Goal: Task Accomplishment & Management: Manage account settings

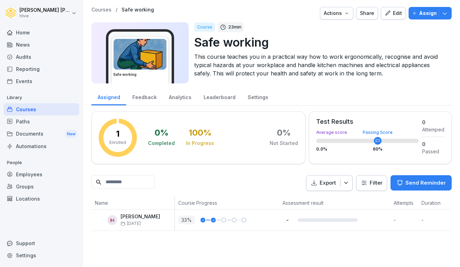
click at [39, 124] on div "Paths" at bounding box center [41, 121] width 76 height 12
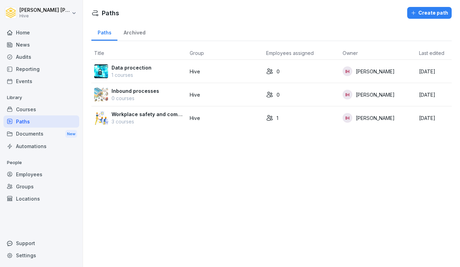
click at [151, 122] on p "3 courses" at bounding box center [148, 121] width 73 height 7
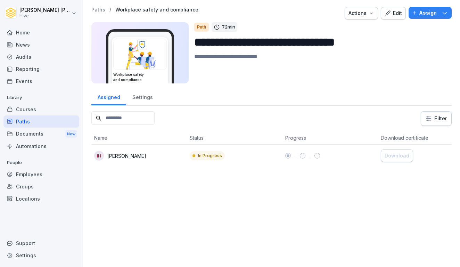
click at [149, 155] on div "IH [PERSON_NAME]" at bounding box center [139, 156] width 90 height 10
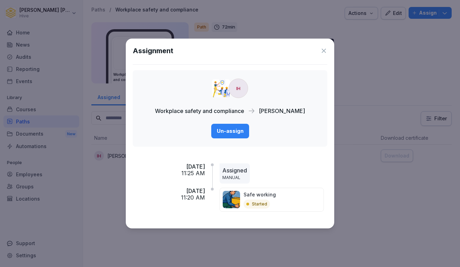
click at [232, 126] on button "Un-assign" at bounding box center [230, 131] width 38 height 15
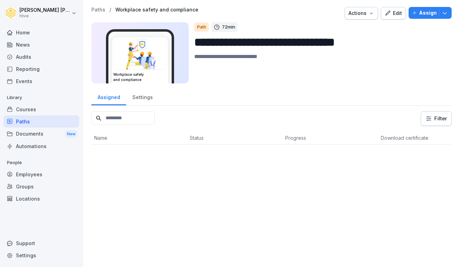
click at [31, 111] on div "Courses" at bounding box center [41, 109] width 76 height 12
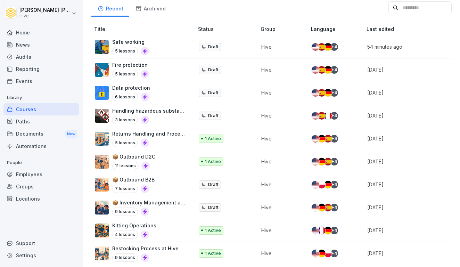
scroll to position [150, 0]
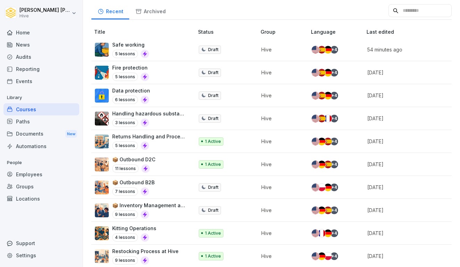
click at [171, 51] on div "Safe working 5 lessons" at bounding box center [141, 49] width 92 height 17
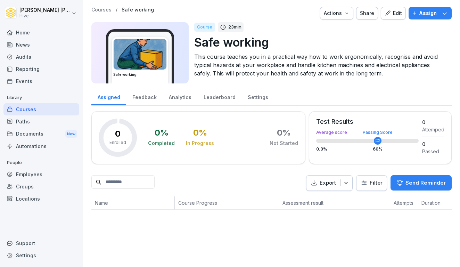
click at [394, 12] on div "Edit" at bounding box center [393, 13] width 17 height 8
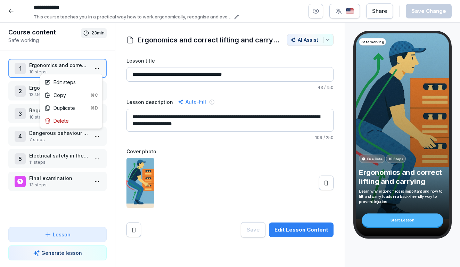
click at [97, 67] on html "**********" at bounding box center [230, 133] width 460 height 267
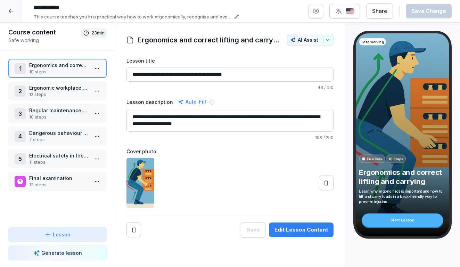
click at [13, 11] on html "**********" at bounding box center [230, 133] width 460 height 267
click at [10, 12] on icon at bounding box center [11, 11] width 6 height 6
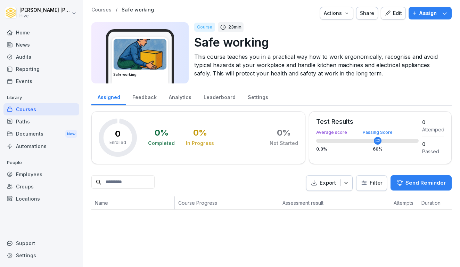
click at [30, 114] on div "Courses" at bounding box center [41, 109] width 76 height 12
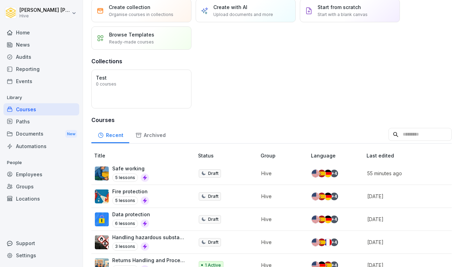
scroll to position [46, 0]
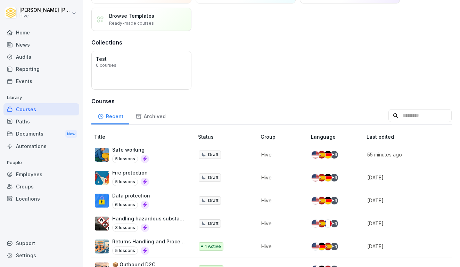
click at [164, 175] on div "Fire protection 5 lessons" at bounding box center [141, 177] width 92 height 17
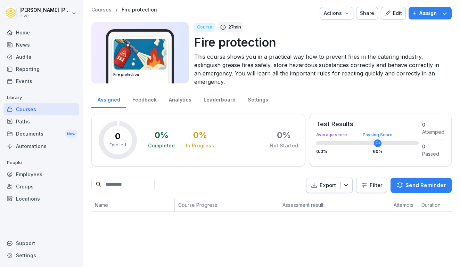
click at [394, 13] on div "Edit" at bounding box center [393, 13] width 17 height 8
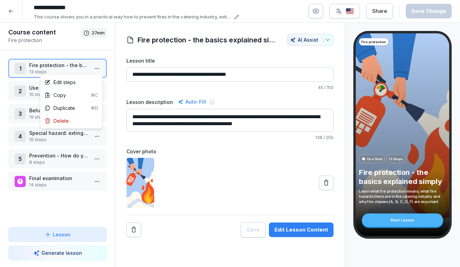
click at [96, 71] on html "**********" at bounding box center [230, 133] width 460 height 267
click at [71, 84] on div "Edit steps" at bounding box center [59, 82] width 31 height 7
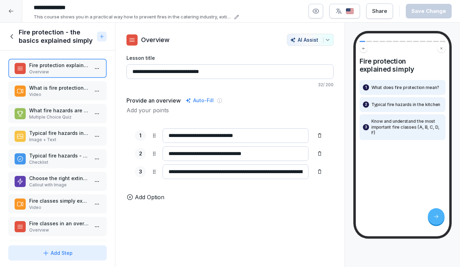
click at [83, 134] on p "Typical fire hazards in the catering industry" at bounding box center [58, 132] width 59 height 7
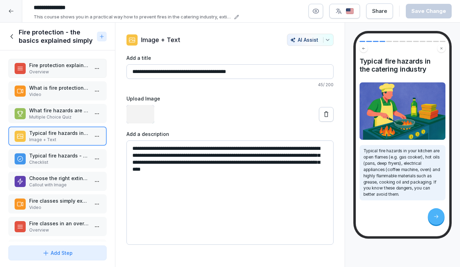
click at [68, 152] on p "Typical fire hazards - what to look out for:" at bounding box center [58, 155] width 59 height 7
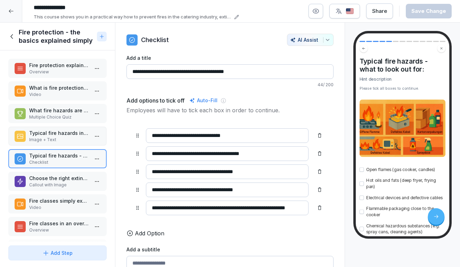
click at [68, 169] on div "Fire protection explained simply Overview What is fire protection anyway? Video…" at bounding box center [57, 146] width 115 height 192
click at [66, 179] on p "Choose the right extinguishing agent!" at bounding box center [58, 177] width 59 height 7
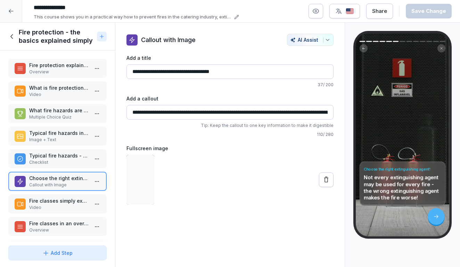
click at [62, 159] on p "Typical fire hazards - what to look out for:" at bounding box center [58, 155] width 59 height 7
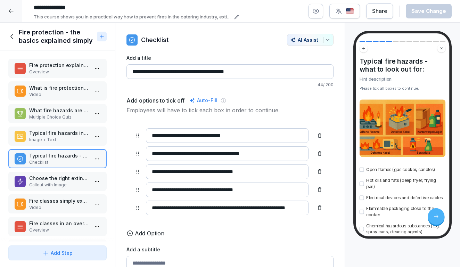
click at [59, 177] on p "Choose the right extinguishing agent!" at bounding box center [58, 177] width 59 height 7
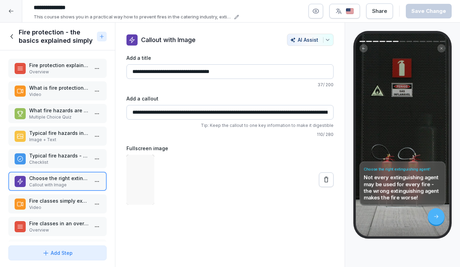
click at [57, 205] on p "Video" at bounding box center [58, 207] width 59 height 6
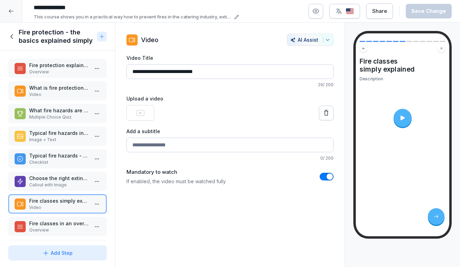
click at [55, 229] on p "Overview" at bounding box center [58, 230] width 59 height 6
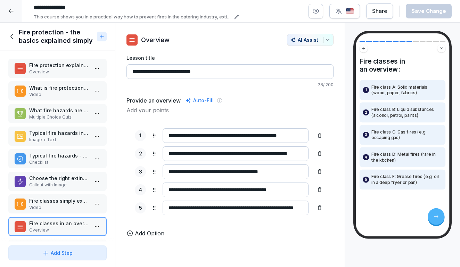
click at [59, 208] on p "Video" at bounding box center [58, 207] width 59 height 6
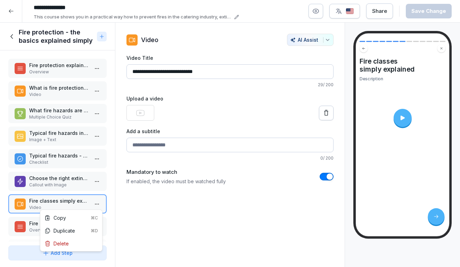
click at [99, 203] on html "**********" at bounding box center [230, 133] width 460 height 267
click at [73, 243] on div "Delete" at bounding box center [71, 243] width 59 height 13
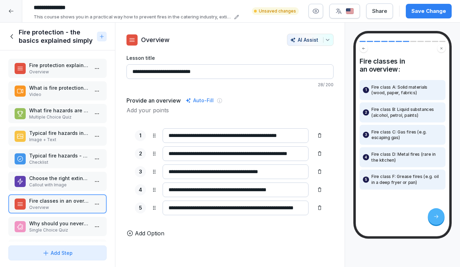
click at [64, 226] on p "Why should you never extinguish a grease fire with water?" at bounding box center [58, 223] width 59 height 7
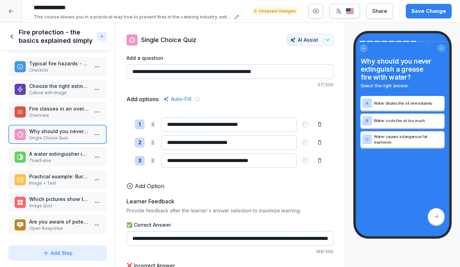
scroll to position [92, 0]
click at [70, 155] on p "A water extinguisher is ideal for burning cooking oil." at bounding box center [58, 153] width 59 height 7
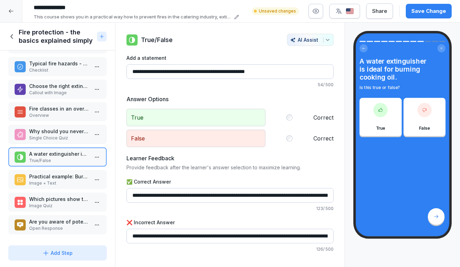
click at [66, 180] on p "Image + Text" at bounding box center [58, 183] width 59 height 6
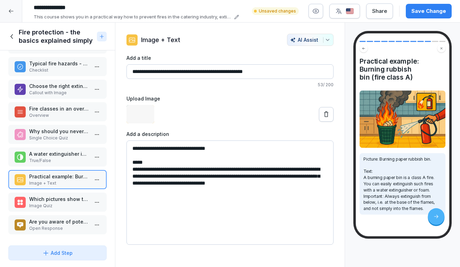
click at [66, 198] on p "Which pictures show typical fire hazards in the kitchen?" at bounding box center [58, 198] width 59 height 7
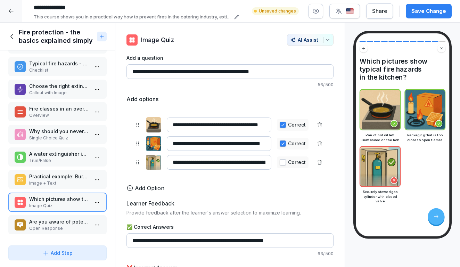
click at [64, 220] on p "Are you aware of potential fire hazards at your workplace that are not yet adeq…" at bounding box center [58, 221] width 59 height 7
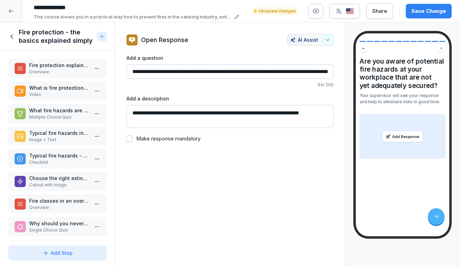
click at [58, 120] on p "Multiple Choice Quiz" at bounding box center [58, 117] width 59 height 6
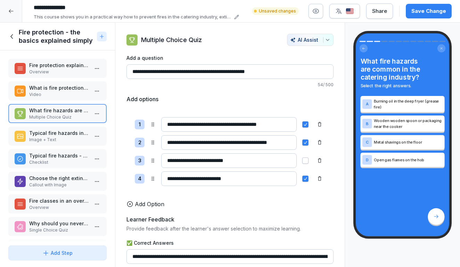
click at [58, 97] on p "Video" at bounding box center [58, 94] width 59 height 6
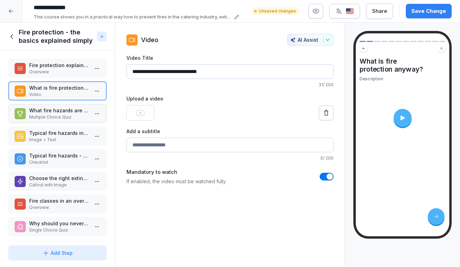
click at [59, 78] on div "Fire protection explained simply Overview What is fire protection anyway? Video…" at bounding box center [57, 146] width 115 height 192
click at [429, 10] on div "Save Change" at bounding box center [428, 11] width 35 height 8
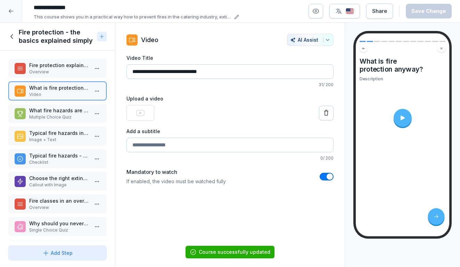
click at [13, 33] on icon at bounding box center [12, 37] width 8 height 8
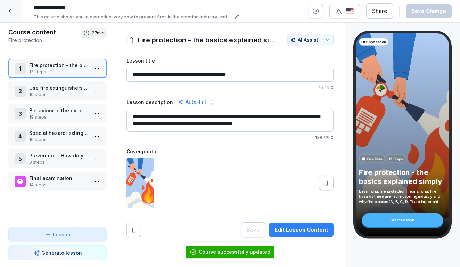
click at [77, 93] on p "10 steps" at bounding box center [58, 94] width 59 height 6
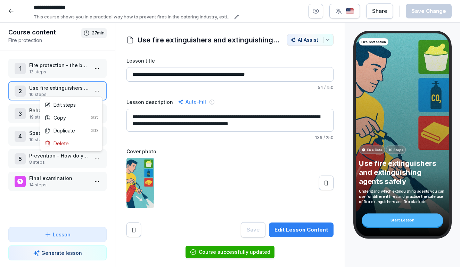
click at [101, 91] on html "**********" at bounding box center [230, 133] width 460 height 267
click at [70, 106] on div "Edit steps" at bounding box center [59, 104] width 31 height 7
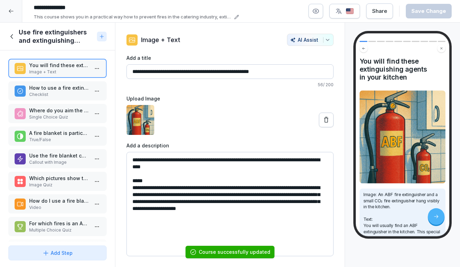
click at [65, 95] on p "Checklist" at bounding box center [58, 94] width 59 height 6
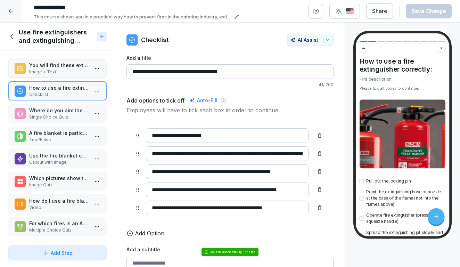
click at [64, 118] on p "Single Choice Quiz" at bounding box center [58, 117] width 59 height 6
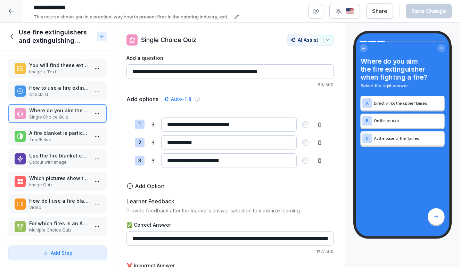
click at [64, 134] on p "A fire blanket is particularly suitable for extinguishing burning pans or small…" at bounding box center [58, 132] width 59 height 7
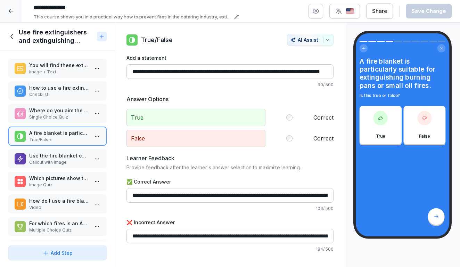
click at [64, 161] on p "Callout with Image" at bounding box center [58, 162] width 59 height 6
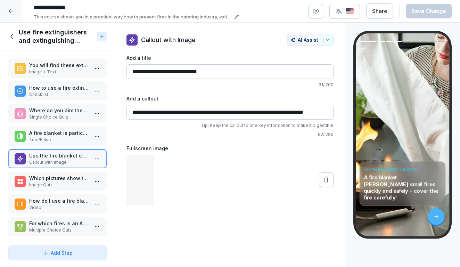
click at [64, 181] on p "Which pictures show the correct use of a fire extinguisher?" at bounding box center [58, 177] width 59 height 7
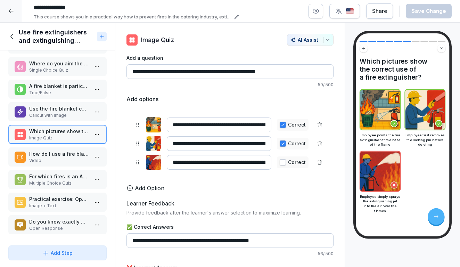
scroll to position [47, 0]
click at [60, 158] on p "Video" at bounding box center [58, 160] width 59 height 6
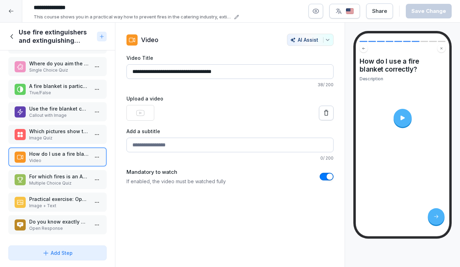
click at [58, 188] on div "For which fires is an ABF fire extinguisher suitable? Multiple Choice Quiz" at bounding box center [57, 179] width 98 height 19
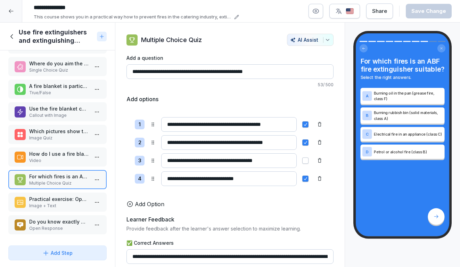
click at [62, 166] on div "How do I use a fire blanket correctly? Video" at bounding box center [57, 156] width 98 height 19
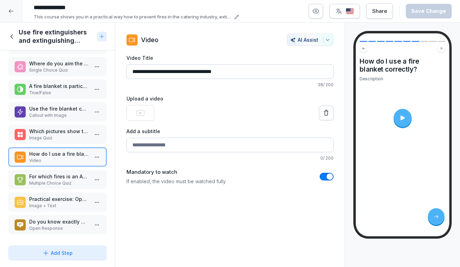
click at [402, 116] on icon at bounding box center [402, 117] width 7 height 7
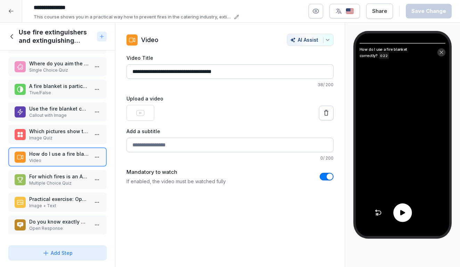
click at [408, 205] on div at bounding box center [402, 212] width 57 height 18
click at [401, 219] on div at bounding box center [402, 212] width 18 height 18
click at [95, 158] on html "**********" at bounding box center [230, 133] width 460 height 267
click at [73, 193] on div "Delete" at bounding box center [71, 196] width 59 height 13
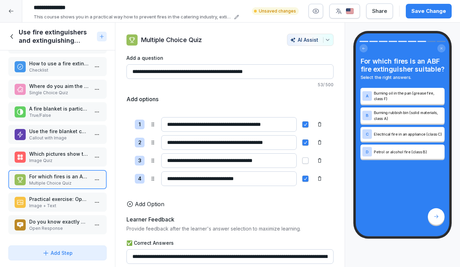
click at [81, 203] on p "Image + Text" at bounding box center [58, 206] width 59 height 6
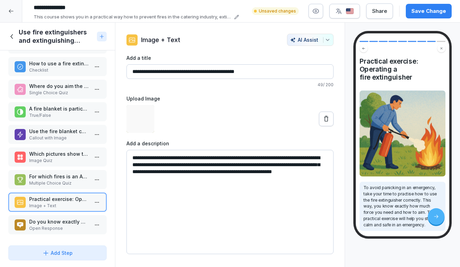
click at [78, 215] on div "Do you know exactly where the fire extinguishers and fire blankets are located …" at bounding box center [57, 224] width 98 height 19
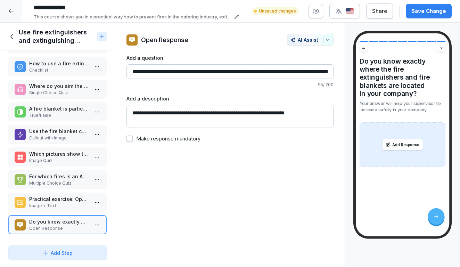
click at [432, 13] on div "Save Change" at bounding box center [428, 11] width 35 height 8
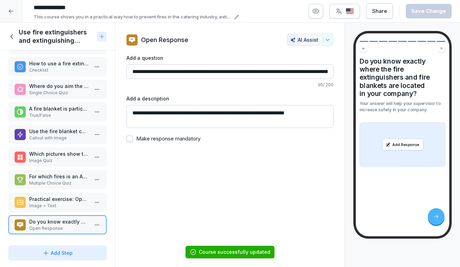
click at [11, 31] on div "Use fire extinguishers and extinguishing agents safely" at bounding box center [51, 36] width 86 height 17
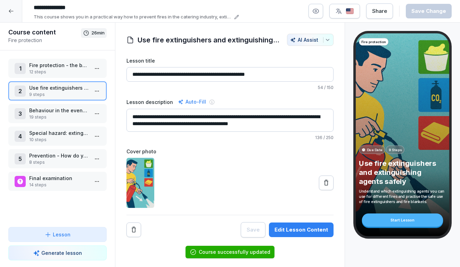
click at [57, 108] on p "Behaviour in the event of fire and evacuation" at bounding box center [58, 110] width 59 height 7
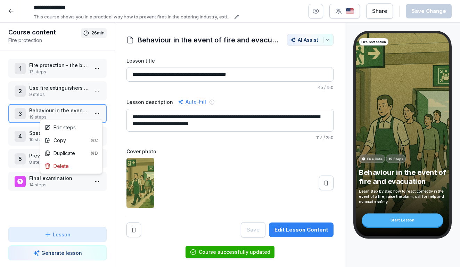
click at [100, 115] on html "**********" at bounding box center [230, 133] width 460 height 267
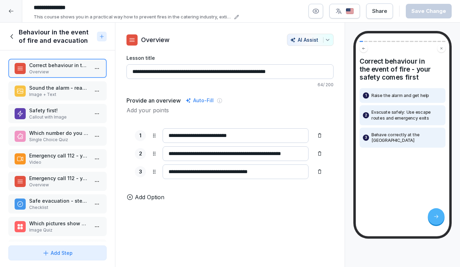
click at [72, 126] on div "Correct behaviour in the event of fire - your safety comes first Overview Sound…" at bounding box center [57, 146] width 115 height 192
click at [67, 91] on p "Sound the alarm - react immediately!" at bounding box center [58, 87] width 59 height 7
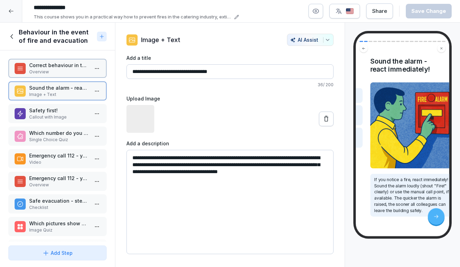
click at [67, 106] on div "Safety first! Callout with Image" at bounding box center [57, 113] width 98 height 19
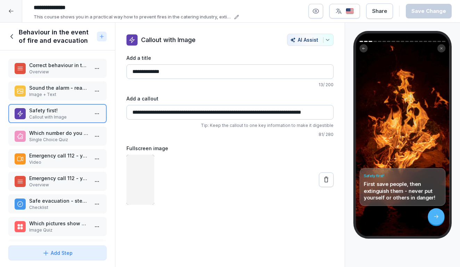
click at [65, 132] on p "Which number do you call immediately in the event of a fire?" at bounding box center [58, 132] width 59 height 7
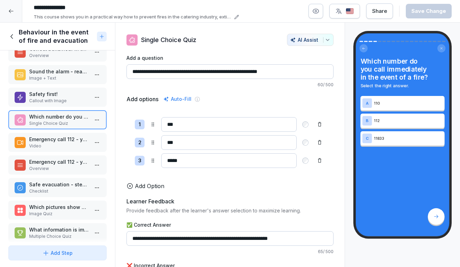
scroll to position [20, 0]
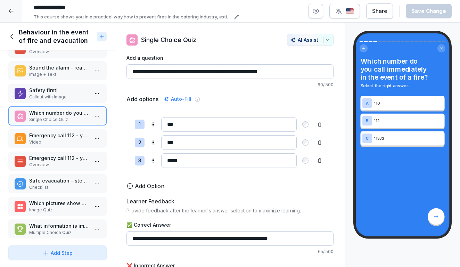
click at [60, 134] on p "Emergency call 112 - you must provide this information:" at bounding box center [58, 135] width 59 height 7
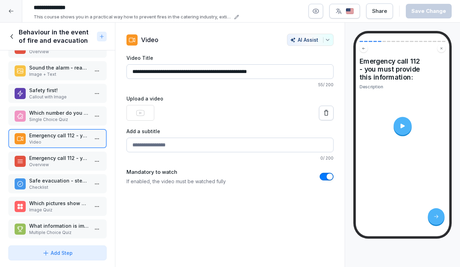
click at [60, 165] on p "Overview" at bounding box center [58, 165] width 59 height 6
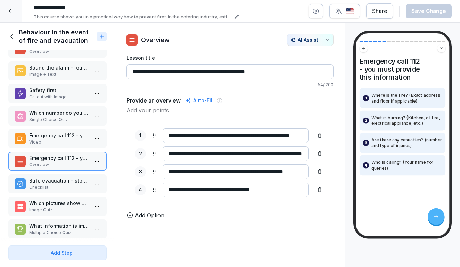
click at [58, 139] on p "Emergency call 112 - you must provide this information:" at bounding box center [58, 135] width 59 height 7
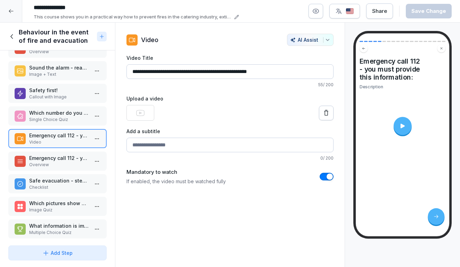
click at [403, 127] on icon at bounding box center [403, 126] width 4 height 5
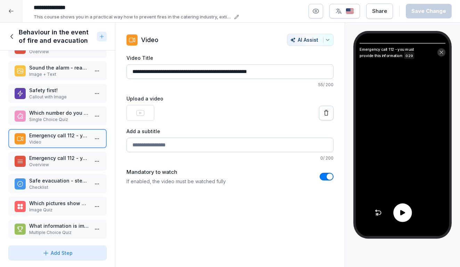
click at [403, 223] on video at bounding box center [402, 134] width 93 height 203
click at [403, 215] on icon at bounding box center [403, 213] width 8 height 8
click at [403, 214] on icon at bounding box center [402, 212] width 3 height 5
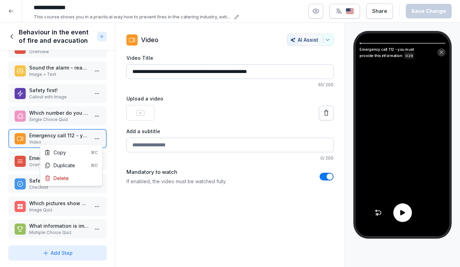
click at [99, 138] on html "**********" at bounding box center [230, 133] width 460 height 267
click at [78, 176] on div "Delete" at bounding box center [71, 178] width 59 height 13
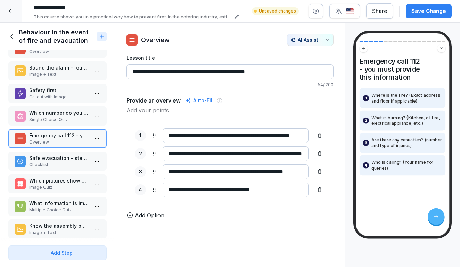
click at [77, 162] on p "Checklist" at bounding box center [58, 165] width 59 height 6
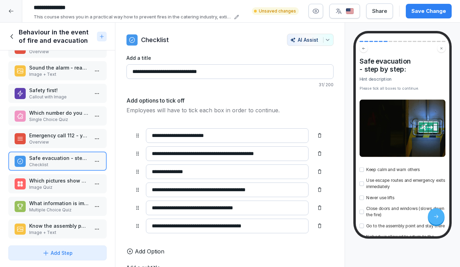
click at [68, 178] on p "Which pictures show correct behaviour in the event of a fire?" at bounding box center [58, 180] width 59 height 7
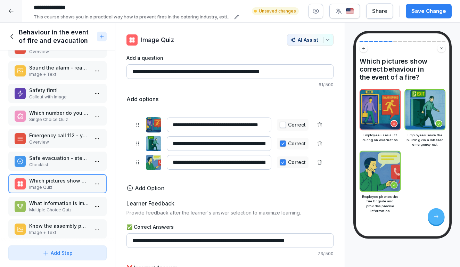
click at [67, 205] on p "What information is important when you dial the emergency number?" at bounding box center [58, 202] width 59 height 7
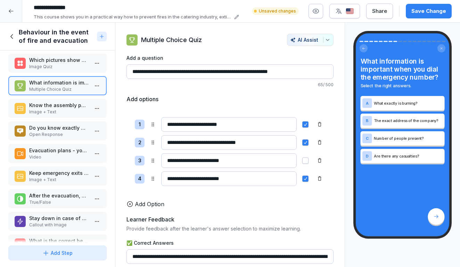
scroll to position [146, 0]
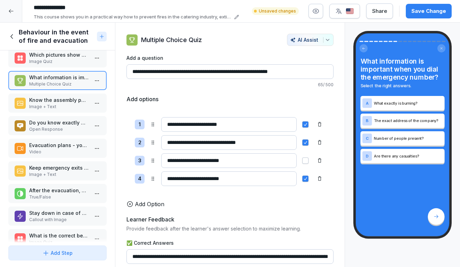
click at [65, 107] on p "Image + Text" at bounding box center [58, 107] width 59 height 6
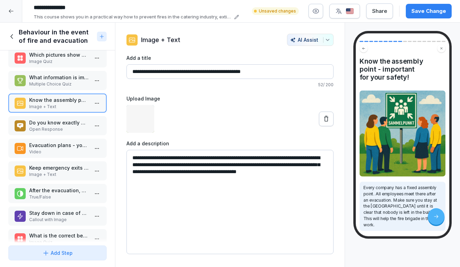
click at [59, 133] on div "Do you know exactly where your nearest emergency exit is and how to get to the …" at bounding box center [57, 125] width 98 height 19
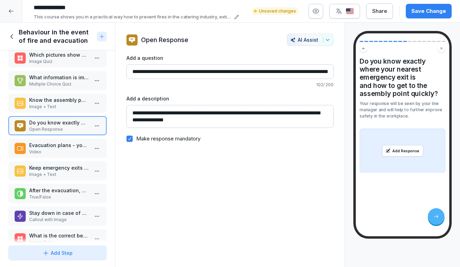
click at [59, 152] on p "Video" at bounding box center [58, 152] width 59 height 6
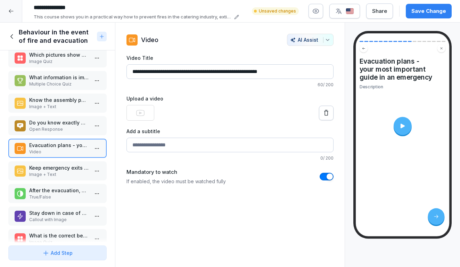
click at [58, 172] on p "Image + Text" at bounding box center [58, 174] width 59 height 6
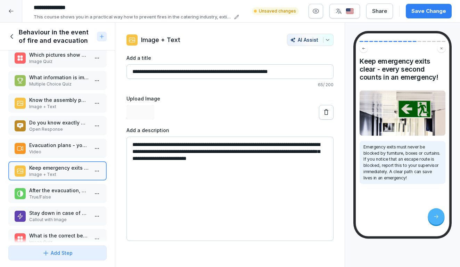
click at [60, 147] on p "Evacuation plans - your most important guide in an emergency" at bounding box center [58, 144] width 59 height 7
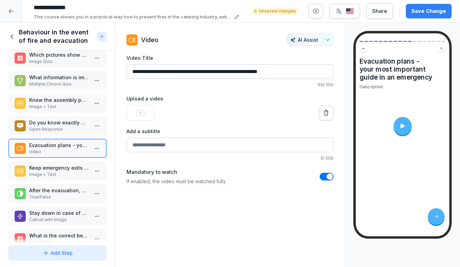
click at [99, 148] on html "**********" at bounding box center [230, 133] width 460 height 267
click at [76, 189] on div "Delete" at bounding box center [71, 187] width 59 height 13
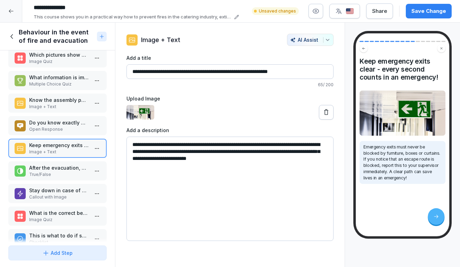
click at [63, 168] on p "After the evacuation, you can go back into the building to get your things." at bounding box center [58, 167] width 59 height 7
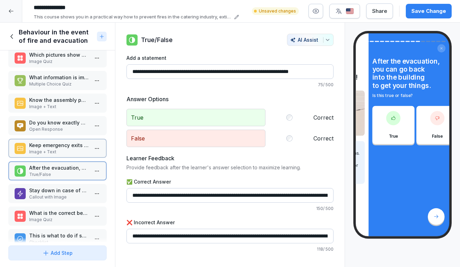
click at [63, 185] on div "Stay down in case of smoke! Callout with Image" at bounding box center [57, 193] width 98 height 19
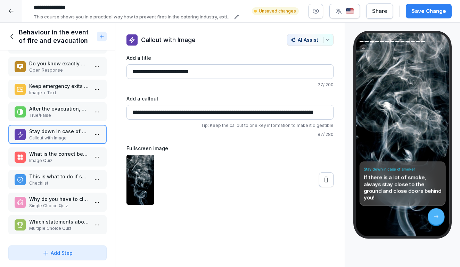
scroll to position [205, 0]
click at [65, 151] on p "What is the correct behaviour in the event of heavy smoke development?" at bounding box center [58, 153] width 59 height 7
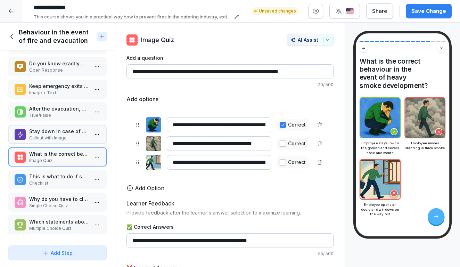
click at [65, 174] on p "This is what to do if smoke develops:" at bounding box center [58, 176] width 59 height 7
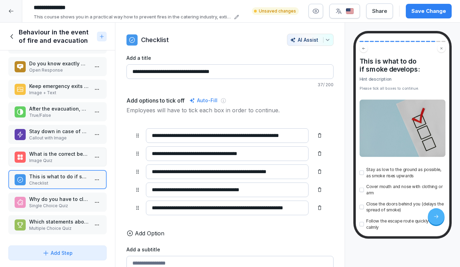
click at [65, 195] on p "Why do you have to close doors behind you in the event of a fire?" at bounding box center [58, 198] width 59 height 7
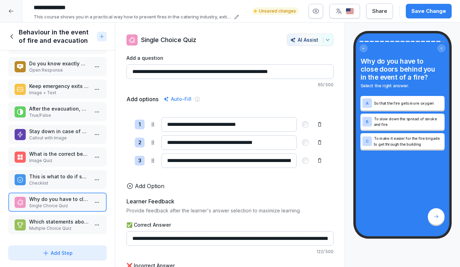
click at [63, 220] on p "Which statements about escape route signs are correct?" at bounding box center [58, 221] width 59 height 7
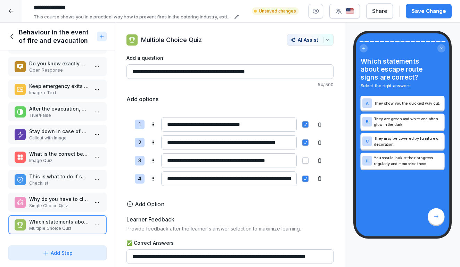
click at [432, 13] on div "Save Change" at bounding box center [428, 11] width 35 height 8
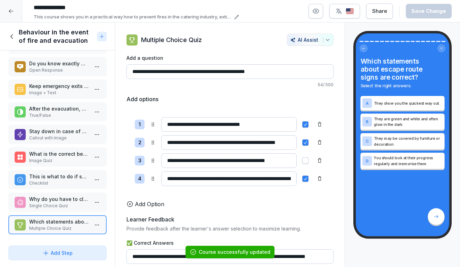
click at [20, 13] on div at bounding box center [11, 11] width 22 height 22
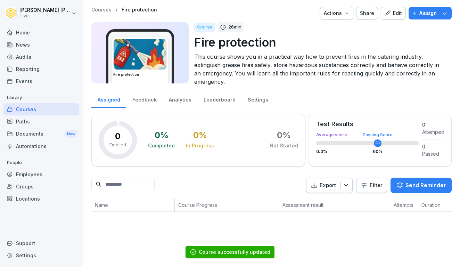
click at [48, 105] on div "Courses" at bounding box center [41, 109] width 76 height 12
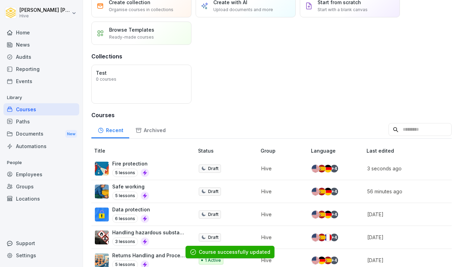
scroll to position [50, 0]
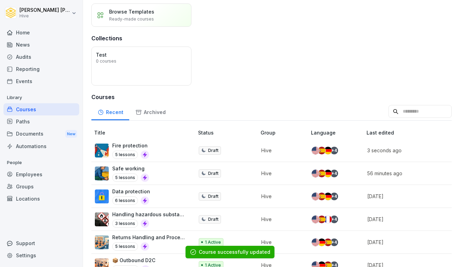
click at [164, 156] on div "Fire protection 5 lessons" at bounding box center [141, 150] width 92 height 17
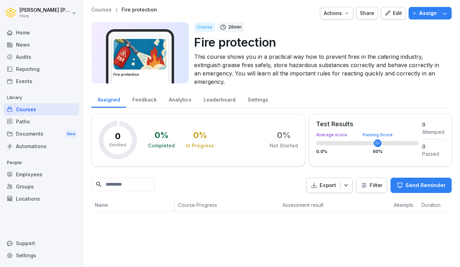
click at [400, 13] on div "Edit" at bounding box center [393, 13] width 17 height 8
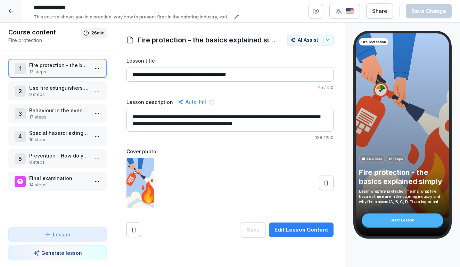
click at [65, 160] on p "8 steps" at bounding box center [58, 162] width 59 height 6
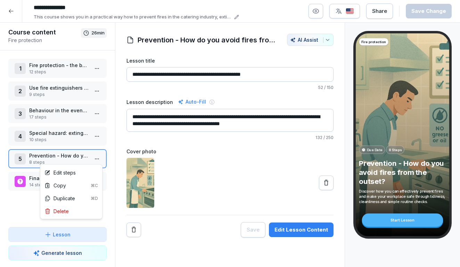
click at [101, 157] on html "**********" at bounding box center [230, 133] width 460 height 267
click at [83, 175] on div "Edit steps" at bounding box center [71, 172] width 59 height 13
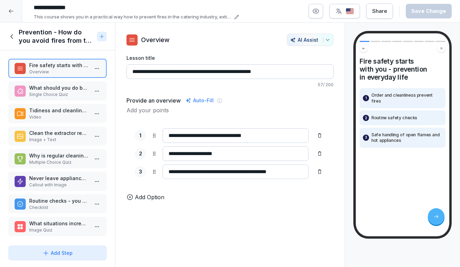
click at [72, 91] on p "What should you do before you leave the kitchen, even if it's only for a short …" at bounding box center [58, 87] width 59 height 7
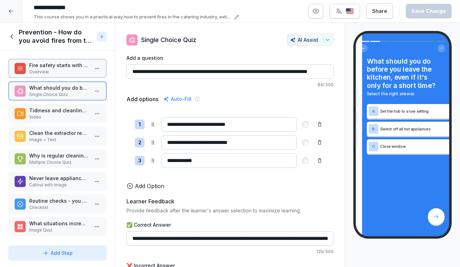
click at [69, 110] on p "Tidiness and cleanliness - your best fire protection" at bounding box center [58, 110] width 59 height 7
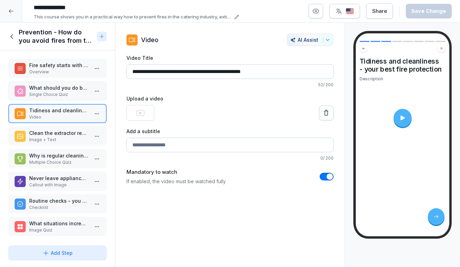
click at [69, 136] on p "Clean the extractor regularly" at bounding box center [58, 132] width 59 height 7
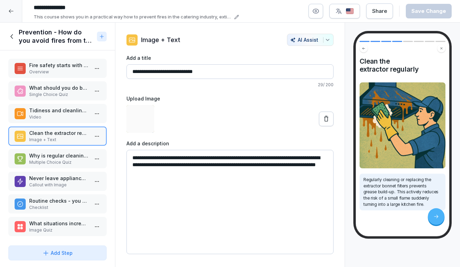
click at [67, 119] on p "Video" at bounding box center [58, 117] width 59 height 6
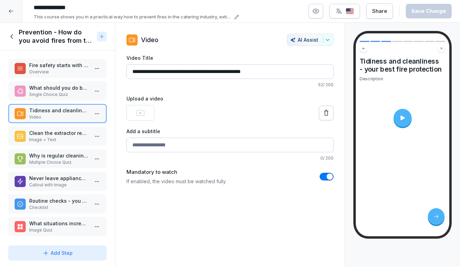
click at [59, 93] on p "Single Choice Quiz" at bounding box center [58, 94] width 59 height 6
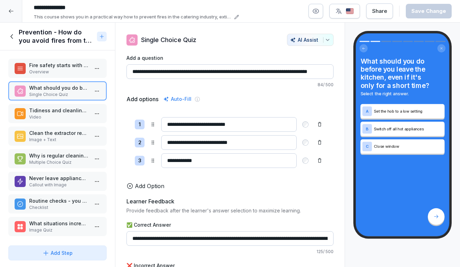
click at [59, 112] on p "Tidiness and cleanliness - your best fire protection" at bounding box center [58, 110] width 59 height 7
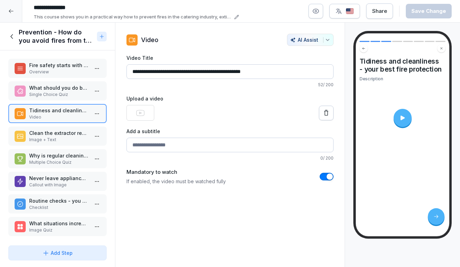
click at [101, 114] on html "**********" at bounding box center [230, 133] width 460 height 267
click at [72, 153] on div "Delete" at bounding box center [71, 153] width 59 height 13
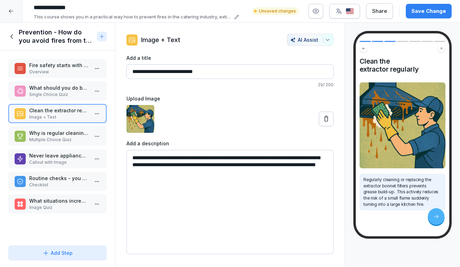
click at [61, 158] on p "Never leave appliances unattended!" at bounding box center [58, 155] width 59 height 7
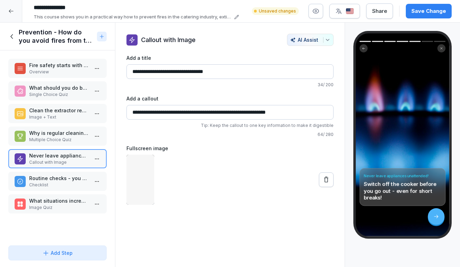
click at [58, 178] on p "Routine checks - you should check these points daily:" at bounding box center [58, 177] width 59 height 7
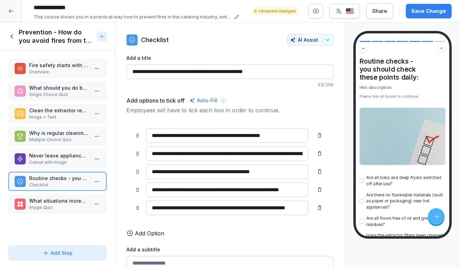
click at [58, 197] on p "What situations increase the risk of fire in your kitchen?" at bounding box center [58, 200] width 59 height 7
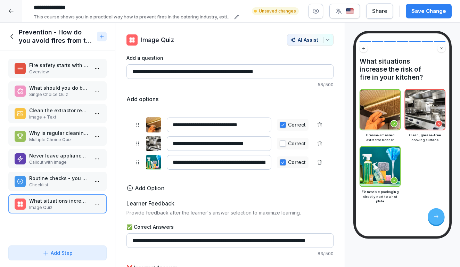
click at [58, 153] on p "Never leave appliances unattended!" at bounding box center [58, 155] width 59 height 7
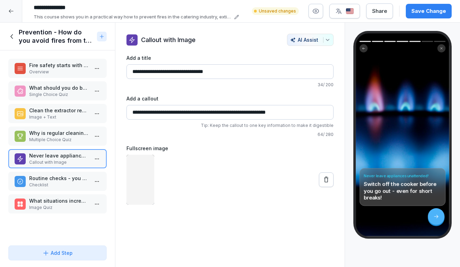
click at [58, 145] on div "Why is regular cleaning of the extractor bonnet important? Multiple Choice Quiz" at bounding box center [57, 136] width 98 height 19
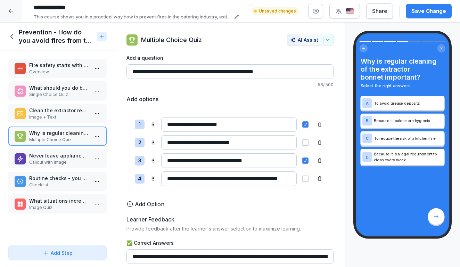
click at [58, 121] on div "Clean the extractor regularly Image + Text" at bounding box center [57, 113] width 98 height 19
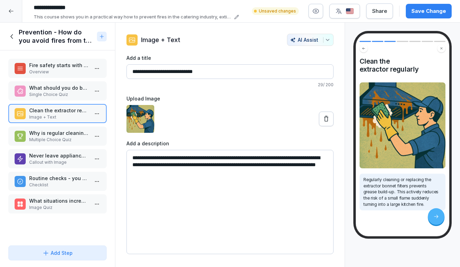
click at [424, 11] on div "Save Change" at bounding box center [428, 11] width 35 height 8
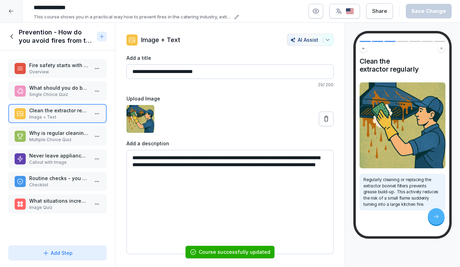
click at [15, 11] on div at bounding box center [11, 11] width 22 height 22
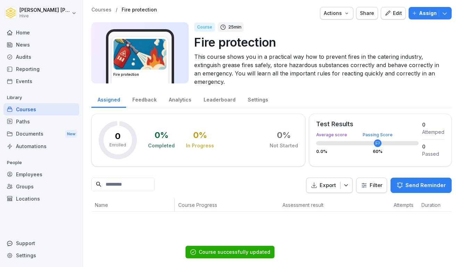
click at [46, 107] on div "Courses" at bounding box center [41, 109] width 76 height 12
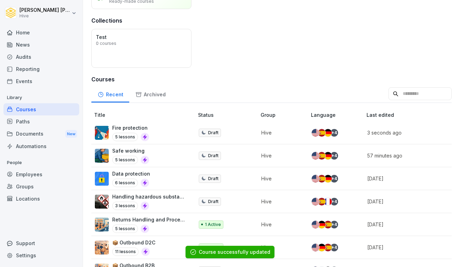
scroll to position [68, 0]
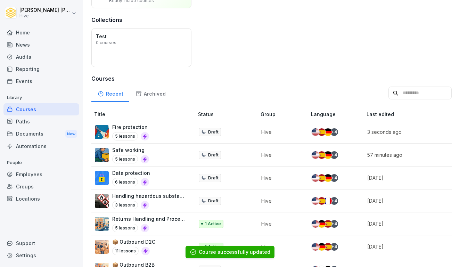
click at [147, 129] on p "Fire protection" at bounding box center [130, 126] width 37 height 7
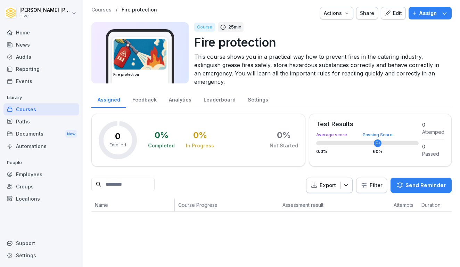
click at [401, 9] on div "Edit" at bounding box center [393, 13] width 17 height 8
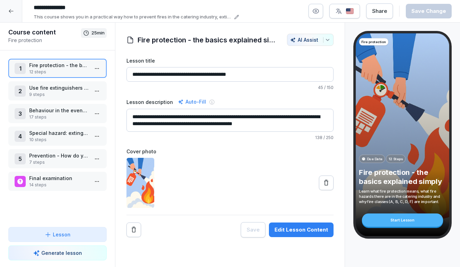
click at [44, 161] on p "7 steps" at bounding box center [58, 162] width 59 height 6
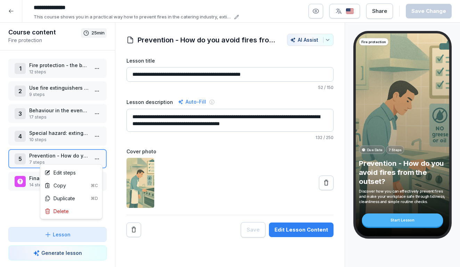
click at [97, 157] on html "**********" at bounding box center [230, 133] width 460 height 267
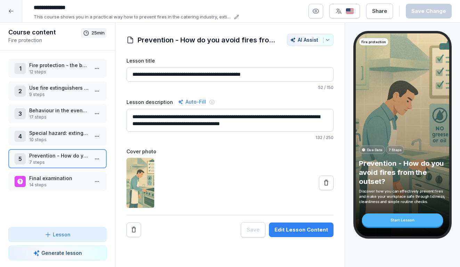
click at [95, 141] on html "**********" at bounding box center [230, 133] width 460 height 267
click at [96, 137] on html "**********" at bounding box center [230, 133] width 460 height 267
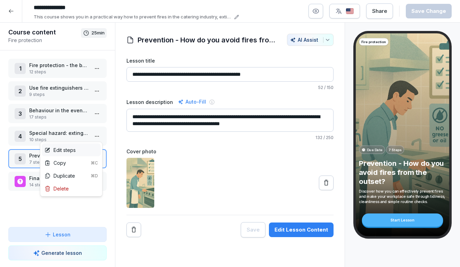
click at [86, 152] on div "Edit steps" at bounding box center [71, 150] width 59 height 13
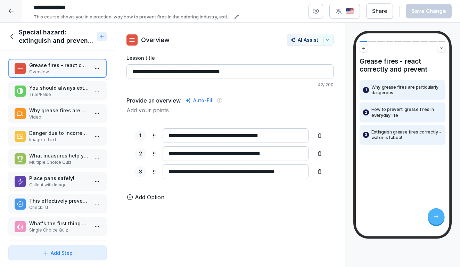
click at [67, 91] on p "You should always extinguish burning oil with water." at bounding box center [58, 87] width 59 height 7
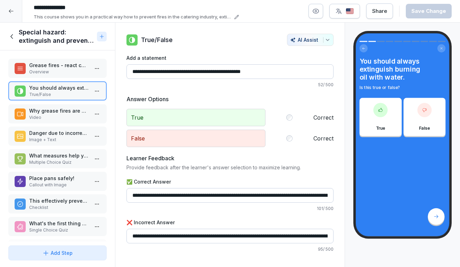
click at [61, 107] on p "Why grease fires are particularly dangerous" at bounding box center [58, 110] width 59 height 7
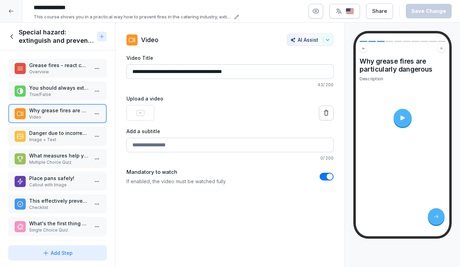
click at [59, 130] on p "Danger due to incorrect extinguishing with water" at bounding box center [58, 132] width 59 height 7
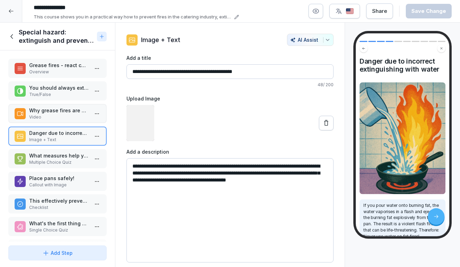
click at [59, 116] on p "Video" at bounding box center [58, 117] width 59 height 6
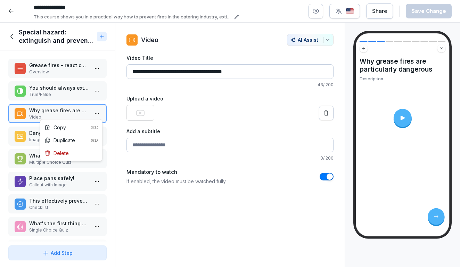
click at [98, 113] on html "**********" at bounding box center [230, 133] width 460 height 267
click at [69, 153] on div "Delete" at bounding box center [71, 153] width 59 height 13
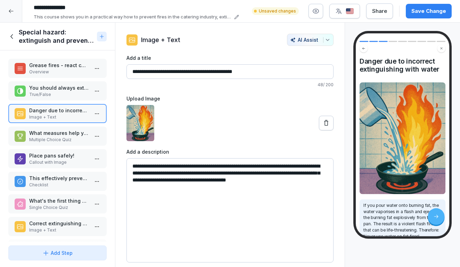
click at [65, 137] on p "Multiple Choice Quiz" at bounding box center [58, 140] width 59 height 6
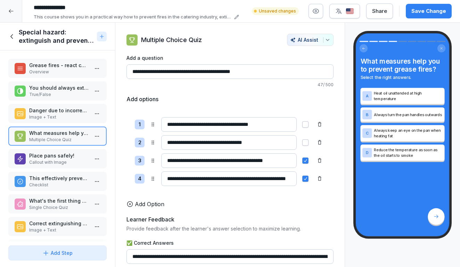
click at [64, 160] on p "Callout with Image" at bounding box center [58, 162] width 59 height 6
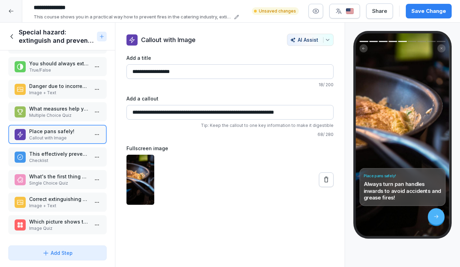
scroll to position [24, 0]
click at [62, 159] on p "Checklist" at bounding box center [58, 160] width 59 height 6
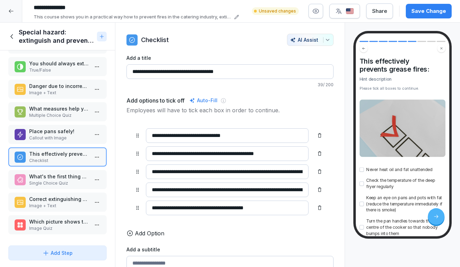
click at [59, 177] on p "What's the first thing you do when you notice a grease fire in the pan?" at bounding box center [58, 176] width 59 height 7
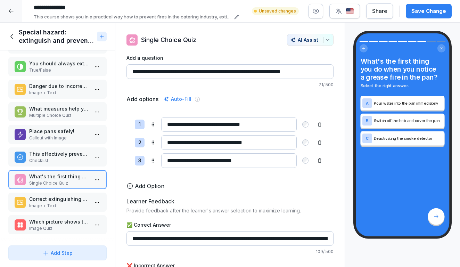
click at [54, 202] on p "Correct extinguishing of grease fires" at bounding box center [58, 198] width 59 height 7
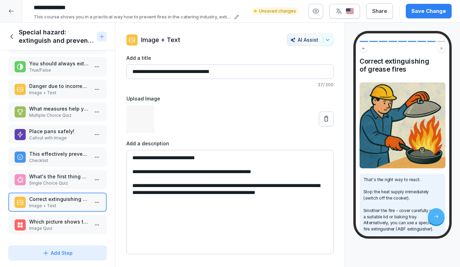
click at [53, 224] on p "Which picture shows the correct behaviour in the event of a grease fire?" at bounding box center [58, 221] width 59 height 7
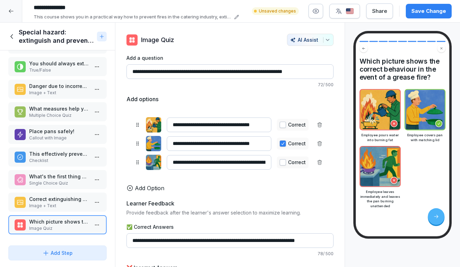
click at [11, 38] on icon at bounding box center [11, 36] width 2 height 5
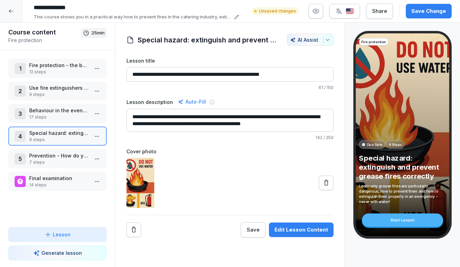
click at [62, 113] on p "Behaviour in the event of fire and evacuation" at bounding box center [58, 110] width 59 height 7
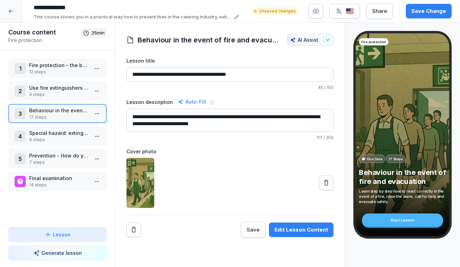
click at [98, 113] on html "**********" at bounding box center [230, 133] width 460 height 267
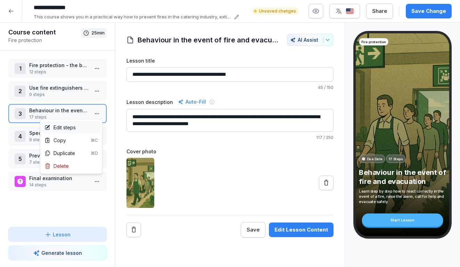
click at [71, 128] on div "Edit steps" at bounding box center [59, 127] width 31 height 7
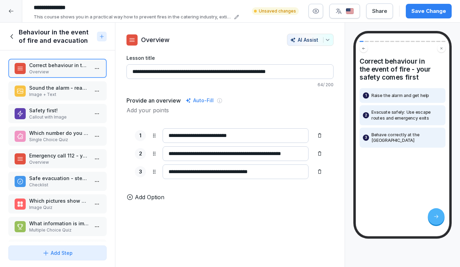
click at [58, 91] on p "Sound the alarm - react immediately!" at bounding box center [58, 87] width 59 height 7
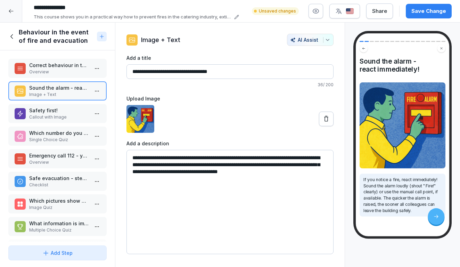
click at [57, 104] on div "Correct behaviour in the event of fire - your safety comes first Overview Sound…" at bounding box center [57, 146] width 115 height 192
click at [57, 114] on p "Callout with Image" at bounding box center [58, 117] width 59 height 6
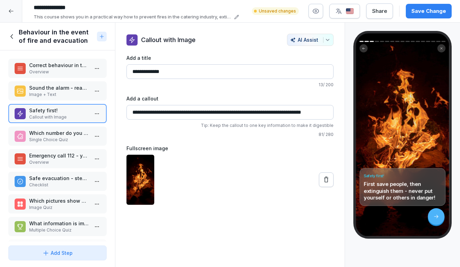
click at [56, 130] on p "Which number do you call immediately in the event of a fire?" at bounding box center [58, 132] width 59 height 7
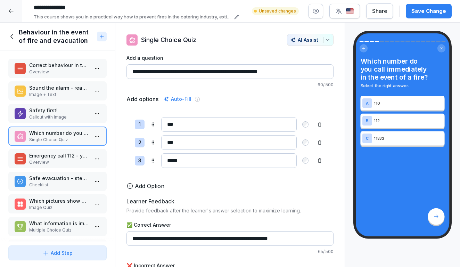
click at [57, 150] on div "Emergency call 112 - you must provide this information Overview" at bounding box center [57, 158] width 98 height 19
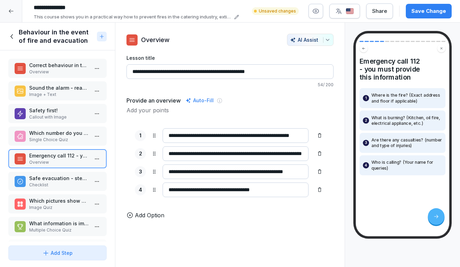
click at [58, 179] on p "Safe evacuation - step by step:" at bounding box center [58, 177] width 59 height 7
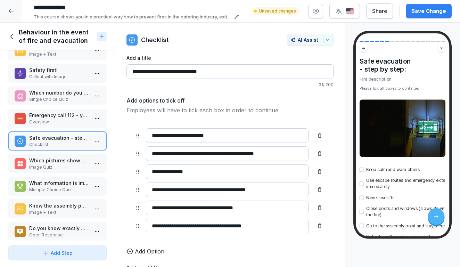
scroll to position [46, 0]
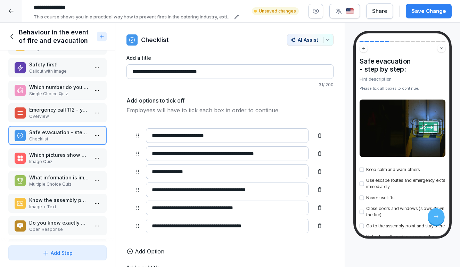
click at [51, 162] on p "Image Quiz" at bounding box center [58, 161] width 59 height 6
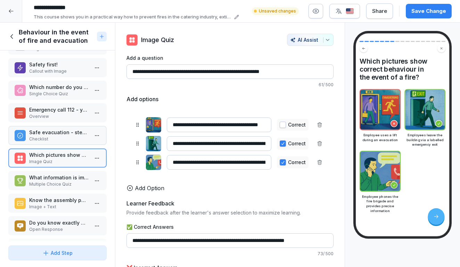
click at [50, 179] on p "What information is important when you dial the emergency number?" at bounding box center [58, 177] width 59 height 7
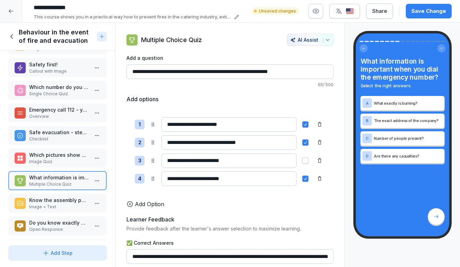
click at [53, 194] on div "Know the assembly point - important for your safety! Image + Text" at bounding box center [57, 203] width 98 height 19
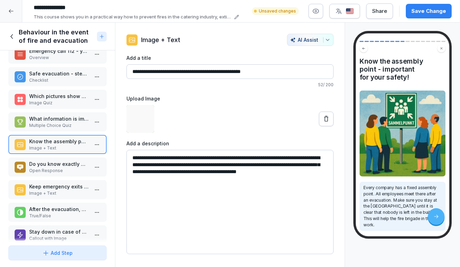
scroll to position [121, 0]
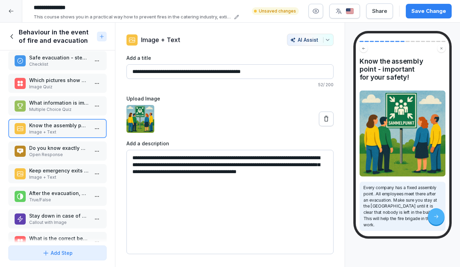
click at [55, 150] on p "Do you know exactly where your nearest emergency exit is and how to get to the …" at bounding box center [58, 147] width 59 height 7
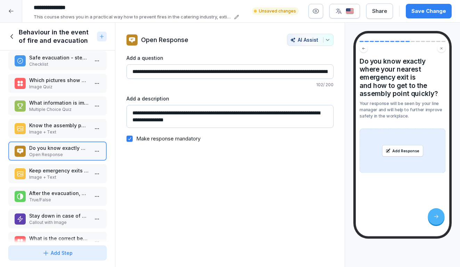
click at [55, 174] on p "Image + Text" at bounding box center [58, 177] width 59 height 6
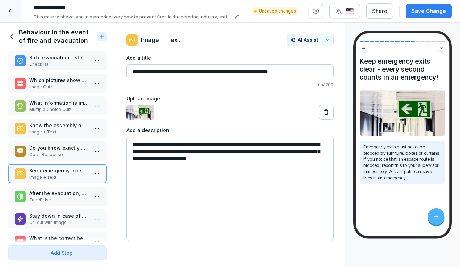
click at [51, 192] on p "After the evacuation, you can go back into the building to get your things." at bounding box center [58, 192] width 59 height 7
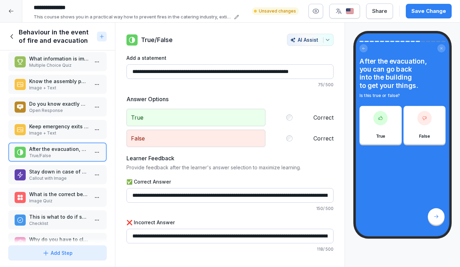
scroll to position [167, 0]
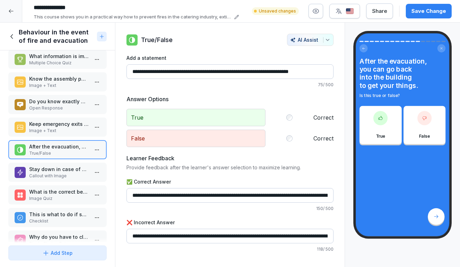
click at [54, 171] on p "Stay down in case of smoke!" at bounding box center [58, 168] width 59 height 7
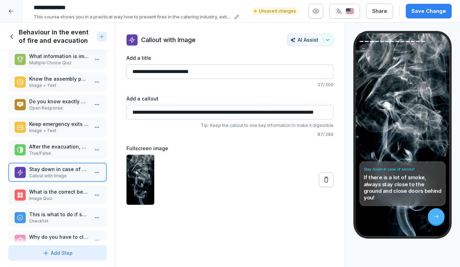
click at [48, 189] on p "What is the correct behaviour in the event of heavy smoke development?" at bounding box center [58, 191] width 59 height 7
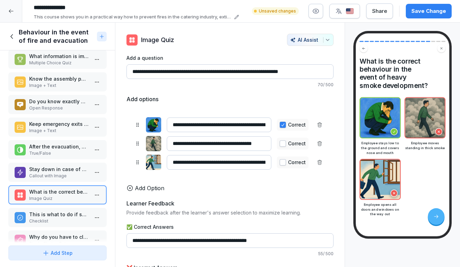
click at [52, 211] on p "This is what to do if smoke develops:" at bounding box center [58, 214] width 59 height 7
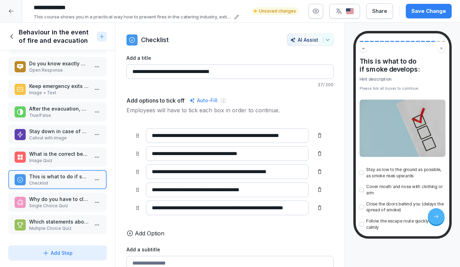
scroll to position [205, 0]
click at [56, 197] on p "Why do you have to close doors behind you in the event of a fire?" at bounding box center [58, 198] width 59 height 7
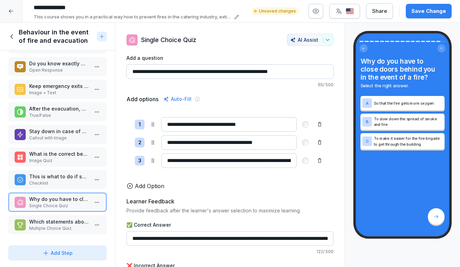
click at [14, 37] on icon at bounding box center [12, 37] width 8 height 8
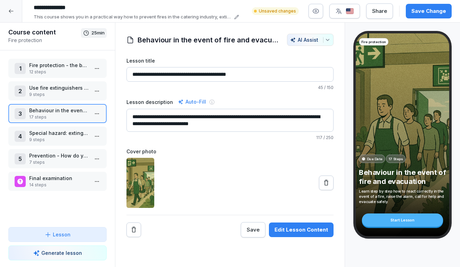
click at [98, 91] on html "**********" at bounding box center [230, 133] width 460 height 267
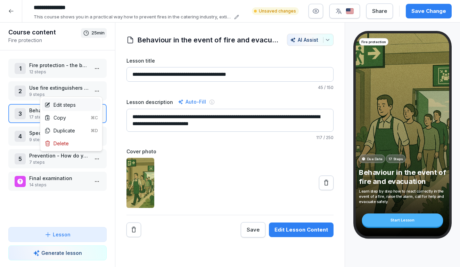
click at [83, 104] on div "Edit steps" at bounding box center [71, 104] width 59 height 13
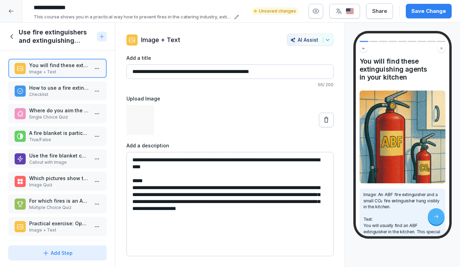
click at [67, 91] on p "How to use a fire extinguisher correctly:" at bounding box center [58, 87] width 59 height 7
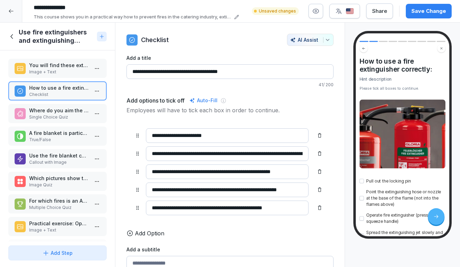
click at [67, 111] on p "Where do you aim the fire extinguisher when fighting a fire?" at bounding box center [58, 110] width 59 height 7
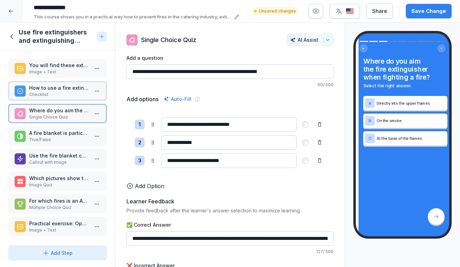
click at [67, 128] on div "A fire blanket is particularly suitable for extinguishing burning pans or small…" at bounding box center [57, 136] width 98 height 19
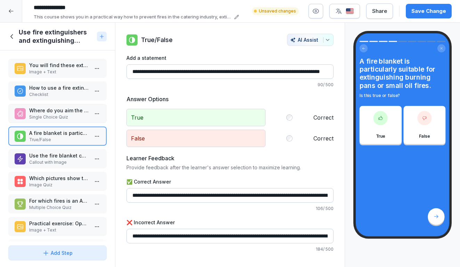
click at [63, 148] on div "You will find these extinguishing agents in your kitchen Image + Text How to us…" at bounding box center [57, 146] width 115 height 192
click at [63, 160] on p "Callout with Image" at bounding box center [58, 162] width 59 height 6
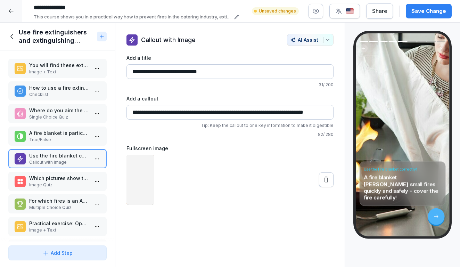
click at [61, 180] on p "Which pictures show the correct use of a fire extinguisher?" at bounding box center [58, 177] width 59 height 7
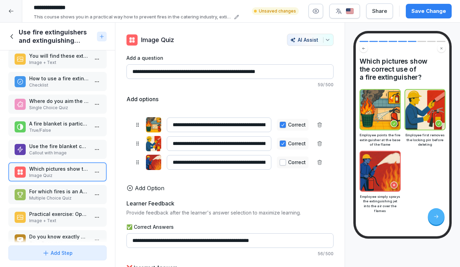
scroll to position [23, 0]
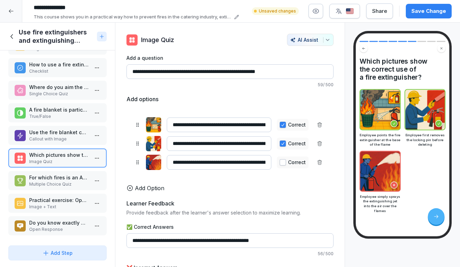
click at [56, 136] on p "Callout with Image" at bounding box center [58, 139] width 59 height 6
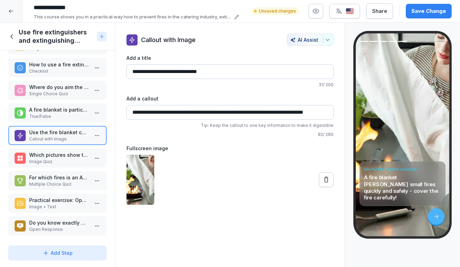
click at [55, 168] on div "You will find these extinguishing agents in your kitchen Image + Text How to us…" at bounding box center [57, 146] width 115 height 192
click at [54, 181] on p "For which fires is an ABF fire extinguisher suitable?" at bounding box center [58, 177] width 59 height 7
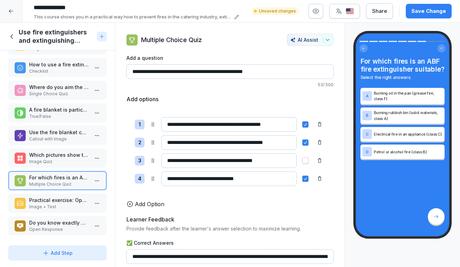
click at [54, 204] on p "Image + Text" at bounding box center [58, 207] width 59 height 6
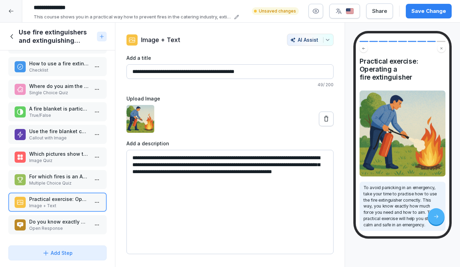
scroll to position [24, 0]
click at [56, 225] on p "Do you know exactly where the fire extinguishers and fire blankets are located …" at bounding box center [58, 221] width 59 height 7
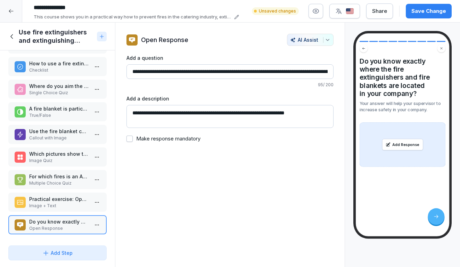
click at [61, 158] on p "Image Quiz" at bounding box center [58, 160] width 59 height 6
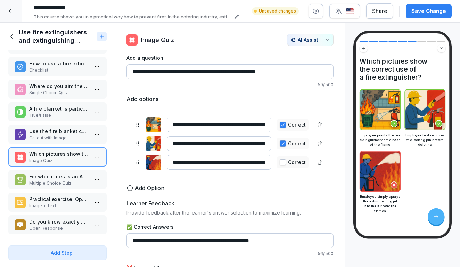
click at [422, 13] on div "Save Change" at bounding box center [428, 11] width 35 height 8
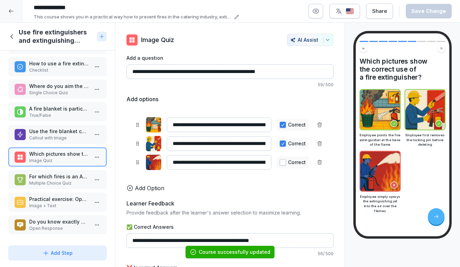
click at [4, 9] on div at bounding box center [11, 11] width 22 height 22
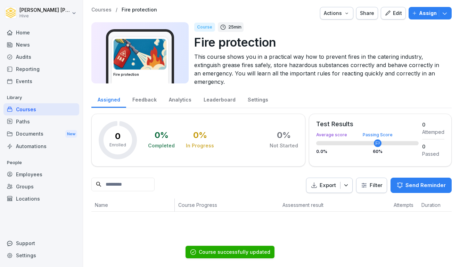
click at [27, 111] on div "Courses" at bounding box center [41, 109] width 76 height 12
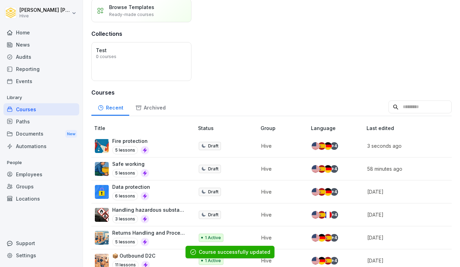
scroll to position [59, 0]
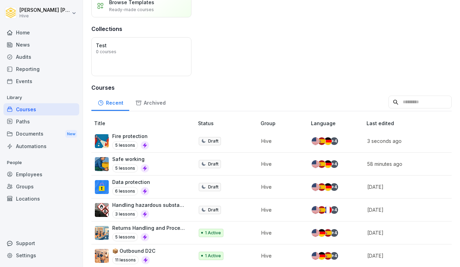
click at [158, 205] on p "Handling hazardous substances" at bounding box center [149, 204] width 75 height 7
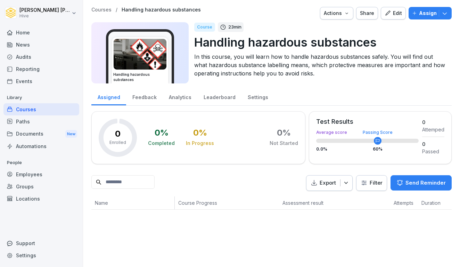
click at [399, 13] on div "Edit" at bounding box center [393, 13] width 17 height 8
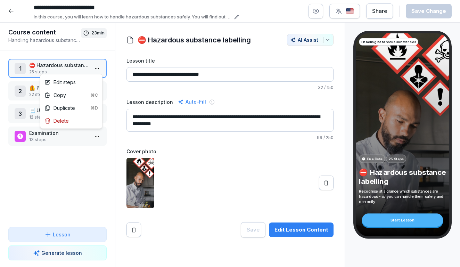
click at [99, 70] on html "**********" at bounding box center [230, 133] width 460 height 267
click at [78, 84] on div "Edit steps" at bounding box center [71, 82] width 59 height 13
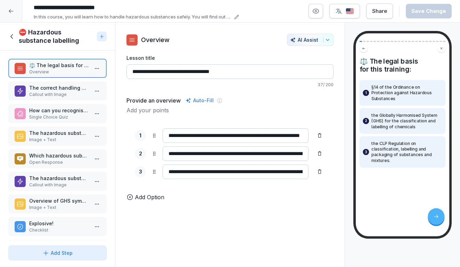
click at [61, 96] on p "Callout with Image" at bounding box center [58, 94] width 59 height 6
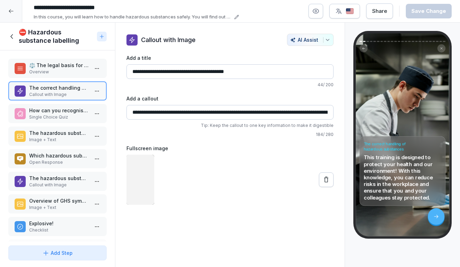
click at [61, 114] on p "Single Choice Quiz" at bounding box center [58, 117] width 59 height 6
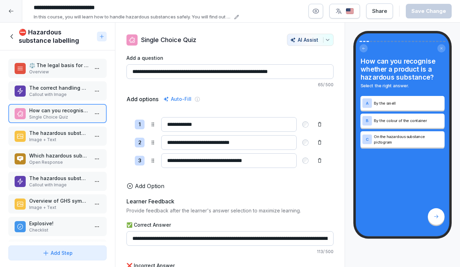
click at [60, 138] on p "Image + Text" at bounding box center [58, 140] width 59 height 6
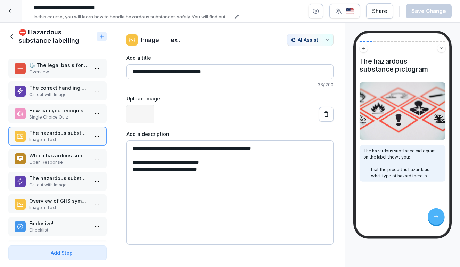
click at [60, 160] on p "Open Response" at bounding box center [58, 162] width 59 height 6
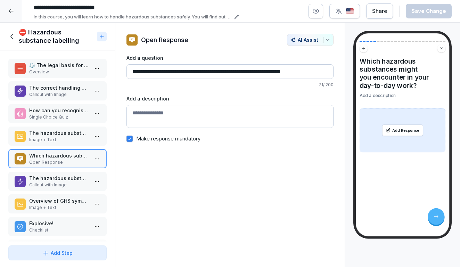
click at [60, 182] on p "Callout with Image" at bounding box center [58, 185] width 59 height 6
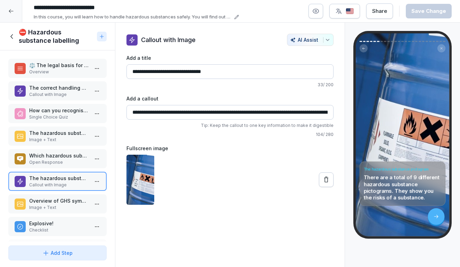
click at [60, 203] on p "Overview of GHS symbols" at bounding box center [58, 200] width 59 height 7
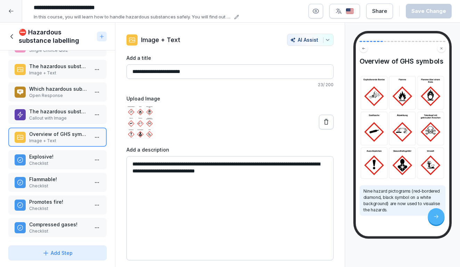
scroll to position [119, 0]
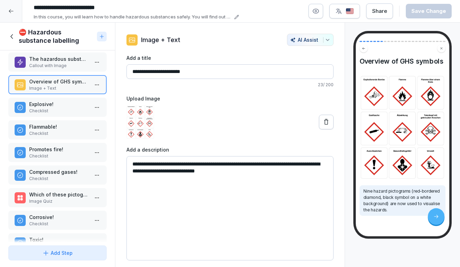
click at [59, 115] on div "Explosive! Checklist" at bounding box center [57, 107] width 98 height 19
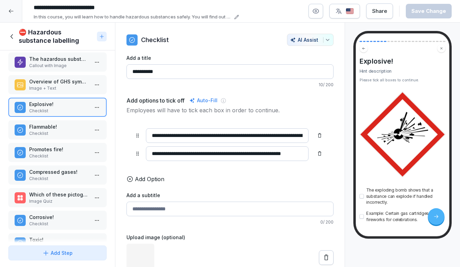
click at [59, 122] on div "Flammable! Checklist" at bounding box center [57, 129] width 98 height 19
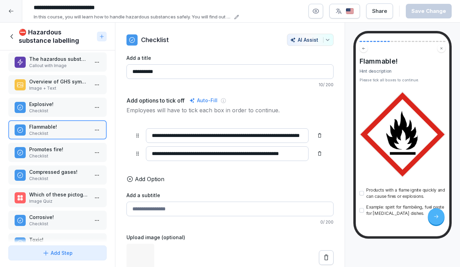
click at [59, 146] on p "Promotes fire!" at bounding box center [58, 149] width 59 height 7
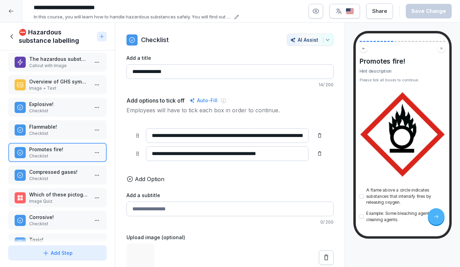
click at [58, 168] on div "Compressed gases! Checklist" at bounding box center [57, 174] width 98 height 19
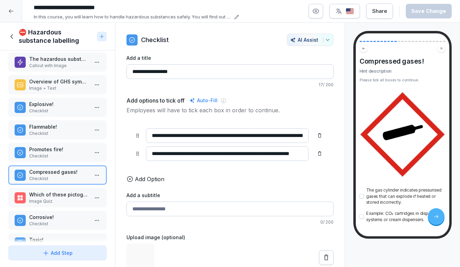
click at [58, 194] on p "Which of these pictograms signals "Explosive"?" at bounding box center [58, 194] width 59 height 7
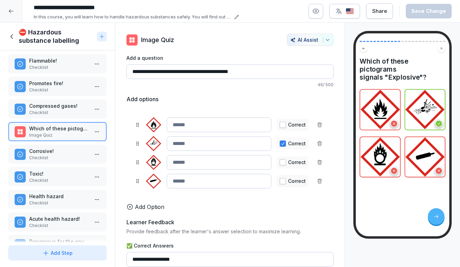
scroll to position [196, 0]
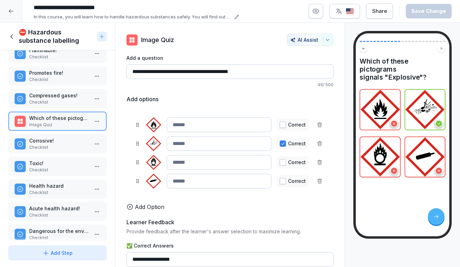
click at [58, 141] on p "Corrosive!" at bounding box center [58, 140] width 59 height 7
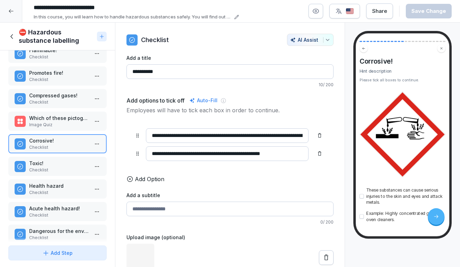
click at [57, 165] on p "Toxic!" at bounding box center [58, 163] width 59 height 7
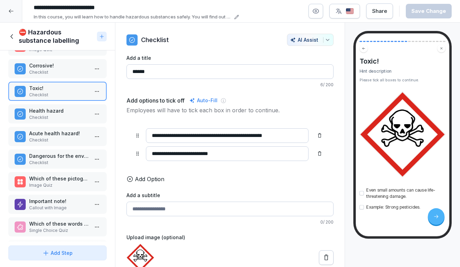
scroll to position [291, 0]
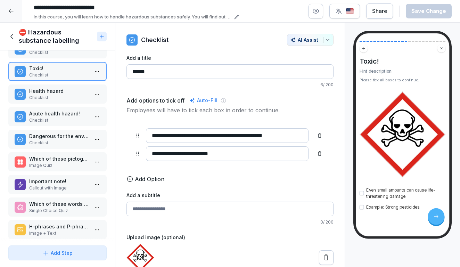
click at [55, 99] on p "Checklist" at bounding box center [58, 98] width 59 height 6
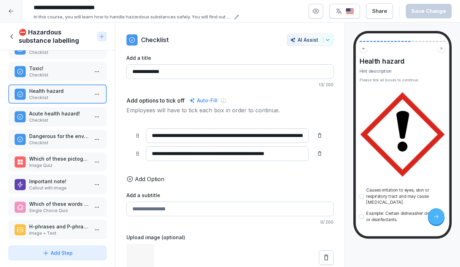
click at [55, 110] on p "Acute health hazard!" at bounding box center [58, 113] width 59 height 7
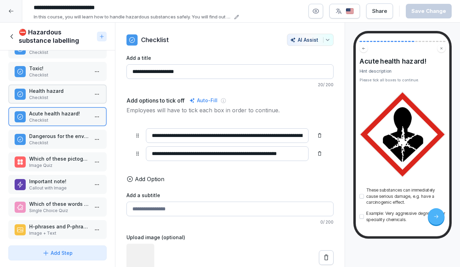
click at [55, 142] on p "Checklist" at bounding box center [58, 143] width 59 height 6
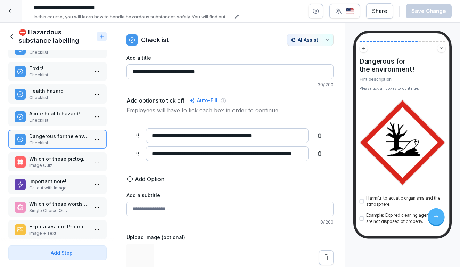
click at [55, 168] on p "Image Quiz" at bounding box center [58, 165] width 59 height 6
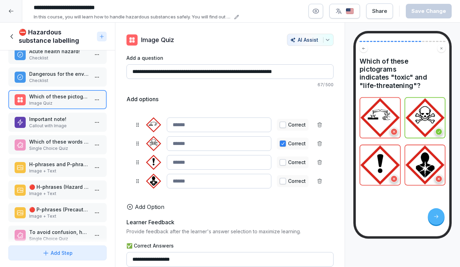
scroll to position [368, 0]
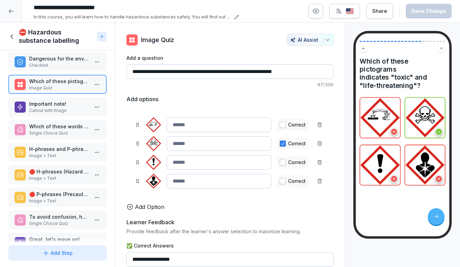
click at [54, 98] on div "Important note! Callout with Image" at bounding box center [57, 106] width 98 height 19
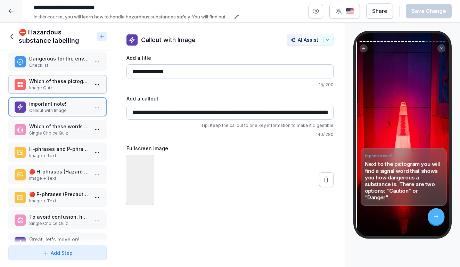
click at [54, 131] on p "Single Choice Quiz" at bounding box center [58, 133] width 59 height 6
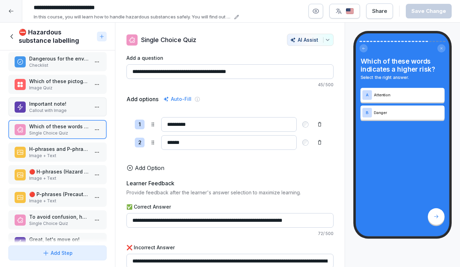
click at [55, 144] on div "H-phrases and P-phrases - Hazard and safety information Image + Text" at bounding box center [57, 151] width 98 height 19
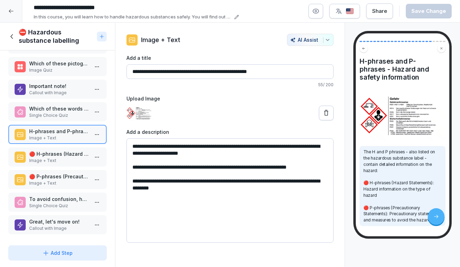
click at [56, 155] on p "🔴 H-phrases (Hazard Statements):" at bounding box center [58, 153] width 59 height 7
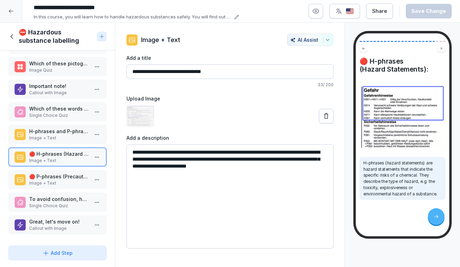
scroll to position [384, 0]
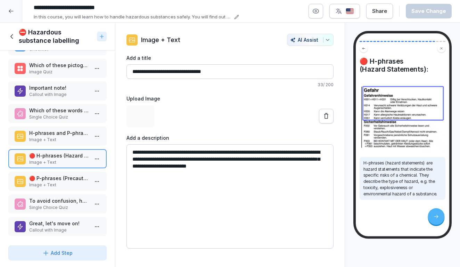
click at [55, 171] on div "⚖️ The legal basis for this training: Overview The correct handling of hazardou…" at bounding box center [57, 146] width 115 height 192
click at [55, 181] on p "🔴 P-phrases (Precautionary Statements):" at bounding box center [58, 177] width 59 height 7
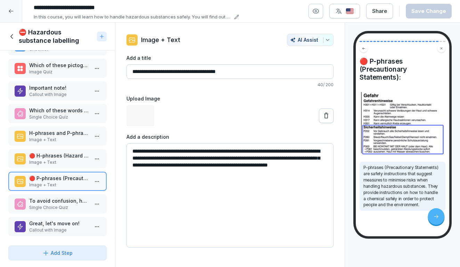
click at [52, 205] on p "Single Choice Quiz" at bounding box center [58, 207] width 59 height 6
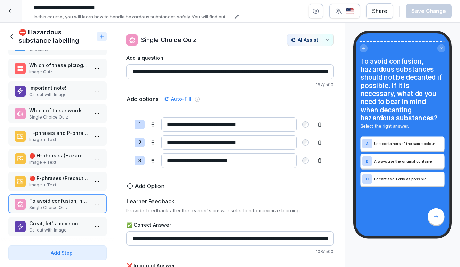
click at [53, 225] on p "Great, let's move on!" at bounding box center [58, 223] width 59 height 7
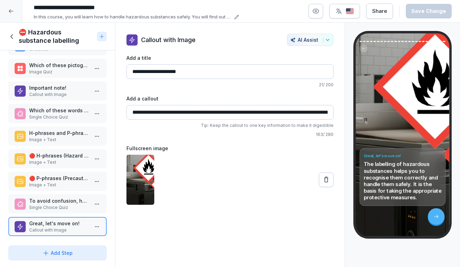
click at [10, 37] on icon at bounding box center [12, 37] width 8 height 8
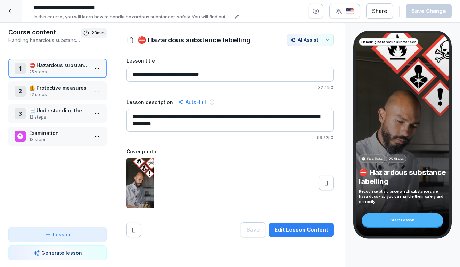
click at [66, 83] on div "2 🦺 Protective measures 22 steps" at bounding box center [57, 90] width 98 height 19
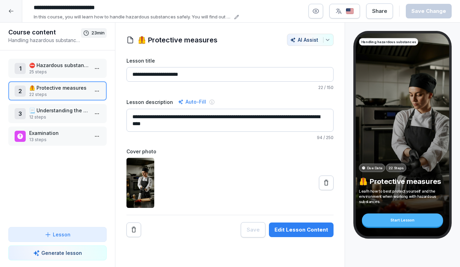
click at [95, 91] on html "**********" at bounding box center [230, 133] width 460 height 267
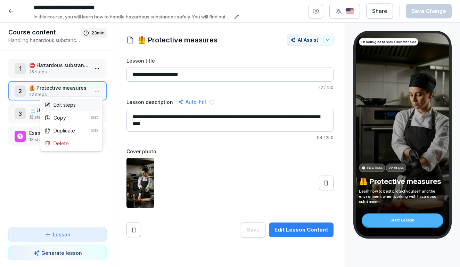
click at [88, 105] on div "Edit steps" at bounding box center [71, 104] width 59 height 13
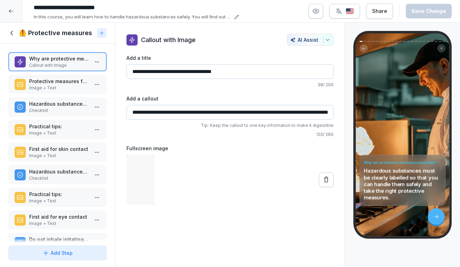
click at [60, 85] on p "Protective measures for hazardous substances - How to stay safe!" at bounding box center [58, 80] width 59 height 7
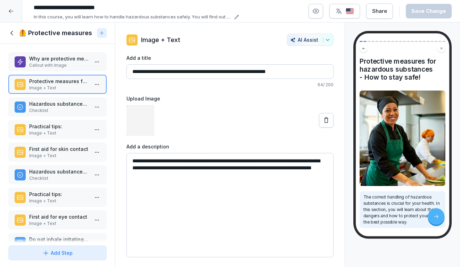
click at [60, 107] on p "Hazardous substances can cause skin irritation or enter your body through the s…" at bounding box center [58, 103] width 59 height 7
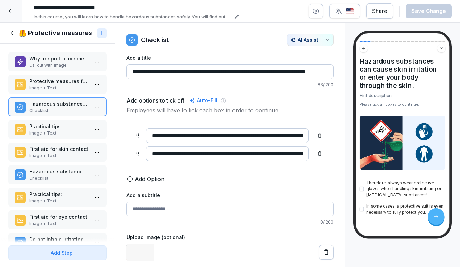
click at [63, 130] on p "Practical tips:" at bounding box center [58, 126] width 59 height 7
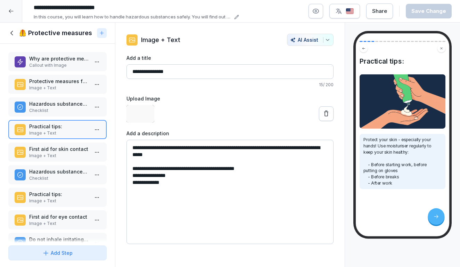
scroll to position [52, 0]
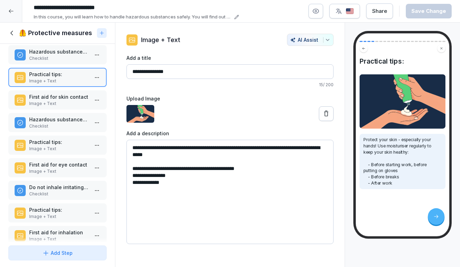
click at [61, 95] on div "Why are protective measures important? Callout with Image Protective measures f…" at bounding box center [57, 143] width 115 height 199
click at [61, 107] on p "Image + Text" at bounding box center [58, 103] width 59 height 6
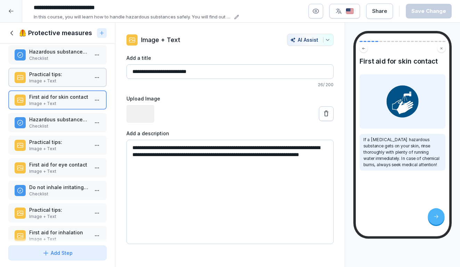
click at [61, 129] on p "Checklist" at bounding box center [58, 126] width 59 height 6
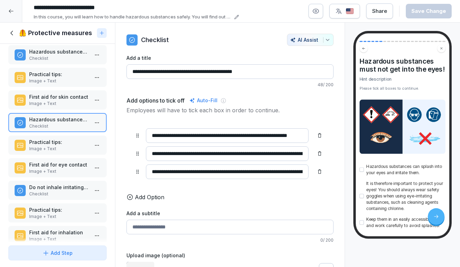
click at [62, 152] on p "Image + Text" at bounding box center [58, 149] width 59 height 6
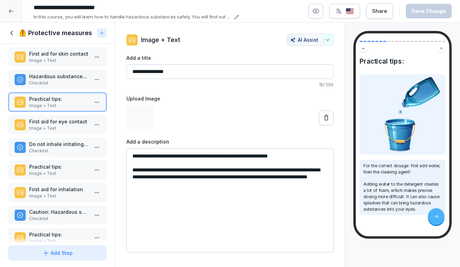
scroll to position [106, 0]
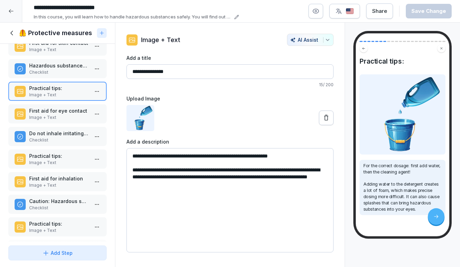
click at [60, 121] on p "Image + Text" at bounding box center [58, 117] width 59 height 6
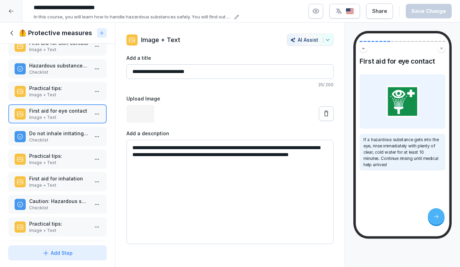
click at [60, 137] on p "Do not inhale irritating or toxic hazardous substances!" at bounding box center [58, 133] width 59 height 7
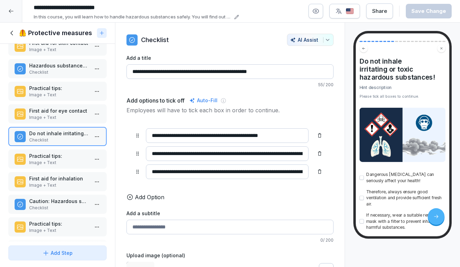
click at [59, 160] on p "Practical tips:" at bounding box center [58, 155] width 59 height 7
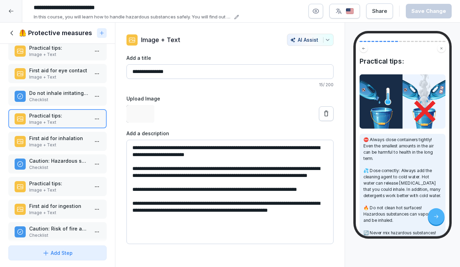
scroll to position [158, 0]
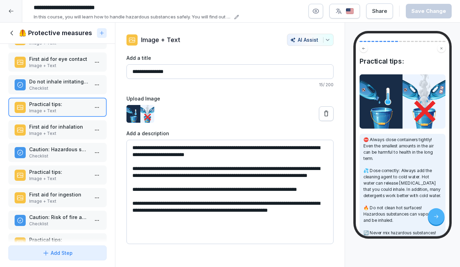
click at [58, 130] on p "First aid for inhalation" at bounding box center [58, 126] width 59 height 7
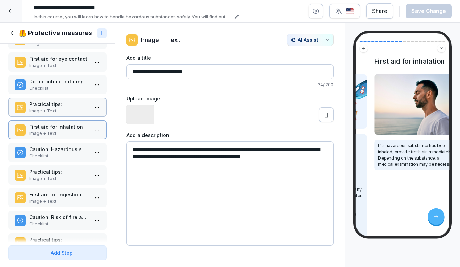
click at [60, 153] on p "Caution: Hazardous substances can be accidentally swallowed!" at bounding box center [58, 149] width 59 height 7
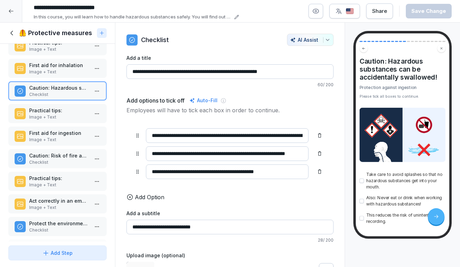
scroll to position [222, 0]
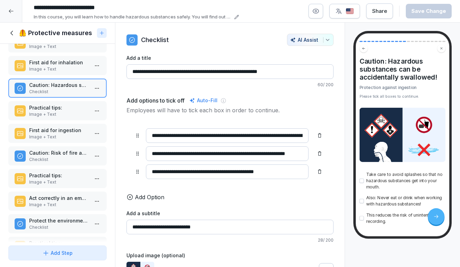
click at [57, 111] on p "Practical tips:" at bounding box center [58, 107] width 59 height 7
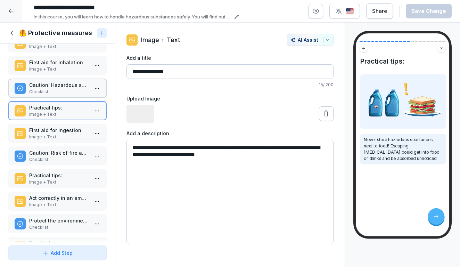
click at [57, 134] on p "First aid for ingestion" at bounding box center [58, 130] width 59 height 7
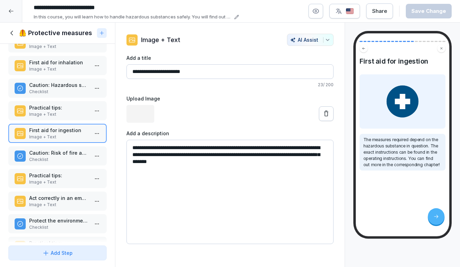
click at [59, 177] on div "Practical tips: Image + Text" at bounding box center [57, 178] width 98 height 19
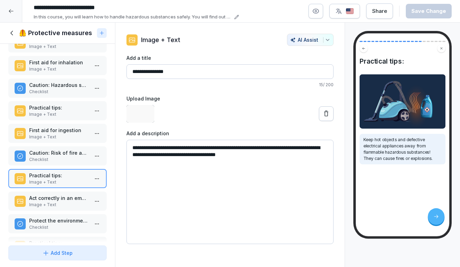
click at [58, 154] on div "Caution: Risk of fire and explosion! Checklist" at bounding box center [57, 155] width 98 height 19
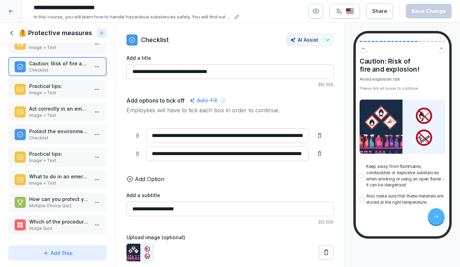
scroll to position [318, 0]
click at [52, 83] on p "Practical tips:" at bounding box center [58, 85] width 59 height 7
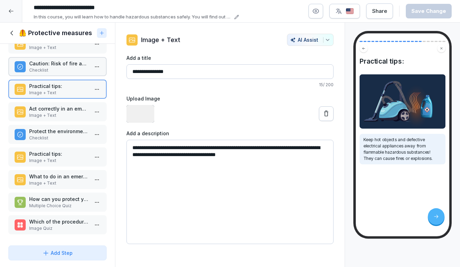
click at [51, 111] on p "Act correctly in an emergency:" at bounding box center [58, 108] width 59 height 7
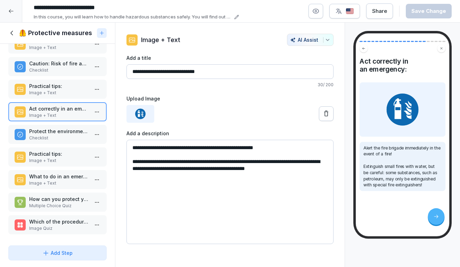
click at [51, 136] on p "Checklist" at bounding box center [58, 138] width 59 height 6
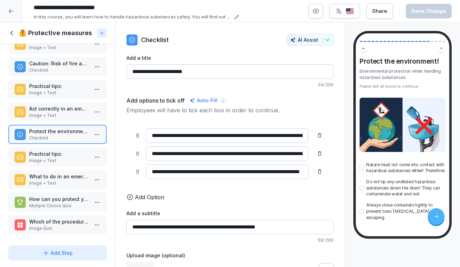
click at [50, 155] on p "Practical tips:" at bounding box center [58, 153] width 59 height 7
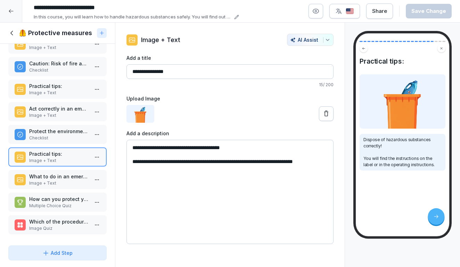
click at [53, 181] on p "Image + Text" at bounding box center [58, 183] width 59 height 6
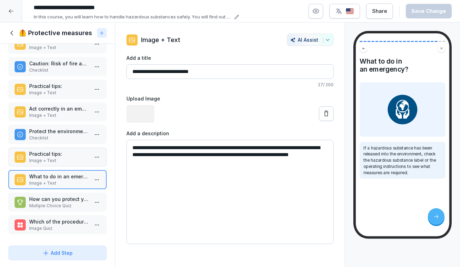
click at [54, 202] on p "How can you protect your skin from hazardous substances? Choose all the right m…" at bounding box center [58, 198] width 59 height 7
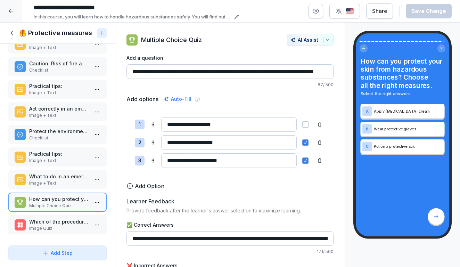
click at [54, 226] on p "Image Quiz" at bounding box center [58, 228] width 59 height 6
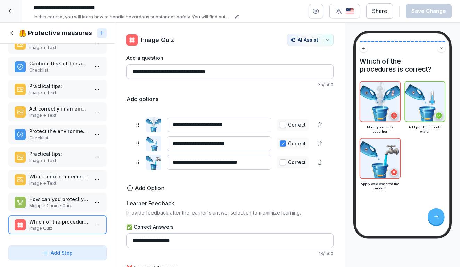
click at [13, 41] on div "🦺 Protective measures" at bounding box center [57, 33] width 115 height 21
click at [12, 36] on icon at bounding box center [12, 33] width 8 height 8
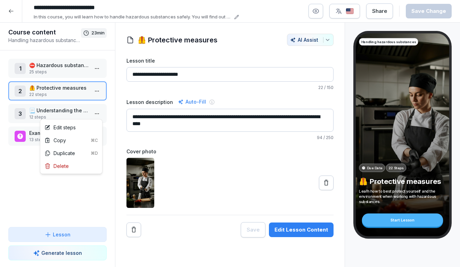
click at [93, 114] on html "**********" at bounding box center [230, 133] width 460 height 267
click at [84, 127] on div "Edit steps" at bounding box center [71, 127] width 59 height 13
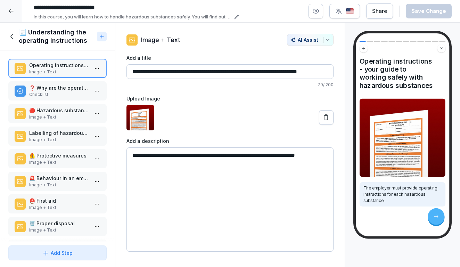
click at [54, 87] on p "❓ Why are the operating instructions important?" at bounding box center [58, 87] width 59 height 7
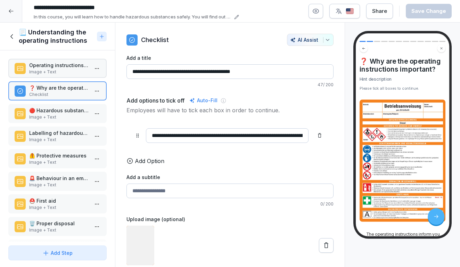
click at [54, 114] on p "Image + Text" at bounding box center [58, 117] width 59 height 6
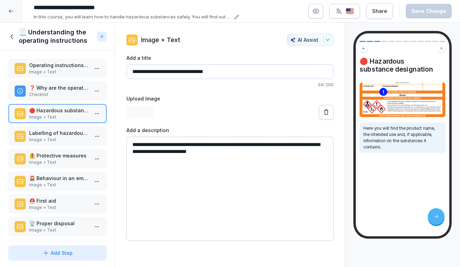
click at [58, 142] on p "Image + Text" at bounding box center [58, 140] width 59 height 6
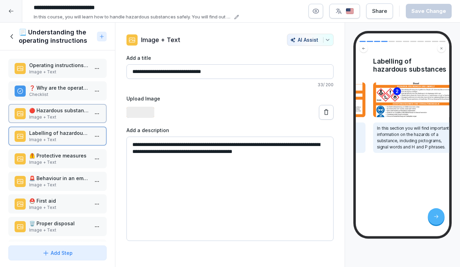
click at [58, 163] on p "Image + Text" at bounding box center [58, 162] width 59 height 6
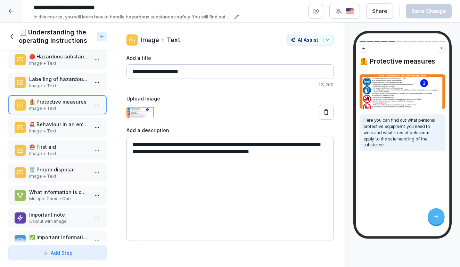
scroll to position [73, 0]
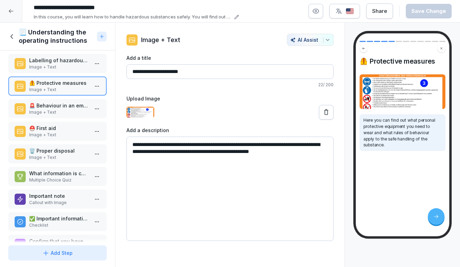
click at [60, 110] on p "Image + Text" at bounding box center [58, 112] width 59 height 6
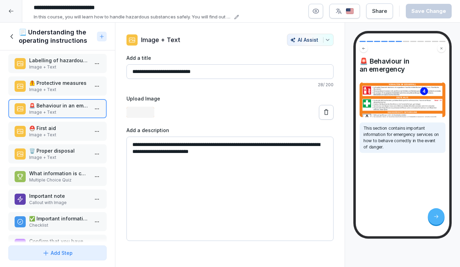
click at [60, 128] on p "⛑️ First aid" at bounding box center [58, 127] width 59 height 7
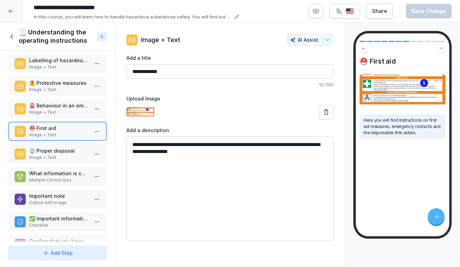
click at [63, 151] on p "🗑️ Proper disposal" at bounding box center [58, 150] width 59 height 7
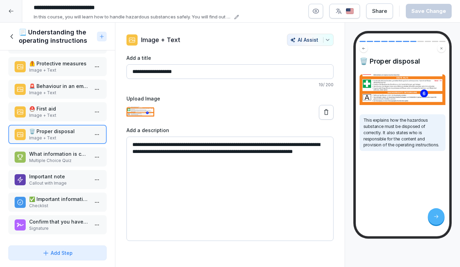
scroll to position [92, 0]
click at [55, 157] on p "What information is contained in the operating instructions?" at bounding box center [58, 153] width 59 height 7
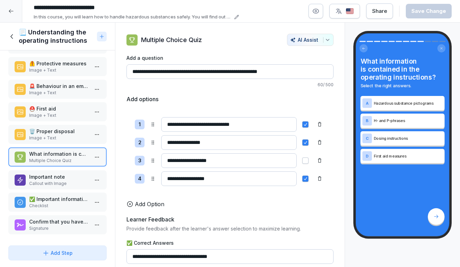
click at [50, 180] on p "Important note" at bounding box center [58, 176] width 59 height 7
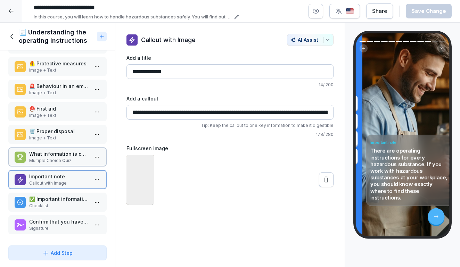
click at [50, 199] on p "✅ Important information at a glance:" at bounding box center [58, 198] width 59 height 7
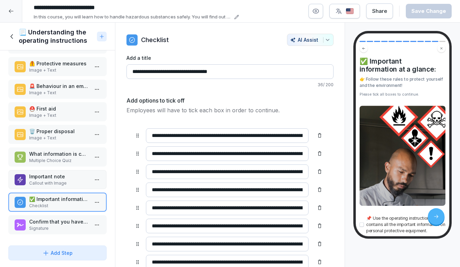
click at [50, 229] on p "Signature" at bounding box center [58, 228] width 59 height 6
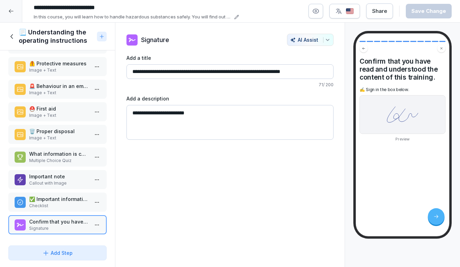
click at [12, 32] on div "📃 Understanding the operating instructions" at bounding box center [51, 36] width 86 height 17
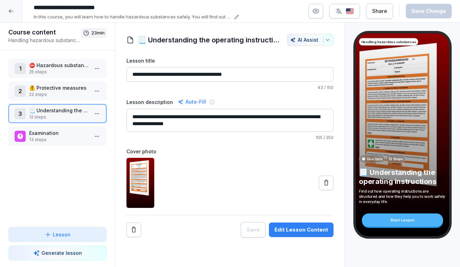
click at [11, 9] on icon at bounding box center [11, 11] width 5 height 4
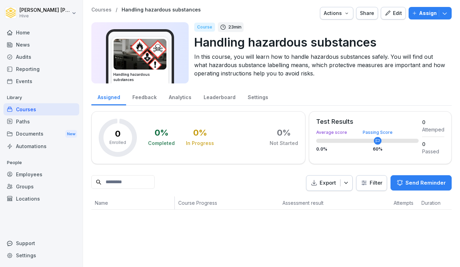
click at [28, 124] on div "Paths" at bounding box center [41, 121] width 76 height 12
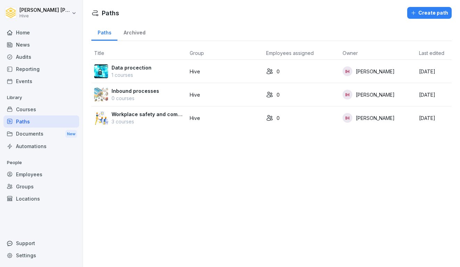
click at [146, 121] on p "3 courses" at bounding box center [148, 121] width 73 height 7
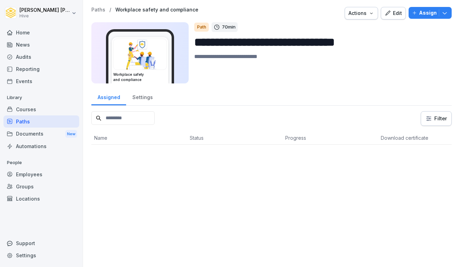
click at [139, 99] on div "Settings" at bounding box center [142, 97] width 33 height 18
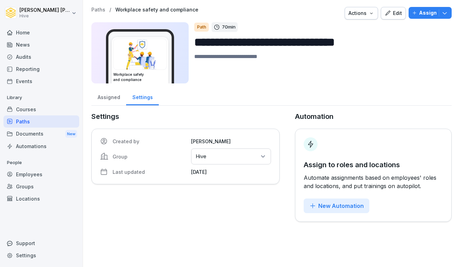
click at [118, 102] on div "Assigned" at bounding box center [108, 97] width 35 height 18
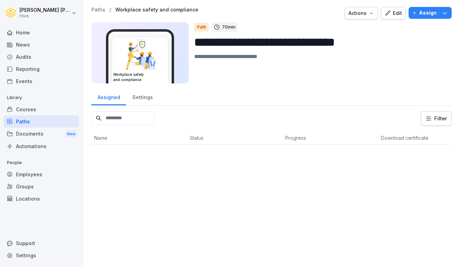
click at [395, 10] on div "Edit" at bounding box center [393, 13] width 17 height 8
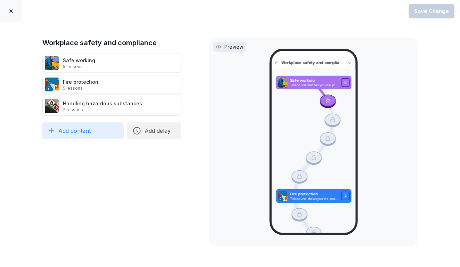
click at [138, 60] on div "Safe working 5 lessons" at bounding box center [111, 63] width 139 height 19
click at [68, 62] on div "Safe working 5 lessons" at bounding box center [79, 63] width 32 height 13
click at [36, 60] on icon at bounding box center [35, 63] width 6 height 6
click at [33, 64] on icon at bounding box center [35, 63] width 6 height 6
click at [81, 62] on div "Safe working 5 lessons" at bounding box center [79, 63] width 32 height 13
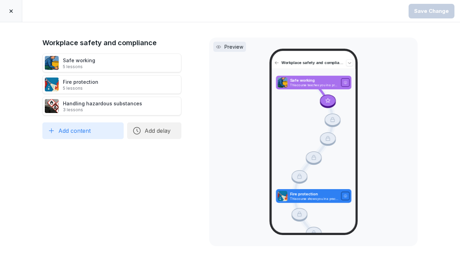
click at [140, 67] on div "Safe working 5 lessons" at bounding box center [111, 63] width 139 height 19
click at [128, 88] on div "Fire protection 5 lessons" at bounding box center [111, 84] width 139 height 19
click at [127, 101] on div "Handling hazardous substances 3 lessons" at bounding box center [102, 106] width 79 height 13
click at [111, 100] on div "Handling hazardous substances 3 lessons" at bounding box center [102, 106] width 79 height 13
click at [7, 10] on div at bounding box center [11, 11] width 22 height 22
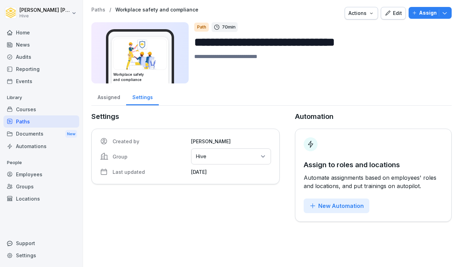
click at [42, 105] on div "Courses" at bounding box center [41, 109] width 76 height 12
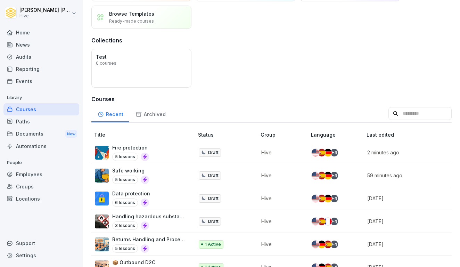
scroll to position [48, 0]
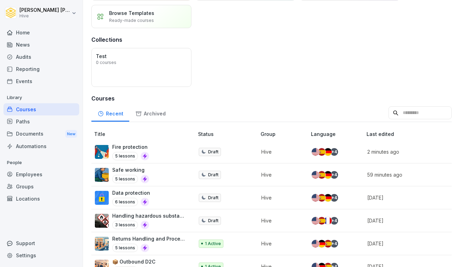
click at [140, 152] on div "5 lessons" at bounding box center [130, 156] width 37 height 8
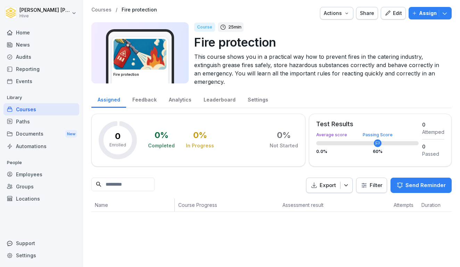
drag, startPoint x: 378, startPoint y: 142, endPoint x: 388, endPoint y: 142, distance: 9.8
click at [388, 142] on div at bounding box center [367, 143] width 103 height 4
click at [376, 142] on circle at bounding box center [378, 143] width 8 height 8
click at [372, 130] on div "Test Results Average score Passing Score 0.0 % 60 %" at bounding box center [367, 139] width 103 height 36
click at [377, 147] on div "Test Results Average score Passing Score 0.0 % 60 %" at bounding box center [367, 139] width 103 height 36
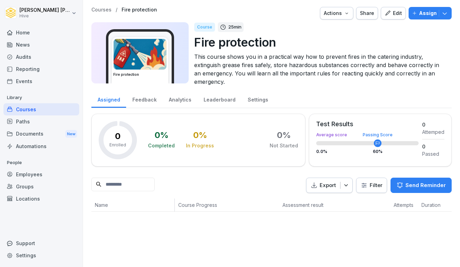
click at [348, 140] on div "Test Results Average score Passing Score 0.0 % 60 %" at bounding box center [367, 139] width 103 height 36
click at [388, 15] on icon "button" at bounding box center [388, 13] width 6 height 6
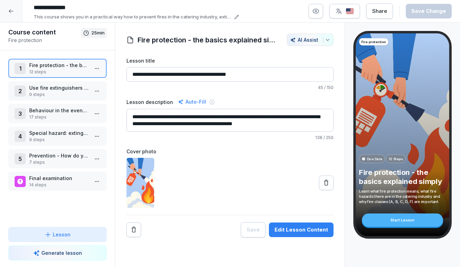
click at [15, 11] on div at bounding box center [11, 11] width 22 height 22
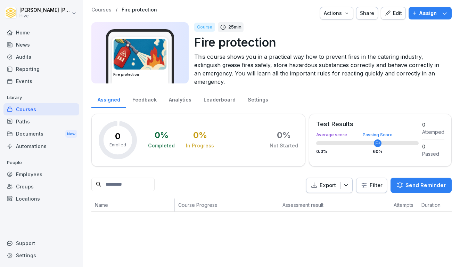
click at [376, 142] on circle at bounding box center [378, 143] width 8 height 8
click at [171, 100] on div "Analytics" at bounding box center [180, 99] width 35 height 18
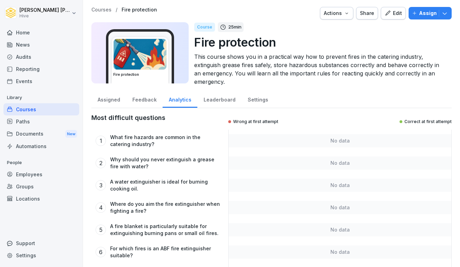
click at [204, 98] on div "Leaderboard" at bounding box center [219, 99] width 44 height 18
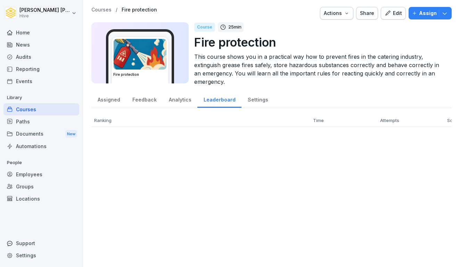
click at [248, 94] on div "Settings" at bounding box center [258, 99] width 33 height 18
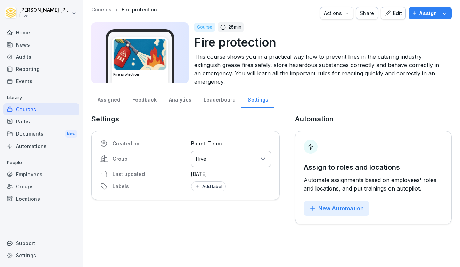
click at [208, 101] on div "Leaderboard" at bounding box center [219, 99] width 44 height 18
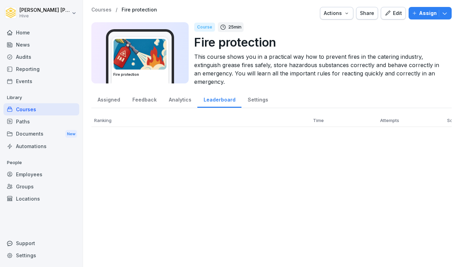
click at [173, 101] on div "Analytics" at bounding box center [180, 99] width 35 height 18
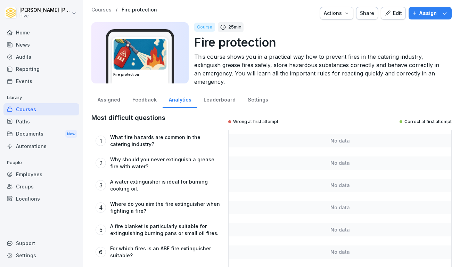
click at [138, 101] on div "Feedback" at bounding box center [144, 99] width 36 height 18
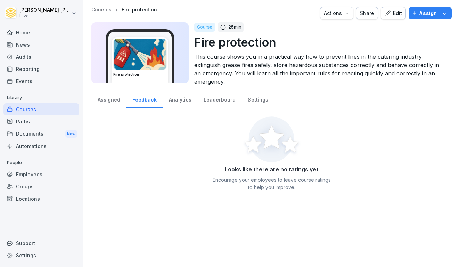
click at [113, 98] on div "Assigned" at bounding box center [108, 99] width 35 height 18
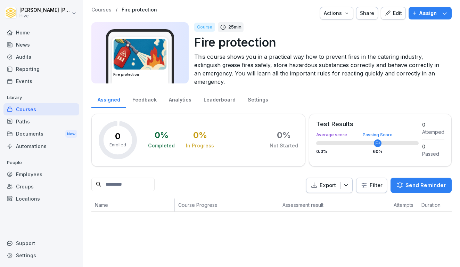
click at [375, 146] on icon at bounding box center [378, 143] width 8 height 8
click at [375, 134] on div "Passing Score" at bounding box center [378, 135] width 30 height 4
click at [352, 15] on button "Actions" at bounding box center [336, 13] width 33 height 13
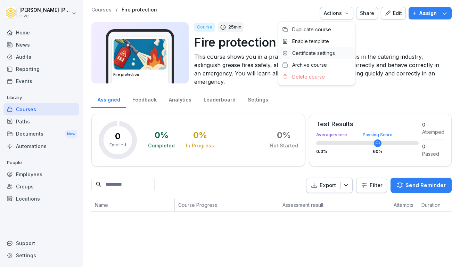
click at [320, 52] on p "Certificate settings" at bounding box center [313, 53] width 43 height 6
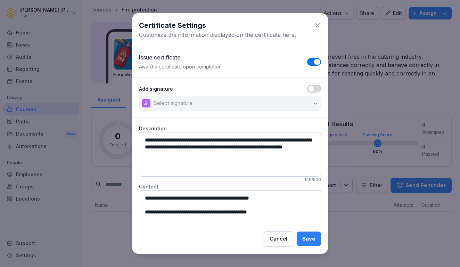
click at [317, 26] on icon at bounding box center [317, 25] width 7 height 7
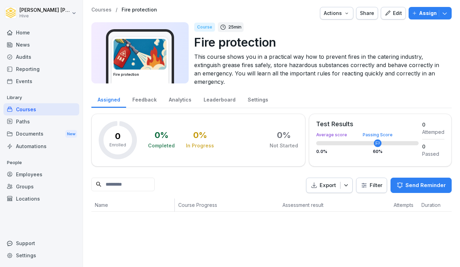
click at [341, 14] on div "Actions" at bounding box center [337, 13] width 26 height 8
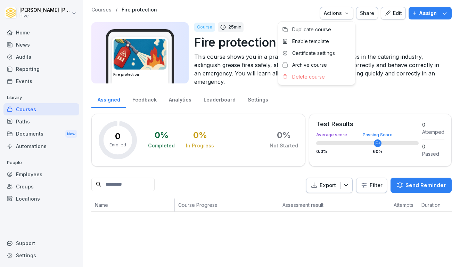
click at [391, 16] on icon "button" at bounding box center [388, 13] width 6 height 6
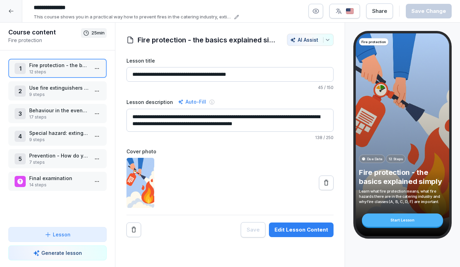
click at [14, 11] on div at bounding box center [11, 11] width 22 height 22
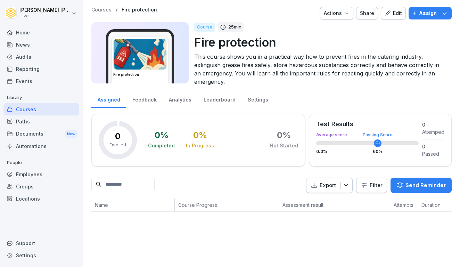
click at [381, 183] on html "[PERSON_NAME] Hive Home News Audits Reporting Events Library Courses Paths Docu…" at bounding box center [230, 133] width 460 height 267
click at [348, 185] on icon "button" at bounding box center [345, 185] width 3 height 2
click at [282, 180] on div "Export Filter Send Reminder" at bounding box center [271, 186] width 360 height 16
click at [381, 143] on circle at bounding box center [378, 143] width 8 height 8
click at [29, 119] on div "Paths" at bounding box center [41, 121] width 76 height 12
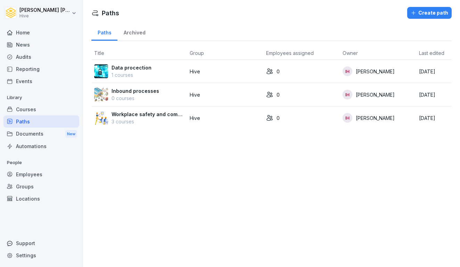
click at [36, 101] on p "Library" at bounding box center [41, 97] width 76 height 11
click at [35, 107] on div "Courses" at bounding box center [41, 109] width 76 height 12
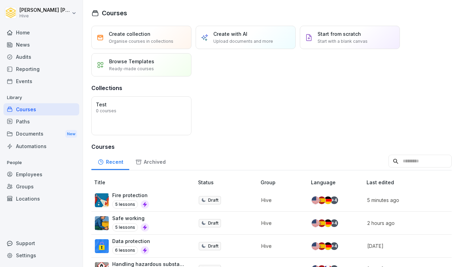
click at [29, 125] on div "Paths" at bounding box center [41, 121] width 76 height 12
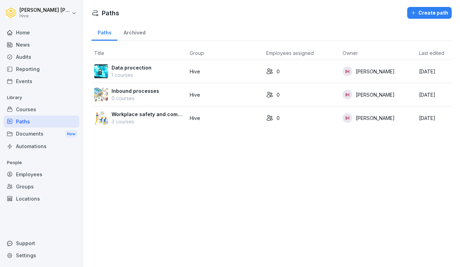
click at [30, 112] on div "Courses" at bounding box center [41, 109] width 76 height 12
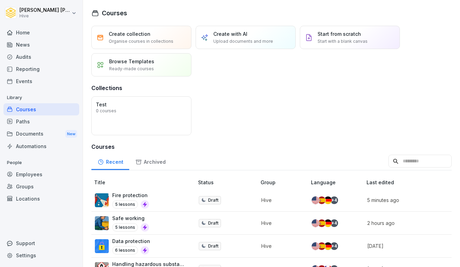
click at [37, 129] on div "Documents New" at bounding box center [41, 134] width 76 height 13
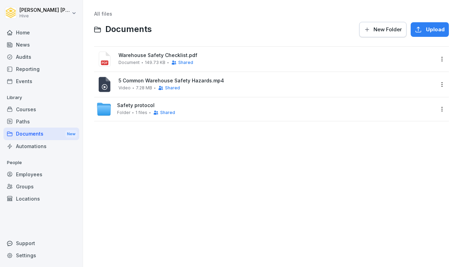
click at [37, 113] on div "Courses" at bounding box center [41, 109] width 76 height 12
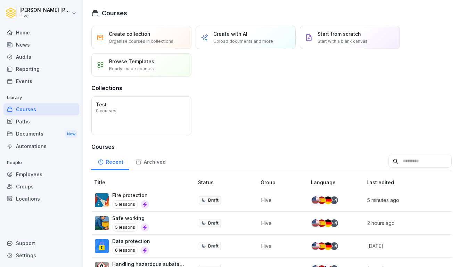
click at [37, 116] on div "Paths" at bounding box center [41, 121] width 76 height 12
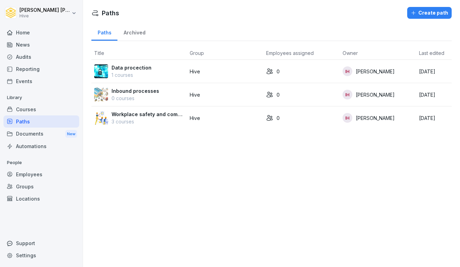
click at [32, 110] on div "Courses" at bounding box center [41, 109] width 76 height 12
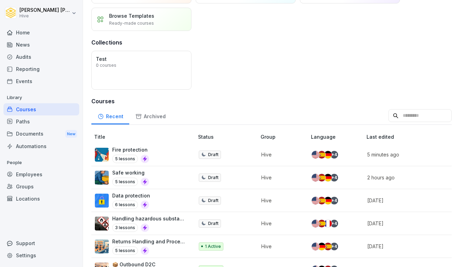
scroll to position [44, 0]
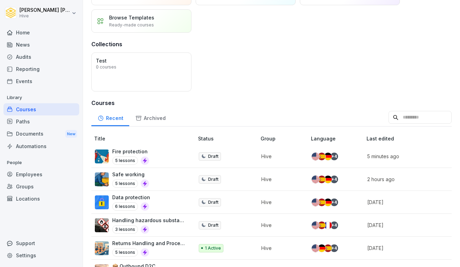
click at [165, 203] on div "Data protection 6 lessons" at bounding box center [141, 202] width 92 height 17
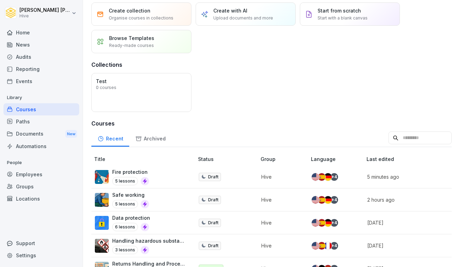
scroll to position [26, 0]
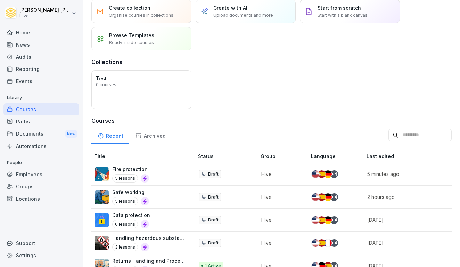
click at [208, 175] on p "Draft" at bounding box center [213, 174] width 10 height 6
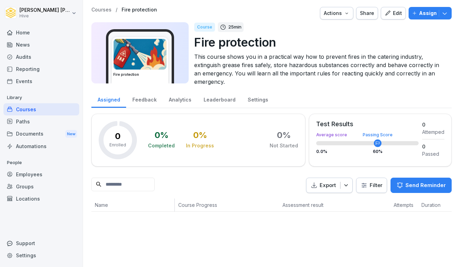
click at [340, 16] on div "Actions" at bounding box center [337, 13] width 26 height 8
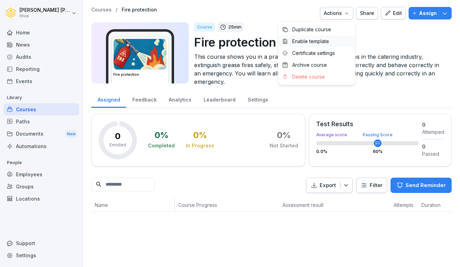
click at [325, 39] on p "Enable template" at bounding box center [310, 41] width 37 height 6
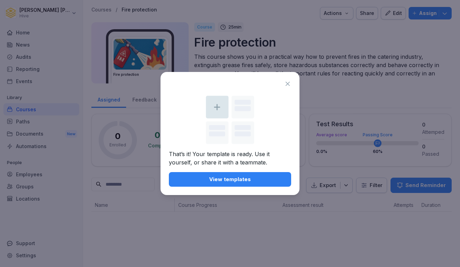
click at [288, 84] on icon at bounding box center [287, 83] width 7 height 7
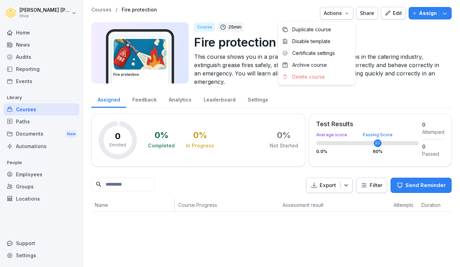
click at [348, 15] on icon "button" at bounding box center [347, 13] width 6 height 6
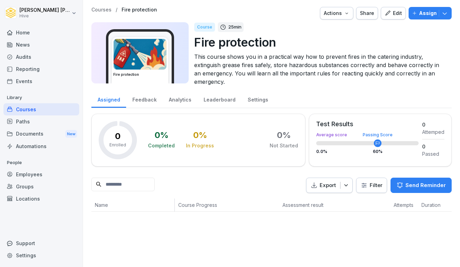
click at [348, 15] on icon "button" at bounding box center [347, 13] width 6 height 6
click at [401, 13] on div "Edit" at bounding box center [393, 13] width 17 height 8
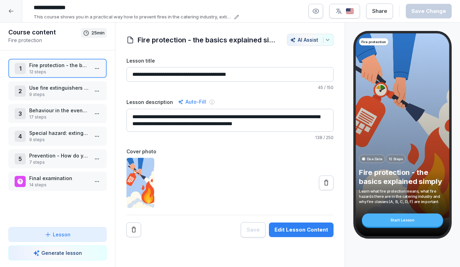
click at [11, 11] on icon at bounding box center [11, 11] width 5 height 4
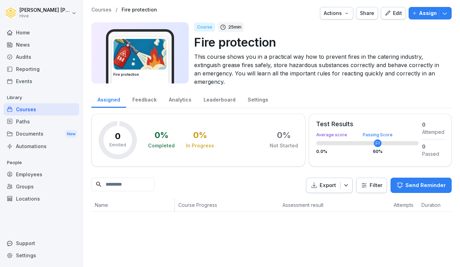
click at [440, 11] on div "Assign" at bounding box center [430, 13] width 36 height 8
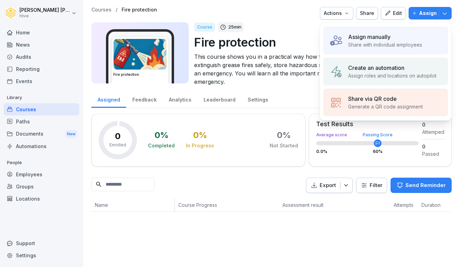
click at [305, 35] on p "Fire protection" at bounding box center [320, 42] width 252 height 18
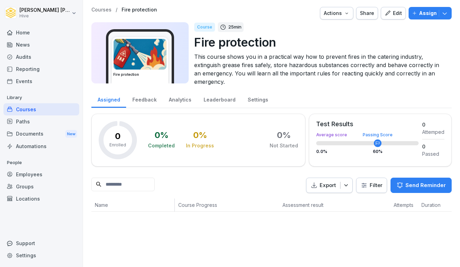
click at [156, 100] on div "Feedback" at bounding box center [144, 99] width 36 height 18
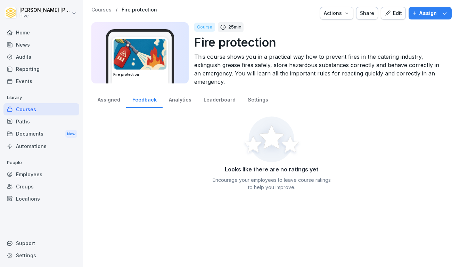
click at [183, 98] on div "Analytics" at bounding box center [180, 99] width 35 height 18
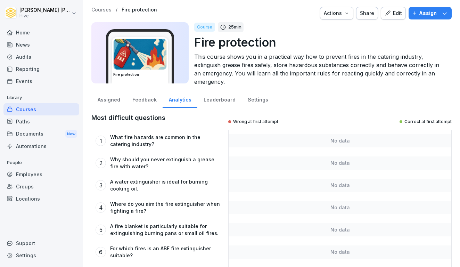
click at [206, 98] on div "Leaderboard" at bounding box center [219, 99] width 44 height 18
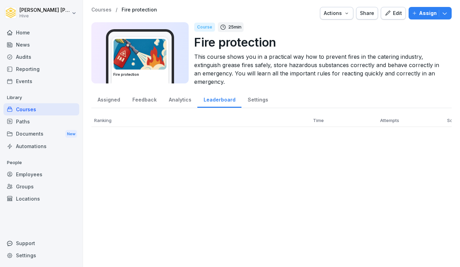
click at [175, 99] on div "Analytics" at bounding box center [180, 99] width 35 height 18
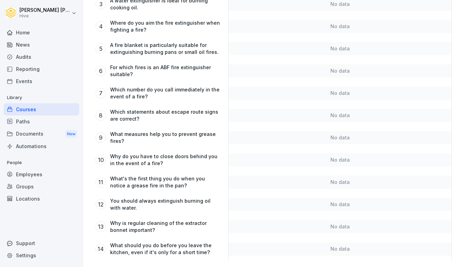
scroll to position [181, 0]
click at [36, 109] on div "Courses" at bounding box center [41, 109] width 76 height 12
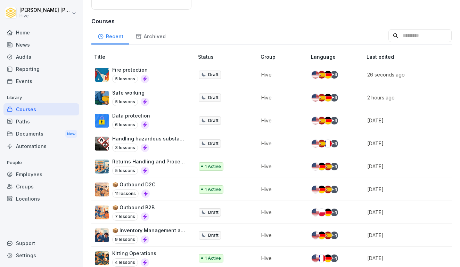
scroll to position [125, 0]
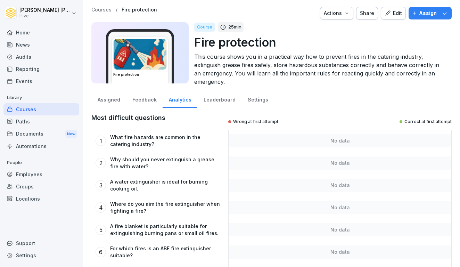
click at [17, 35] on div "Home" at bounding box center [41, 32] width 76 height 12
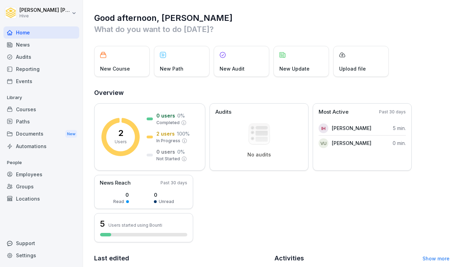
click at [31, 103] on div "Courses" at bounding box center [41, 109] width 76 height 12
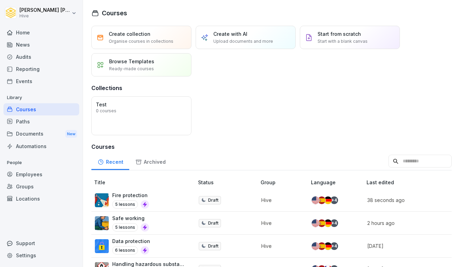
click at [41, 123] on div "Paths" at bounding box center [41, 121] width 76 height 12
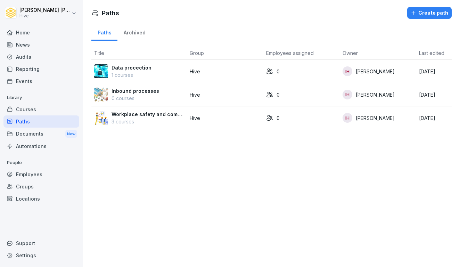
click at [173, 112] on p "Workplace safety and compliance" at bounding box center [148, 114] width 73 height 7
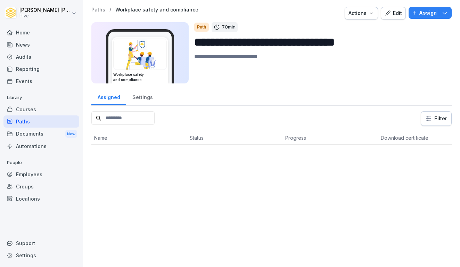
click at [429, 12] on p "Assign" at bounding box center [428, 13] width 18 height 8
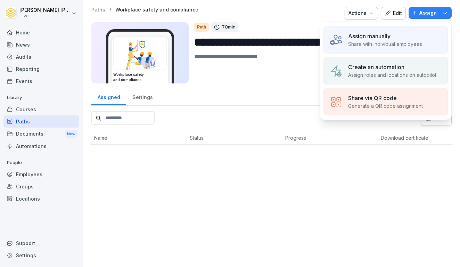
click at [374, 48] on div "Assign manually Share with individual employees" at bounding box center [386, 39] width 124 height 27
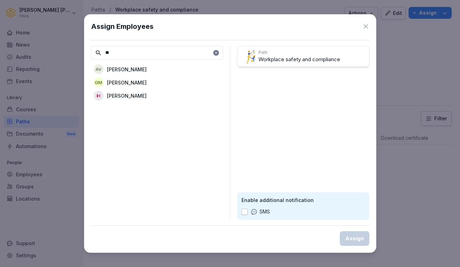
type input "**"
click at [153, 96] on div "IH Ibrahim Huseynov" at bounding box center [157, 95] width 132 height 13
click at [357, 239] on div "Assign" at bounding box center [354, 239] width 18 height 8
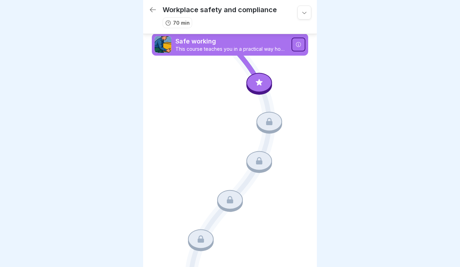
click at [256, 82] on icon at bounding box center [259, 82] width 9 height 9
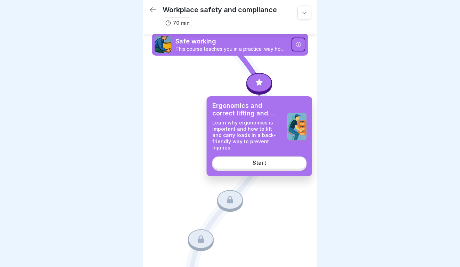
click at [255, 160] on link "Start" at bounding box center [259, 162] width 95 height 13
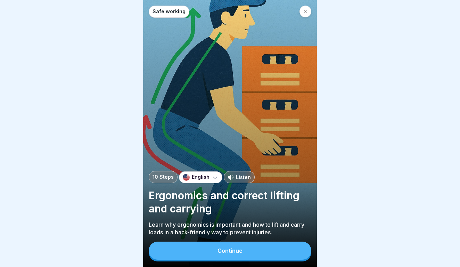
click at [227, 249] on div "Continue" at bounding box center [230, 250] width 25 height 6
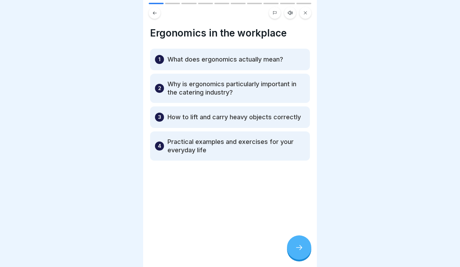
click at [300, 251] on icon at bounding box center [299, 247] width 8 height 8
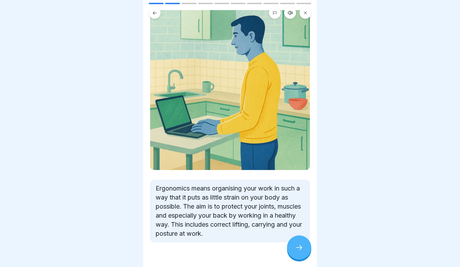
scroll to position [51, 0]
click at [295, 245] on icon at bounding box center [299, 247] width 8 height 8
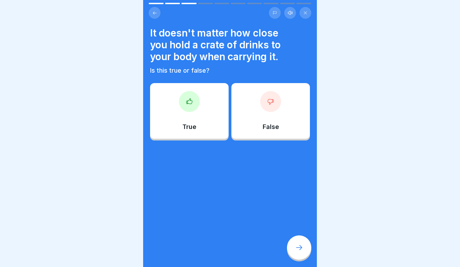
click at [258, 115] on div "False" at bounding box center [270, 111] width 79 height 56
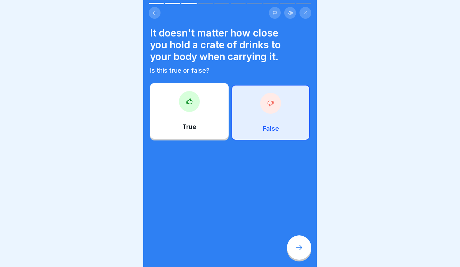
click at [311, 256] on div "It doesn't matter how close you hold a crate of drinks to your body when carryi…" at bounding box center [230, 133] width 174 height 267
click at [306, 251] on div at bounding box center [299, 247] width 24 height 24
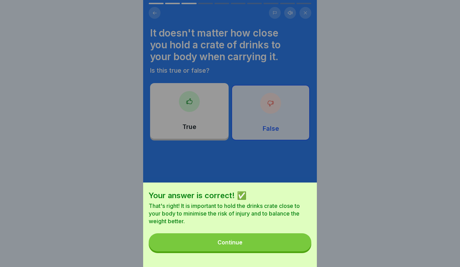
click at [279, 231] on div "Your answer is correct! ✅ That's right! It is important to hold the drinks crat…" at bounding box center [230, 224] width 174 height 84
click at [279, 235] on button "Continue" at bounding box center [230, 242] width 163 height 18
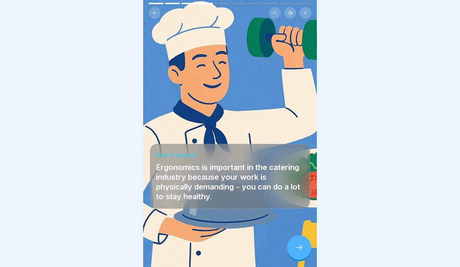
click at [296, 242] on div at bounding box center [299, 247] width 24 height 24
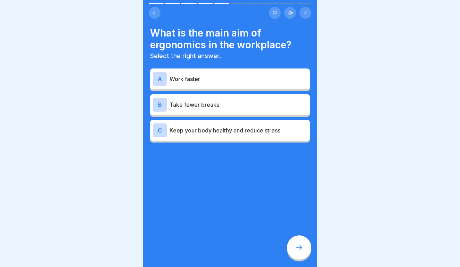
click at [155, 10] on button at bounding box center [155, 13] width 12 height 12
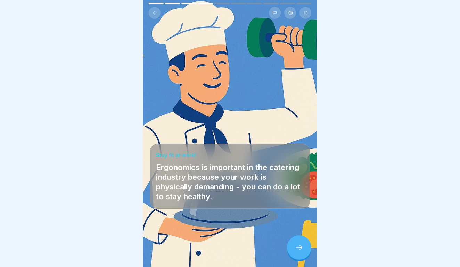
click at [304, 251] on div at bounding box center [299, 247] width 24 height 24
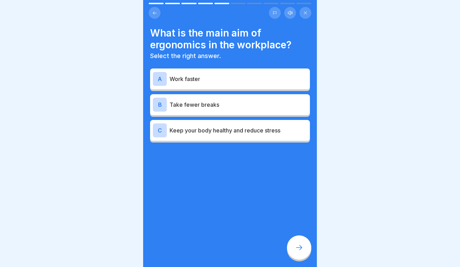
click at [251, 134] on p "Keep your body healthy and reduce stress" at bounding box center [239, 130] width 138 height 8
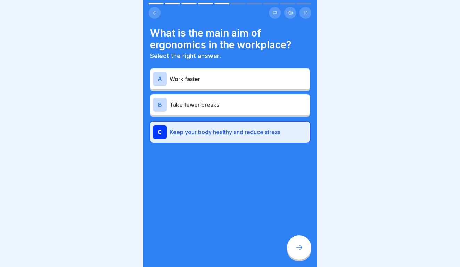
click at [301, 247] on icon at bounding box center [299, 247] width 6 height 5
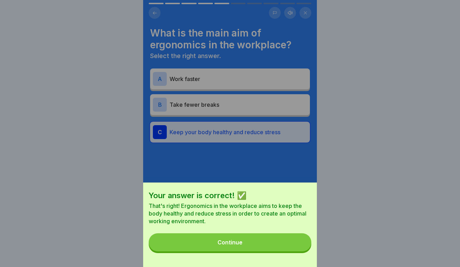
click at [280, 242] on button "Continue" at bounding box center [230, 242] width 163 height 18
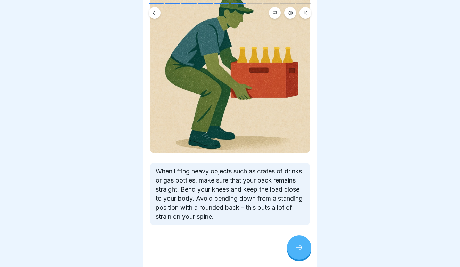
scroll to position [67, 0]
click at [301, 252] on div at bounding box center [299, 247] width 24 height 24
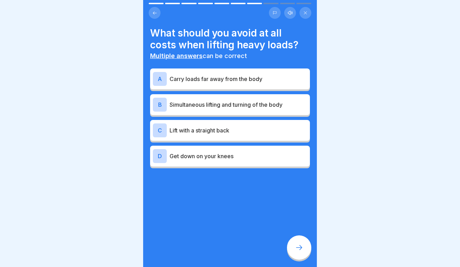
click at [227, 83] on div "A Carry loads far away from the body" at bounding box center [230, 79] width 154 height 14
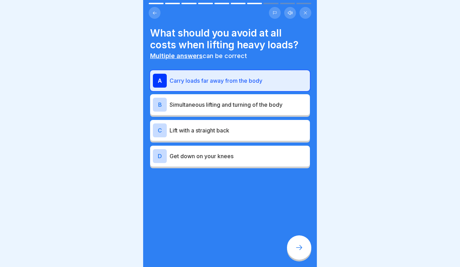
click at [226, 129] on p "Lift with a straight back" at bounding box center [239, 130] width 138 height 8
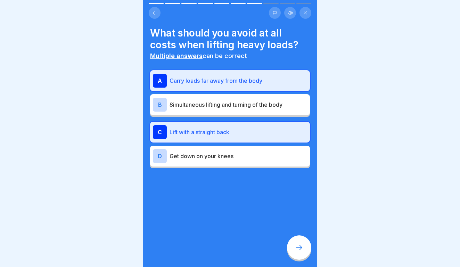
click at [218, 90] on div "A Carry loads far away from the body" at bounding box center [230, 80] width 160 height 21
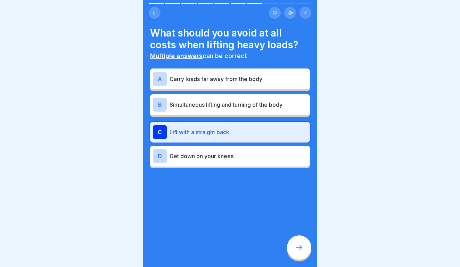
click at [202, 134] on p "Lift with a straight back" at bounding box center [239, 132] width 138 height 8
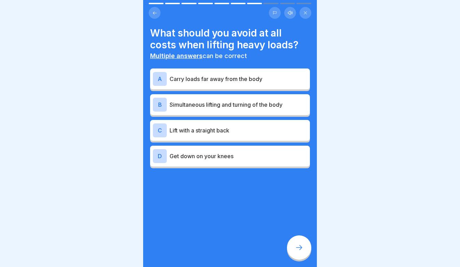
click at [195, 85] on div "A Carry loads far away from the body" at bounding box center [230, 78] width 160 height 21
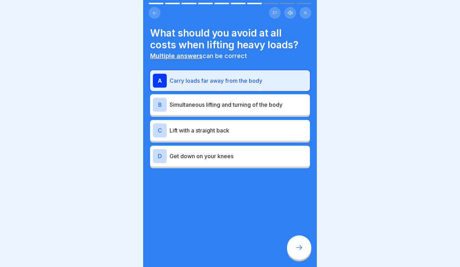
click at [198, 112] on div "B Simultaneous lifting and turning of the body" at bounding box center [230, 104] width 160 height 21
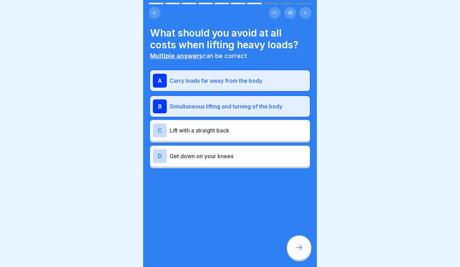
click at [296, 248] on icon at bounding box center [299, 247] width 8 height 8
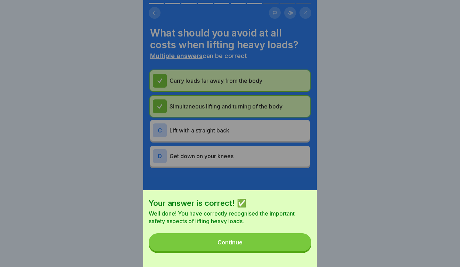
click at [269, 236] on button "Continue" at bounding box center [230, 242] width 163 height 18
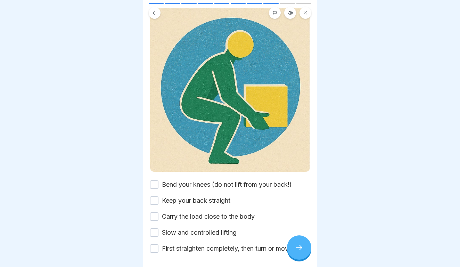
scroll to position [54, 0]
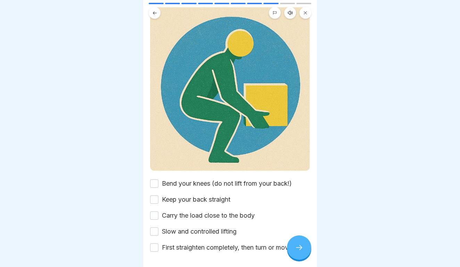
click at [160, 185] on div "Bend your knees (do not lift from your back!)" at bounding box center [221, 183] width 142 height 9
click at [156, 189] on div "Bend your knees (do not lift from your back!) Keep your back straight Carry the…" at bounding box center [230, 215] width 160 height 73
click at [155, 183] on button "Bend your knees (do not lift from your back!)" at bounding box center [154, 183] width 8 height 8
click at [155, 198] on button "Keep your back straight" at bounding box center [154, 199] width 8 height 8
click at [156, 217] on button "Carry the load close to the body" at bounding box center [154, 215] width 8 height 8
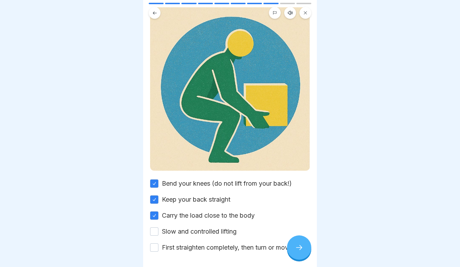
click at [156, 231] on button "Slow and controlled lifting" at bounding box center [154, 231] width 8 height 8
click at [156, 247] on button "First straighten completely, then turn or move" at bounding box center [154, 247] width 8 height 8
click at [310, 252] on div at bounding box center [299, 247] width 24 height 24
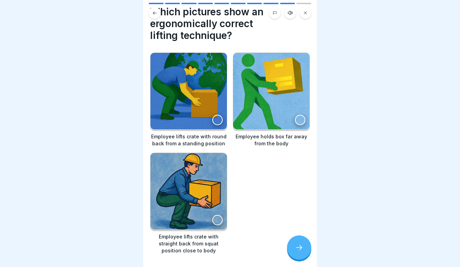
scroll to position [22, 0]
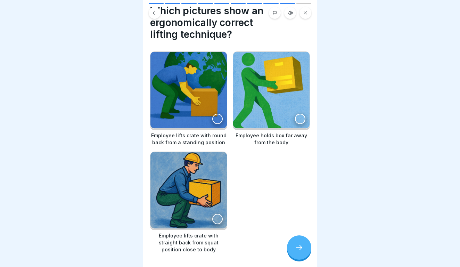
click at [217, 116] on div at bounding box center [217, 119] width 10 height 10
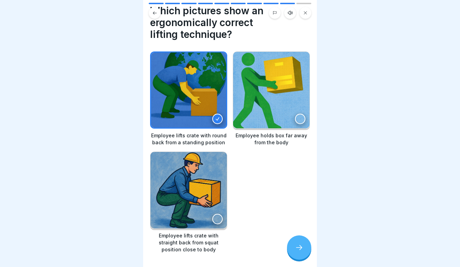
click at [218, 214] on div at bounding box center [217, 219] width 10 height 10
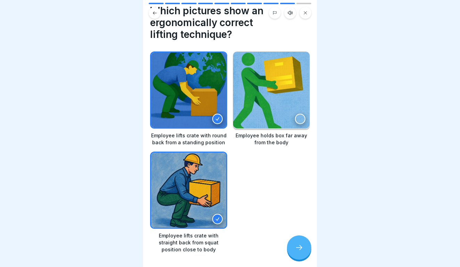
click at [220, 123] on div at bounding box center [217, 119] width 10 height 10
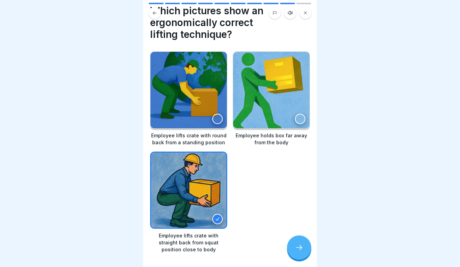
click at [301, 245] on icon at bounding box center [299, 247] width 8 height 8
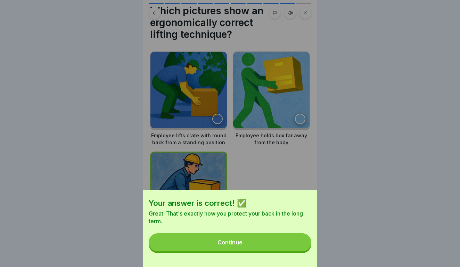
click at [272, 247] on button "Continue" at bounding box center [230, 242] width 163 height 18
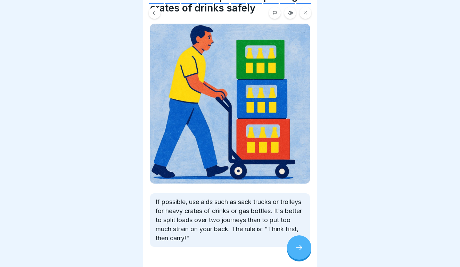
scroll to position [41, 0]
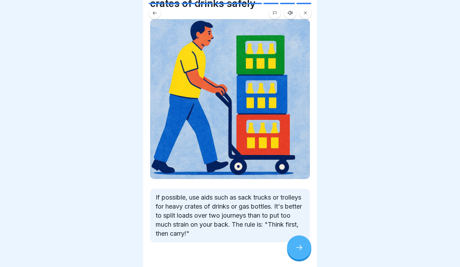
click at [293, 248] on div at bounding box center [299, 247] width 24 height 24
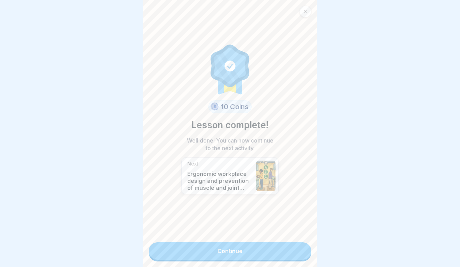
click at [282, 246] on link "Continue" at bounding box center [230, 250] width 163 height 17
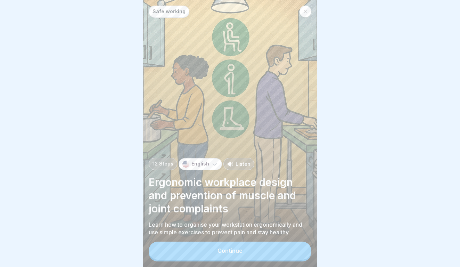
click at [272, 252] on button "Continue" at bounding box center [230, 251] width 163 height 18
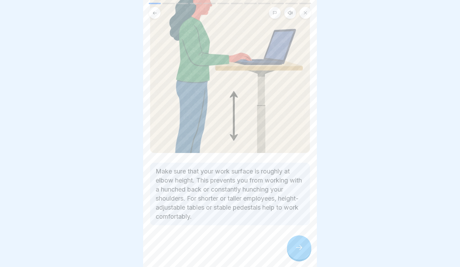
scroll to position [76, 0]
click at [304, 248] on div at bounding box center [299, 247] width 24 height 24
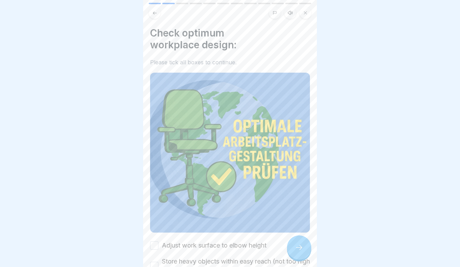
click at [304, 248] on div at bounding box center [299, 247] width 24 height 24
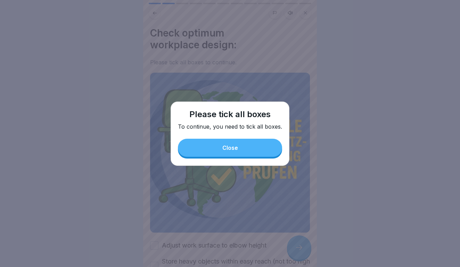
click at [238, 153] on button "Close" at bounding box center [230, 148] width 104 height 18
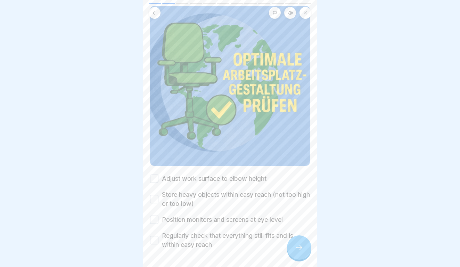
scroll to position [88, 0]
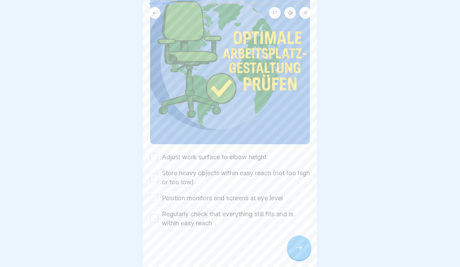
click at [158, 160] on div "Adjust work surface to elbow height" at bounding box center [208, 157] width 116 height 9
click at [156, 174] on button "Store heavy objects within easy reach (not too high or too low)" at bounding box center [154, 177] width 8 height 8
click at [155, 155] on button "Adjust work surface to elbow height" at bounding box center [154, 157] width 8 height 8
click at [156, 197] on button "Position monitors and screens at eye level" at bounding box center [154, 198] width 8 height 8
click at [156, 214] on div "Regularly check that everything still fits and is within easy reach" at bounding box center [230, 219] width 160 height 18
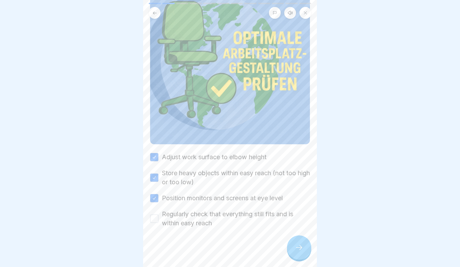
click at [152, 219] on button "Regularly check that everything still fits and is within easy reach" at bounding box center [154, 218] width 8 height 8
click at [301, 250] on icon at bounding box center [299, 247] width 8 height 8
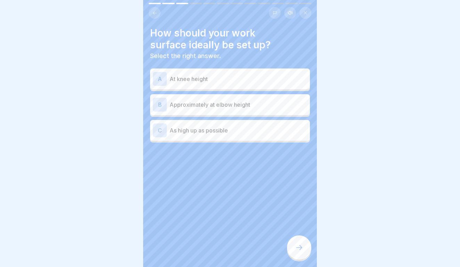
click at [220, 105] on p "Approximately at elbow height" at bounding box center [239, 104] width 138 height 8
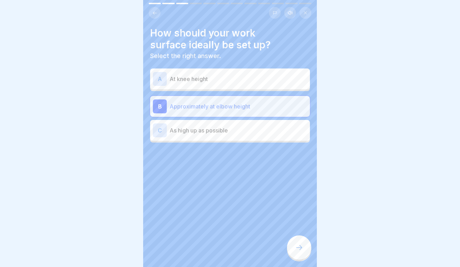
click at [301, 252] on div at bounding box center [299, 247] width 24 height 24
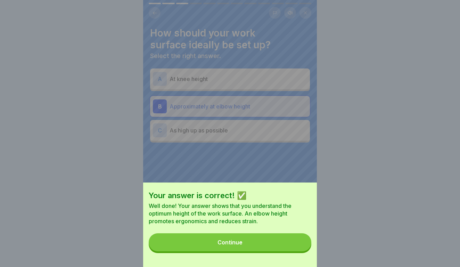
click at [281, 240] on button "Continue" at bounding box center [230, 242] width 163 height 18
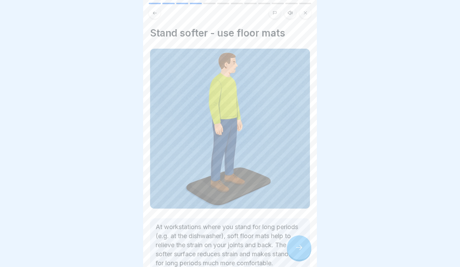
click at [295, 246] on icon at bounding box center [299, 247] width 8 height 8
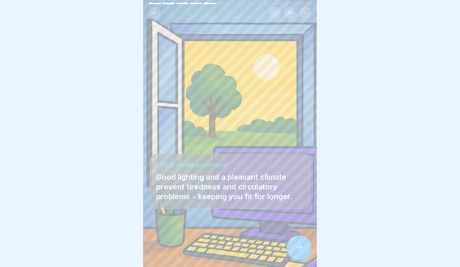
click at [295, 246] on icon at bounding box center [299, 247] width 8 height 8
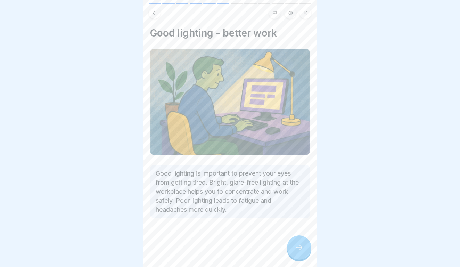
click at [295, 246] on icon at bounding box center [299, 247] width 8 height 8
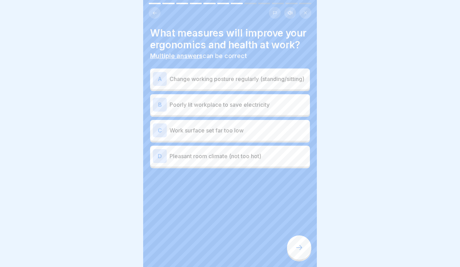
click at [240, 79] on p "Change working posture regularly (standing/sitting)" at bounding box center [239, 79] width 138 height 8
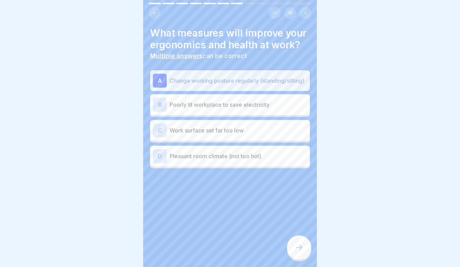
click at [245, 153] on p "Pleasant room climate (not too hot)" at bounding box center [239, 156] width 138 height 8
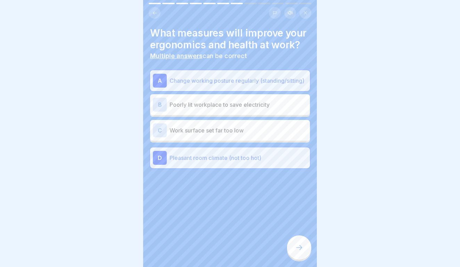
click at [307, 248] on div at bounding box center [299, 247] width 24 height 24
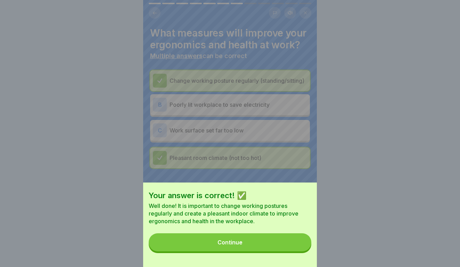
click at [272, 240] on button "Continue" at bounding box center [230, 242] width 163 height 18
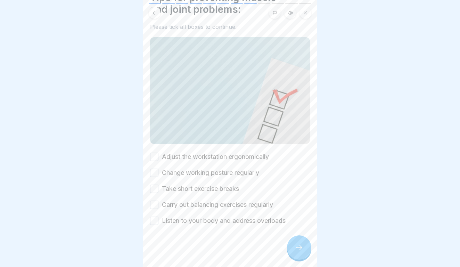
scroll to position [35, 0]
click at [155, 160] on button "Adjust the workstation ergonomically" at bounding box center [154, 157] width 8 height 8
click at [155, 169] on button "Change working posture regularly" at bounding box center [154, 173] width 8 height 8
click at [157, 186] on button "Take short exercise breaks" at bounding box center [154, 189] width 8 height 8
click at [156, 204] on button "Carry out balancing exercises regularly" at bounding box center [154, 205] width 8 height 8
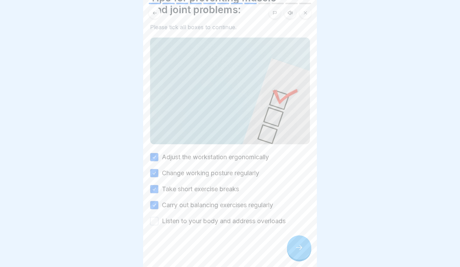
click at [156, 217] on button "Listen to your body and address overloads" at bounding box center [154, 221] width 8 height 8
click at [292, 248] on div at bounding box center [299, 247] width 24 height 24
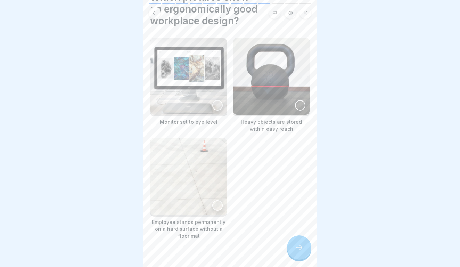
scroll to position [41, 0]
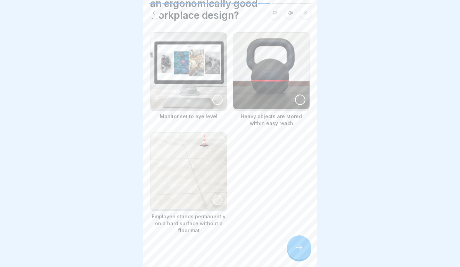
click at [200, 97] on img at bounding box center [188, 71] width 76 height 76
click at [304, 247] on div at bounding box center [299, 247] width 24 height 24
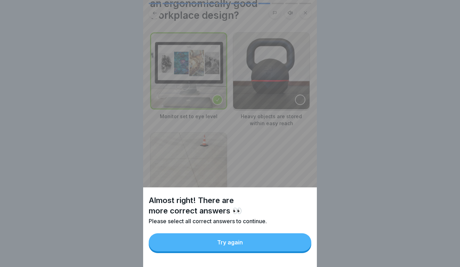
click at [271, 235] on button "Try again" at bounding box center [230, 242] width 163 height 18
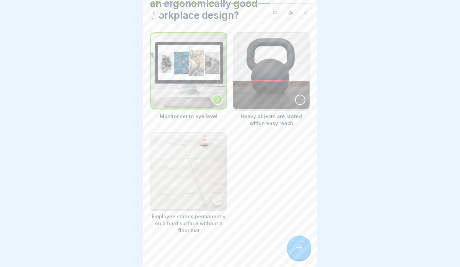
click at [273, 104] on img at bounding box center [271, 71] width 76 height 76
click at [302, 245] on icon at bounding box center [299, 247] width 8 height 8
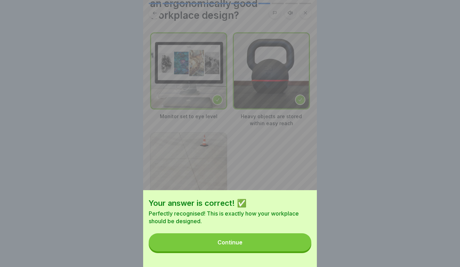
click at [273, 239] on button "Continue" at bounding box center [230, 242] width 163 height 18
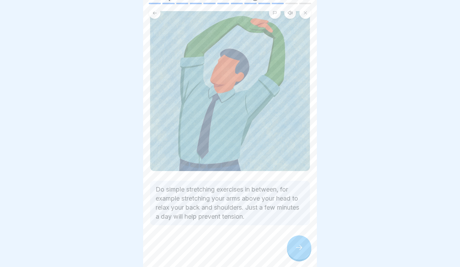
scroll to position [49, 0]
click at [302, 261] on div at bounding box center [230, 246] width 160 height 42
click at [302, 253] on div at bounding box center [299, 247] width 24 height 24
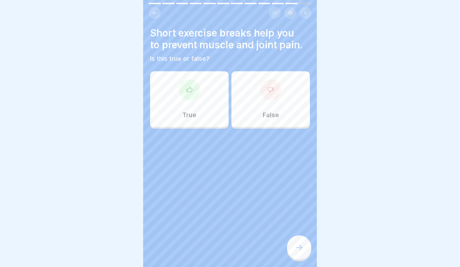
click at [205, 99] on div "True" at bounding box center [189, 99] width 79 height 56
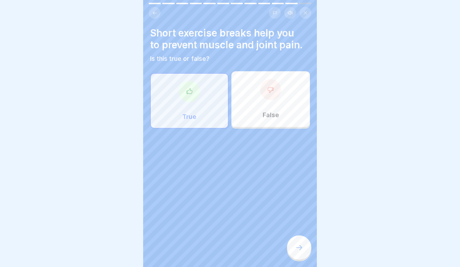
click at [297, 240] on div at bounding box center [299, 247] width 24 height 24
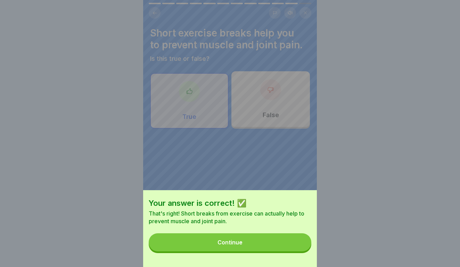
click at [278, 229] on div "Your answer is correct! ✅ That's right! Short breaks from exercise can actually…" at bounding box center [230, 228] width 174 height 77
click at [278, 234] on button "Continue" at bounding box center [230, 242] width 163 height 18
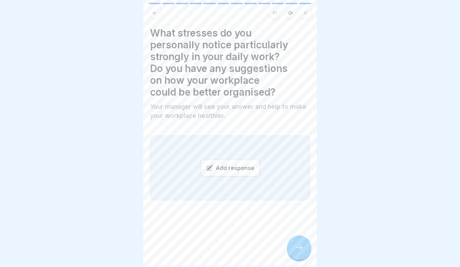
click at [234, 166] on div "Add response" at bounding box center [230, 168] width 59 height 17
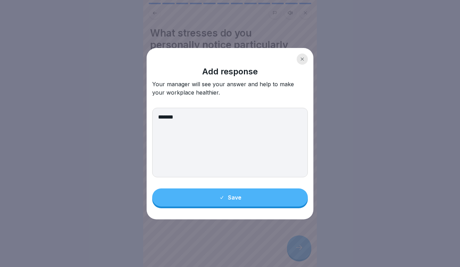
type textarea "*******"
click at [262, 196] on button "Save" at bounding box center [230, 197] width 156 height 18
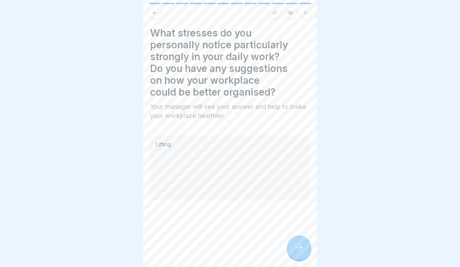
click at [307, 261] on div "What stresses do you personally notice particularly strongly in your daily work…" at bounding box center [230, 133] width 174 height 267
click at [295, 248] on icon at bounding box center [299, 247] width 8 height 8
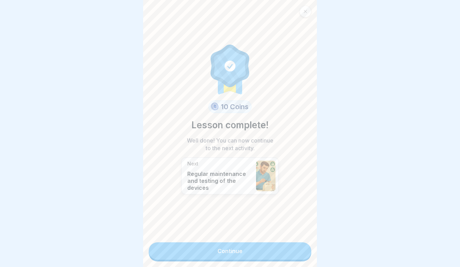
click at [286, 249] on link "Continue" at bounding box center [230, 250] width 163 height 17
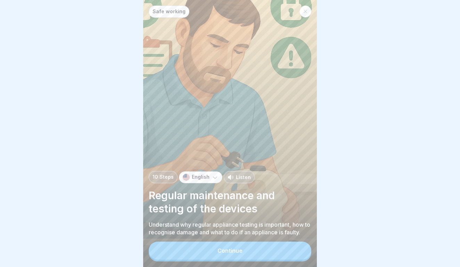
click at [236, 253] on div "Continue" at bounding box center [230, 250] width 25 height 6
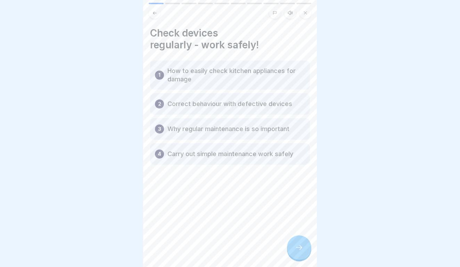
click at [293, 247] on div at bounding box center [299, 247] width 24 height 24
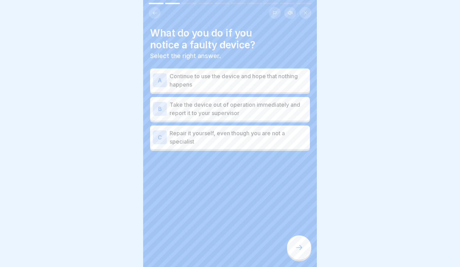
click at [235, 107] on p "Take the device out of operation immediately and report it to your supervisor" at bounding box center [239, 108] width 138 height 17
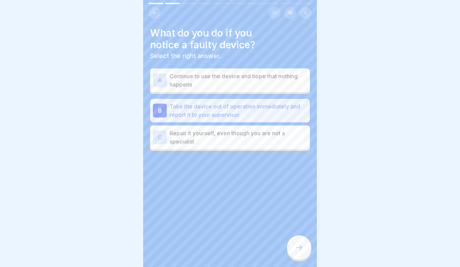
click at [302, 250] on icon at bounding box center [299, 247] width 8 height 8
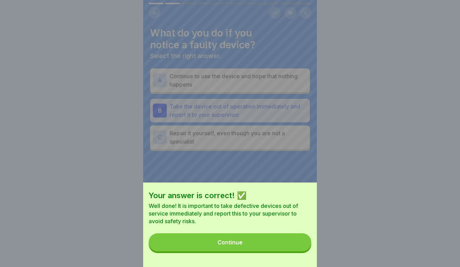
click at [288, 241] on button "Continue" at bounding box center [230, 242] width 163 height 18
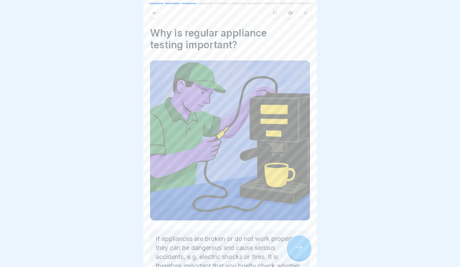
click at [306, 253] on div at bounding box center [299, 247] width 24 height 24
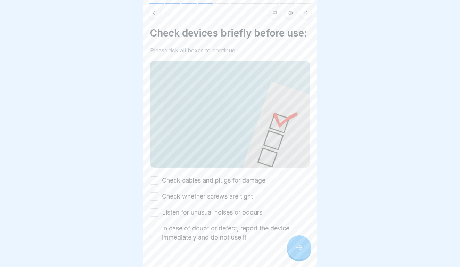
click at [160, 180] on div "Check cables and plugs for damage" at bounding box center [207, 180] width 115 height 9
click at [153, 181] on button "Check cables and plugs for damage" at bounding box center [154, 180] width 8 height 8
click at [155, 195] on button "Check whether screws are tight" at bounding box center [154, 196] width 8 height 8
click at [156, 207] on div "Check cables and plugs for damage Check whether screws are tight Listen for unu…" at bounding box center [230, 209] width 160 height 66
click at [156, 214] on button "Listen for unusual noises or odours" at bounding box center [154, 212] width 8 height 8
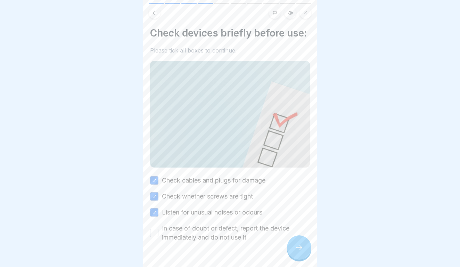
click at [156, 231] on button "In case of doubt or defect, report the device immediately and do not use it" at bounding box center [154, 233] width 8 height 8
click at [301, 247] on icon at bounding box center [299, 247] width 6 height 5
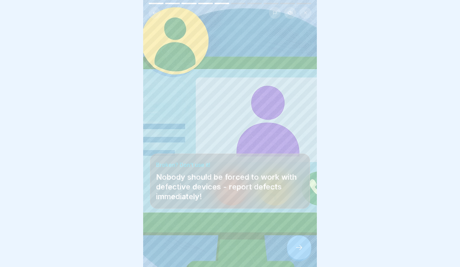
click at [301, 247] on icon at bounding box center [299, 247] width 6 height 5
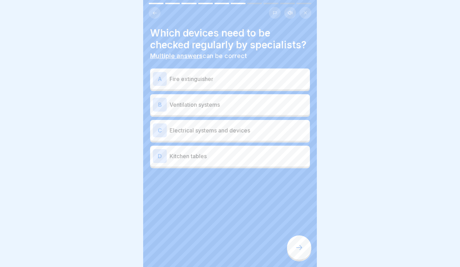
click at [223, 103] on p "Ventilation systems" at bounding box center [239, 104] width 138 height 8
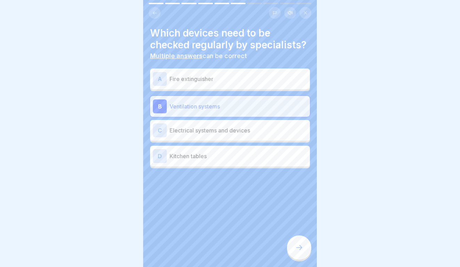
click at [225, 82] on p "Fire extinguisher" at bounding box center [239, 79] width 138 height 8
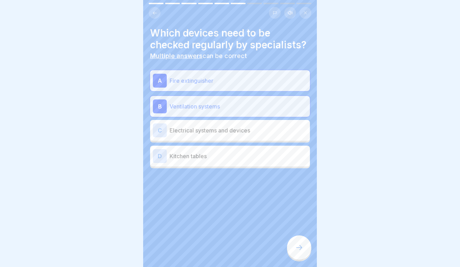
click at [296, 254] on div at bounding box center [299, 247] width 24 height 24
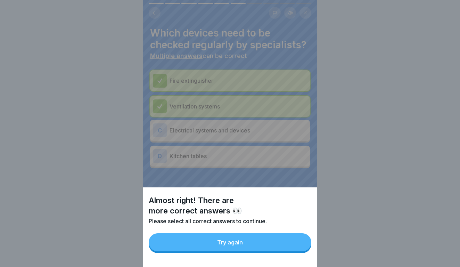
click at [290, 244] on button "Try again" at bounding box center [230, 242] width 163 height 18
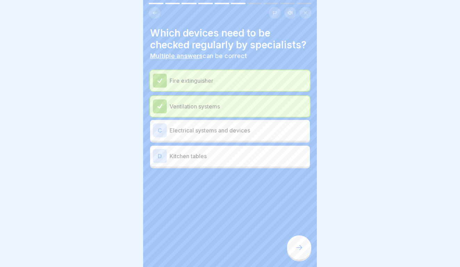
click at [219, 136] on div "C Electrical systems and devices" at bounding box center [230, 130] width 154 height 14
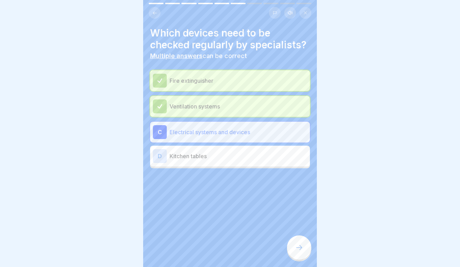
click at [220, 155] on p "Kitchen tables" at bounding box center [239, 156] width 138 height 8
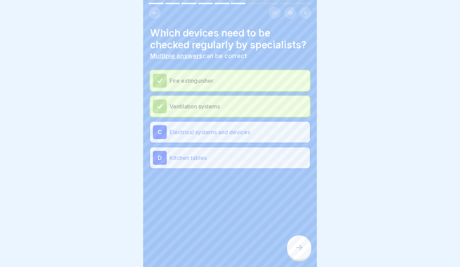
click at [220, 154] on p "Kitchen tables" at bounding box center [239, 158] width 138 height 8
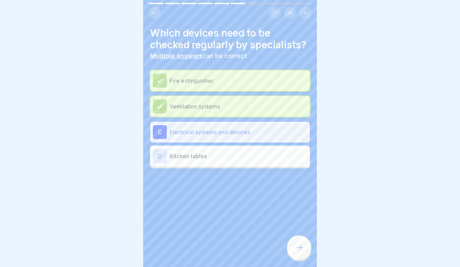
click at [302, 250] on icon at bounding box center [299, 247] width 8 height 8
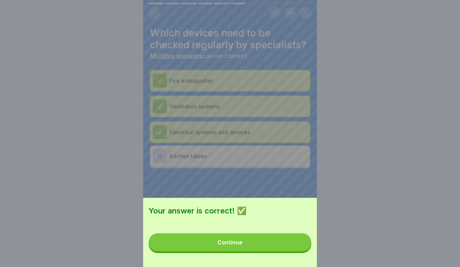
click at [276, 243] on button "Continue" at bounding box center [230, 242] width 163 height 18
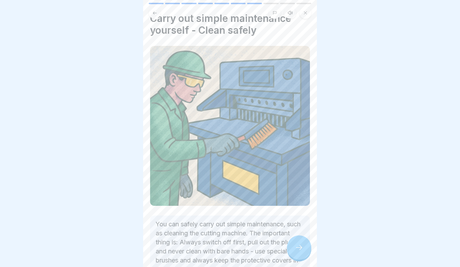
scroll to position [16, 0]
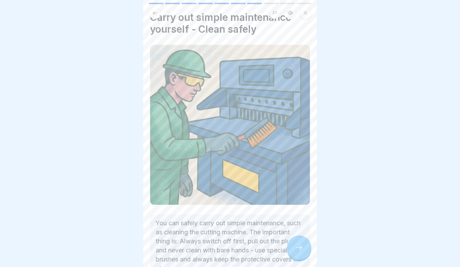
click at [298, 246] on icon at bounding box center [299, 247] width 8 height 8
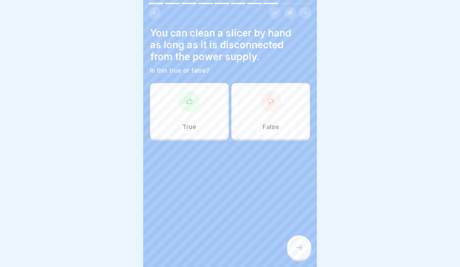
click at [269, 109] on div at bounding box center [270, 101] width 21 height 21
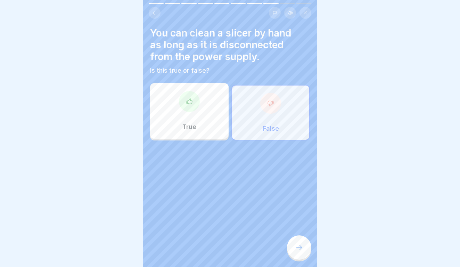
click at [302, 259] on div at bounding box center [299, 247] width 24 height 24
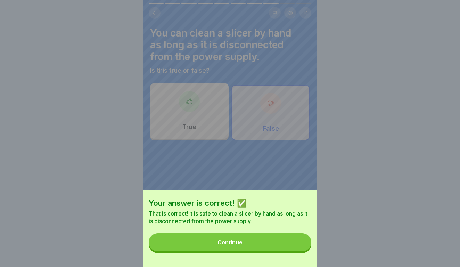
click at [292, 245] on button "Continue" at bounding box center [230, 242] width 163 height 18
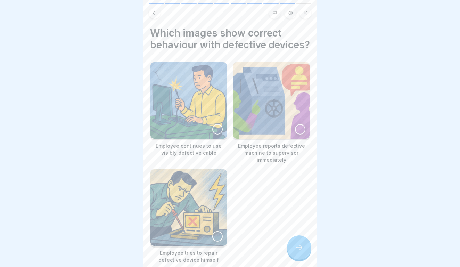
click at [288, 139] on img at bounding box center [271, 100] width 76 height 76
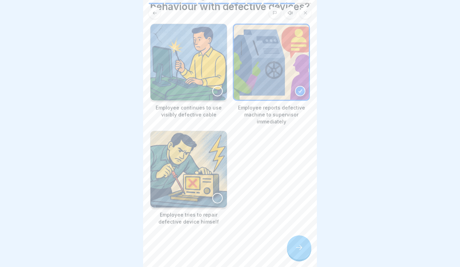
scroll to position [43, 0]
click at [302, 248] on icon at bounding box center [299, 247] width 8 height 8
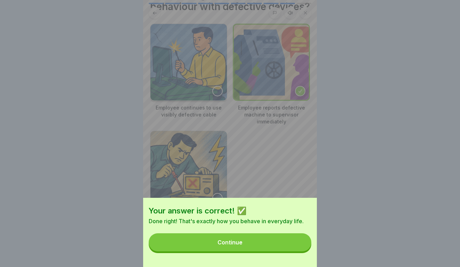
click at [271, 240] on button "Continue" at bounding box center [230, 242] width 163 height 18
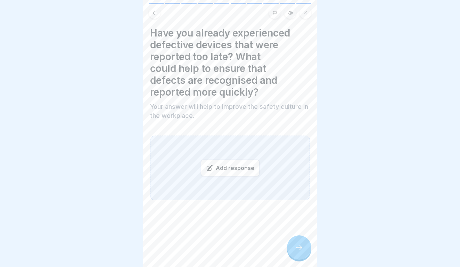
click at [211, 157] on div "Add response" at bounding box center [230, 168] width 160 height 65
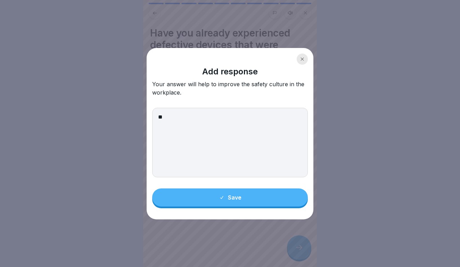
type textarea "*"
type textarea "***"
click at [227, 196] on div "Save" at bounding box center [230, 197] width 23 height 6
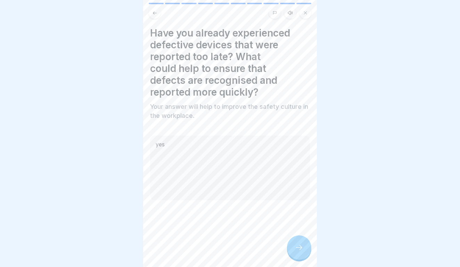
click at [305, 252] on div at bounding box center [299, 247] width 24 height 24
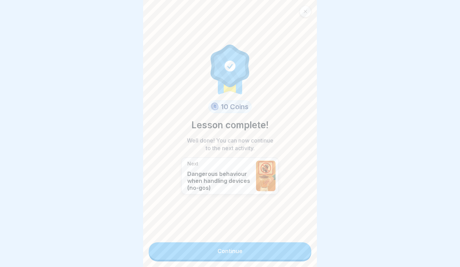
click at [292, 248] on link "Continue" at bounding box center [230, 250] width 163 height 17
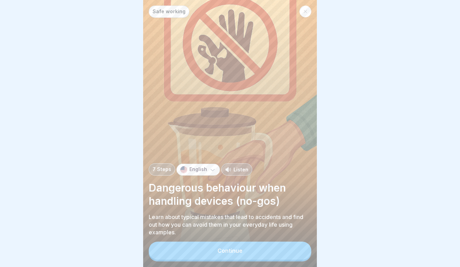
click at [292, 248] on button "Continue" at bounding box center [230, 251] width 163 height 18
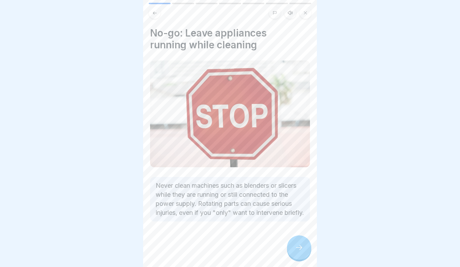
click at [299, 248] on icon at bounding box center [299, 247] width 8 height 8
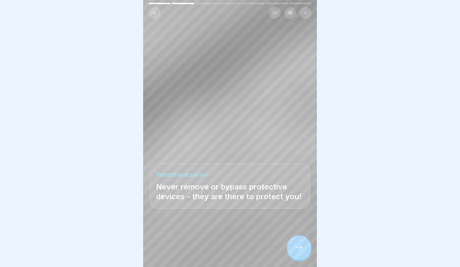
click at [299, 248] on icon at bounding box center [299, 247] width 8 height 8
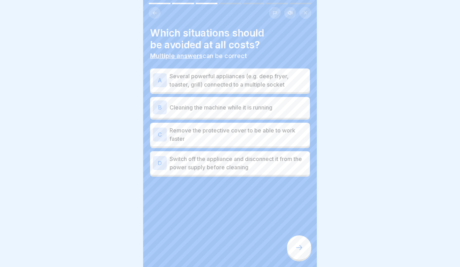
click at [274, 102] on div "B Cleaning the machine while it is running" at bounding box center [230, 107] width 154 height 14
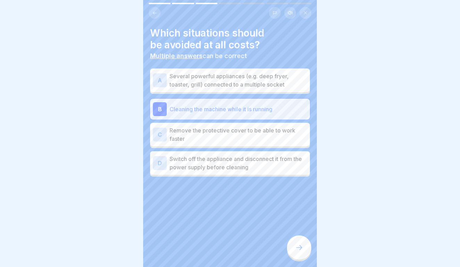
click at [277, 144] on div "C Remove the protective cover to be able to work faster" at bounding box center [230, 135] width 160 height 24
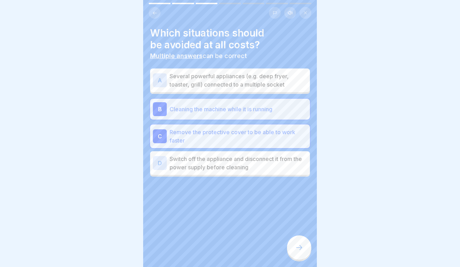
click at [297, 241] on div at bounding box center [299, 247] width 24 height 24
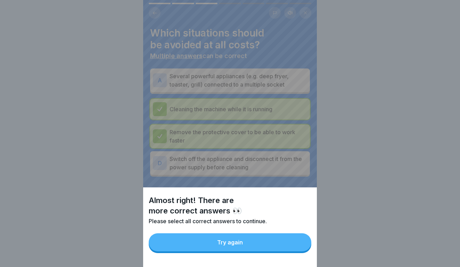
click at [286, 241] on button "Try again" at bounding box center [230, 242] width 163 height 18
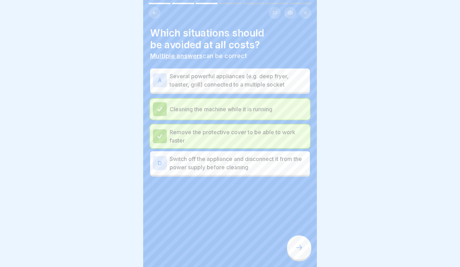
click at [244, 84] on p "Several powerful appliances (e.g. deep fryer, toaster, grill) connected to a mu…" at bounding box center [239, 80] width 138 height 17
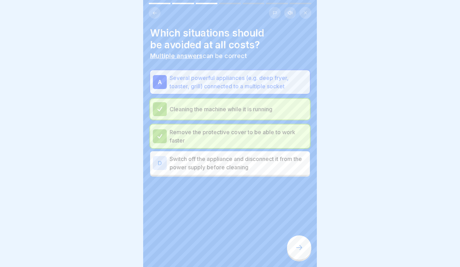
click at [301, 250] on icon at bounding box center [299, 247] width 8 height 8
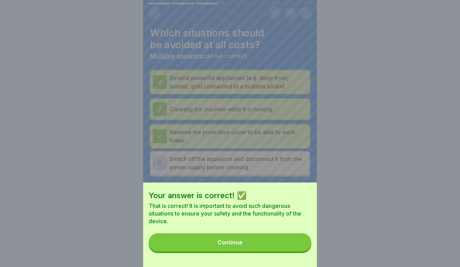
click at [277, 242] on button "Continue" at bounding box center [230, 242] width 163 height 18
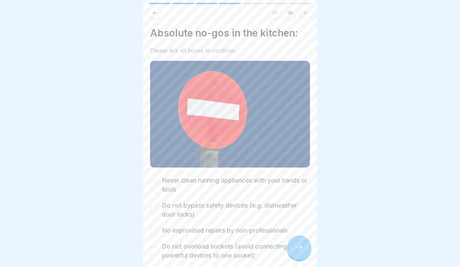
click at [163, 187] on label "Never clean running appliances with your hands or tools" at bounding box center [236, 185] width 148 height 18
click at [158, 187] on button "Never clean running appliances with your hands or tools" at bounding box center [154, 185] width 8 height 8
click at [156, 216] on div "Do not bypass safety devices (e.g. dishwasher door locks)" at bounding box center [230, 210] width 160 height 18
click at [156, 229] on button "No improvised repairs by non-professionals" at bounding box center [154, 230] width 8 height 8
click at [156, 256] on div "Do not overload sockets (avoid connecting several powerful devices to one socke…" at bounding box center [230, 251] width 160 height 18
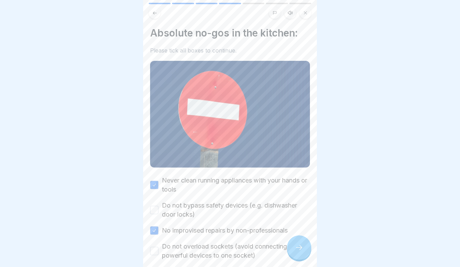
click at [156, 249] on button "Do not overload sockets (avoid connecting several powerful devices to one socke…" at bounding box center [154, 251] width 8 height 8
click at [156, 204] on div "Do not bypass safety devices (e.g. dishwasher door locks)" at bounding box center [230, 210] width 160 height 18
click at [156, 208] on button "Do not bypass safety devices (e.g. dishwasher door locks)" at bounding box center [154, 210] width 8 height 8
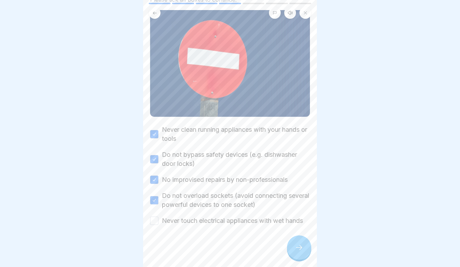
scroll to position [50, 0]
click at [156, 220] on button "Never touch electrical appliances with wet hands" at bounding box center [154, 221] width 8 height 8
click at [300, 245] on icon at bounding box center [299, 247] width 8 height 8
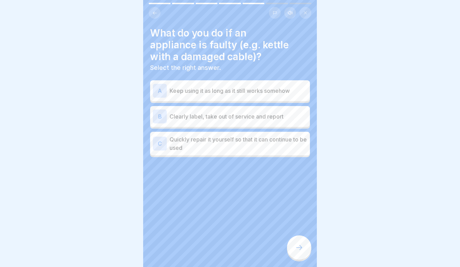
click at [241, 140] on p "Quickly repair it yourself so that it can continue to be used" at bounding box center [239, 143] width 138 height 17
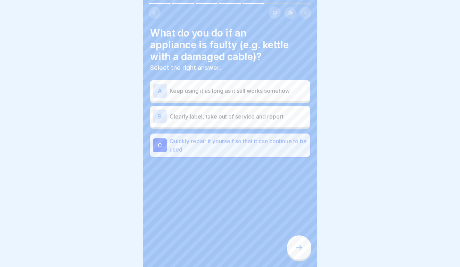
click at [272, 113] on p "Clearly label, take out of service and report" at bounding box center [239, 116] width 138 height 8
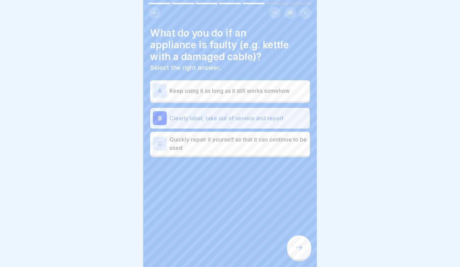
click at [305, 252] on div at bounding box center [299, 247] width 24 height 24
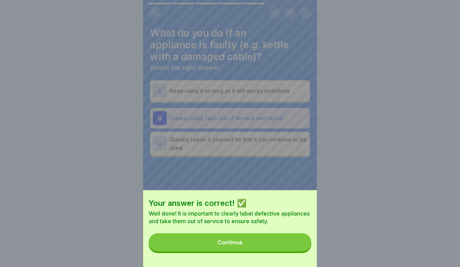
click at [289, 243] on button "Continue" at bounding box center [230, 242] width 163 height 18
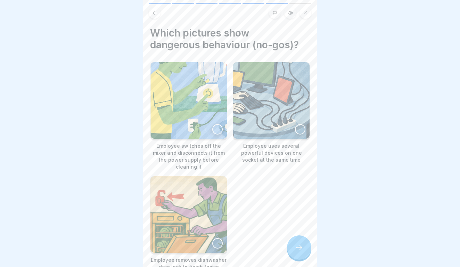
click at [216, 126] on div at bounding box center [217, 129] width 10 height 10
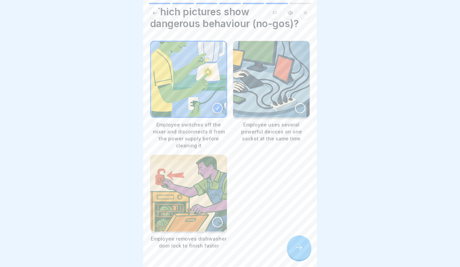
scroll to position [24, 0]
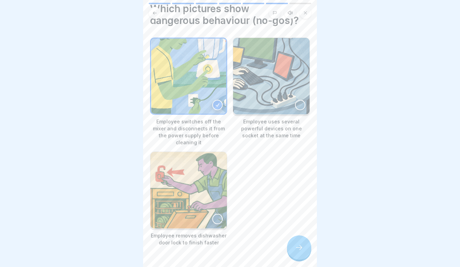
click at [303, 248] on icon at bounding box center [299, 247] width 8 height 8
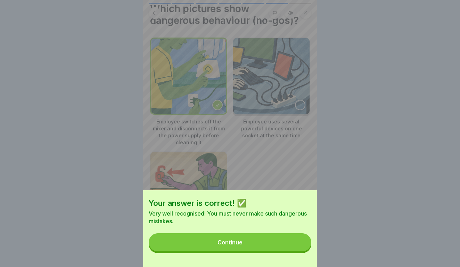
click at [293, 243] on button "Continue" at bounding box center [230, 242] width 163 height 18
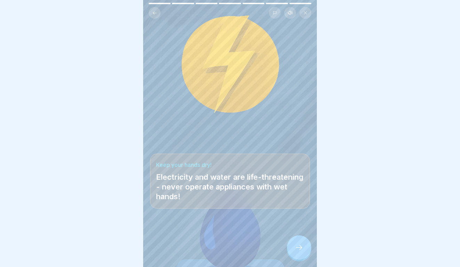
click at [294, 243] on div at bounding box center [299, 247] width 24 height 24
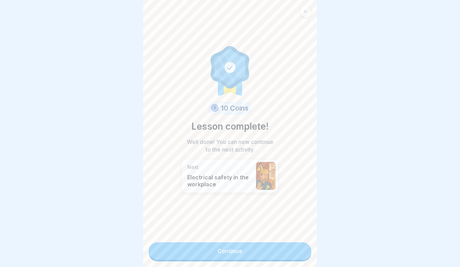
click at [292, 249] on link "Continue" at bounding box center [230, 250] width 163 height 17
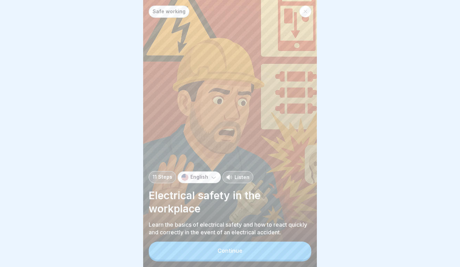
click at [292, 249] on button "Continue" at bounding box center [230, 251] width 163 height 18
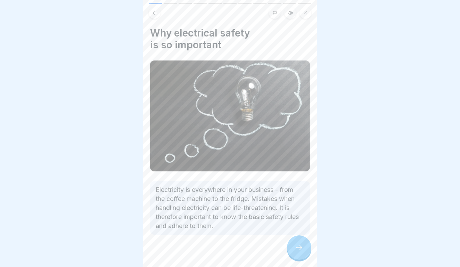
click at [302, 246] on icon at bounding box center [299, 247] width 8 height 8
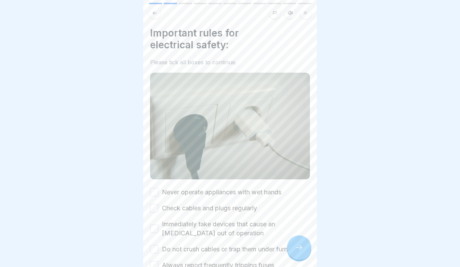
click at [163, 193] on label "Never operate appliances with wet hands" at bounding box center [222, 192] width 120 height 9
click at [158, 193] on button "Never operate appliances with wet hands" at bounding box center [154, 192] width 8 height 8
click at [156, 209] on button "Check cables and plugs regularly" at bounding box center [154, 208] width 8 height 8
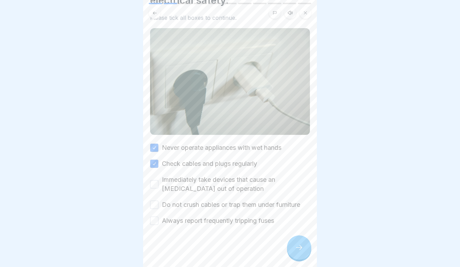
scroll to position [44, 0]
click at [158, 183] on button "Immediately take devices that cause an electric shock out of operation" at bounding box center [154, 184] width 8 height 8
click at [157, 205] on button "Do not crush cables or trap them under furniture" at bounding box center [154, 205] width 8 height 8
click at [156, 221] on button "Always report frequently tripping fuses" at bounding box center [154, 221] width 8 height 8
click at [304, 253] on div at bounding box center [299, 247] width 24 height 24
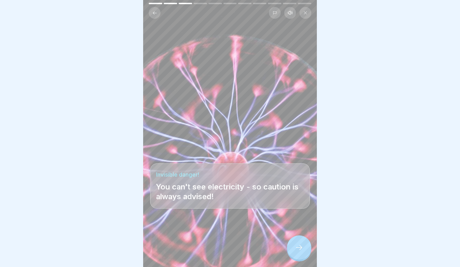
click at [304, 252] on div at bounding box center [299, 247] width 24 height 24
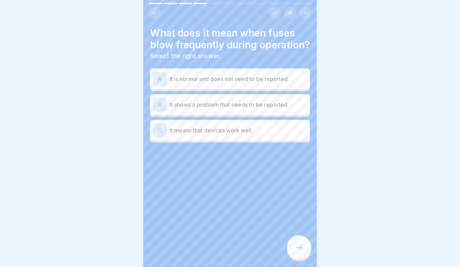
click at [220, 105] on p "It shows a problem that needs to be reported." at bounding box center [239, 104] width 138 height 8
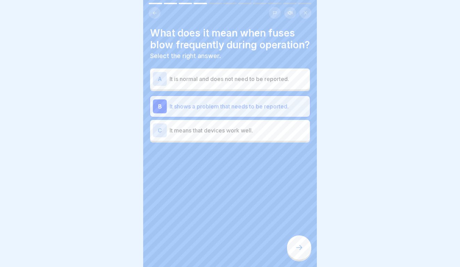
click at [302, 247] on icon at bounding box center [299, 247] width 8 height 8
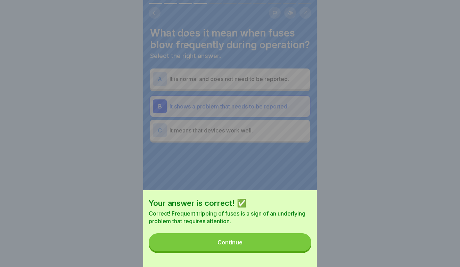
click at [283, 243] on button "Continue" at bounding box center [230, 242] width 163 height 18
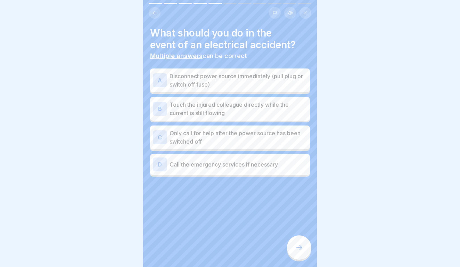
click at [242, 80] on p "Disconnect power source immediately (pull plug or switch off fuse)" at bounding box center [239, 80] width 138 height 17
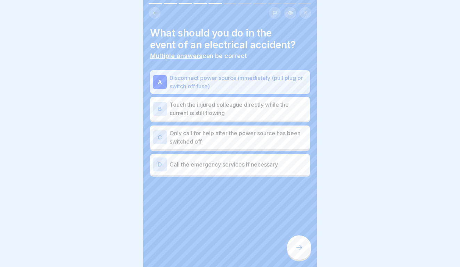
click at [235, 136] on p "Only call for help after the power source has been switched off" at bounding box center [239, 137] width 138 height 17
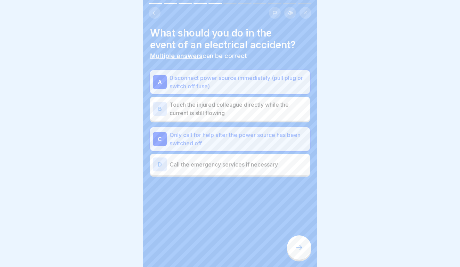
click at [228, 162] on p "Call the emergency services if necessary" at bounding box center [239, 164] width 138 height 8
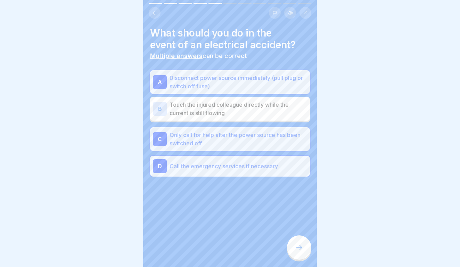
click at [218, 144] on p "Only call for help after the power source has been switched off" at bounding box center [239, 139] width 138 height 17
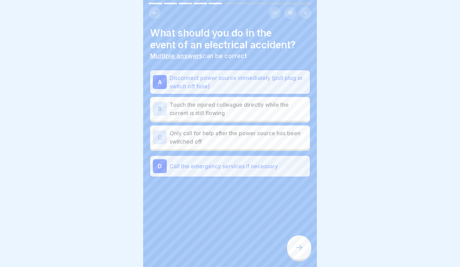
click at [305, 239] on div at bounding box center [299, 247] width 24 height 24
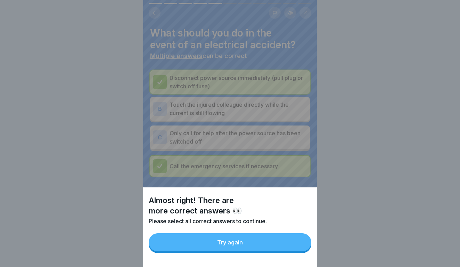
click at [291, 235] on button "Try again" at bounding box center [230, 242] width 163 height 18
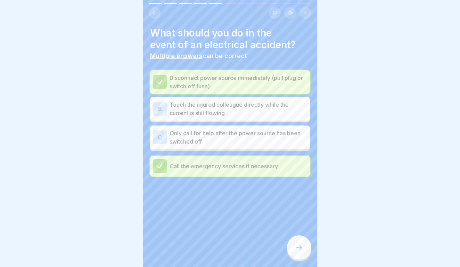
click at [248, 103] on p "Touch the injured colleague directly while the current is still flowing" at bounding box center [239, 108] width 138 height 17
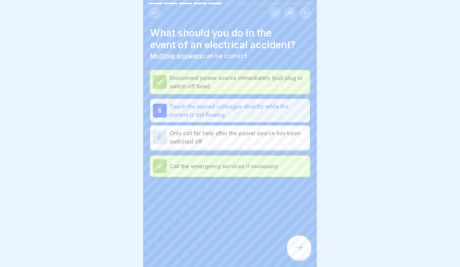
click at [275, 111] on p "Touch the injured colleague directly while the current is still flowing" at bounding box center [239, 110] width 138 height 17
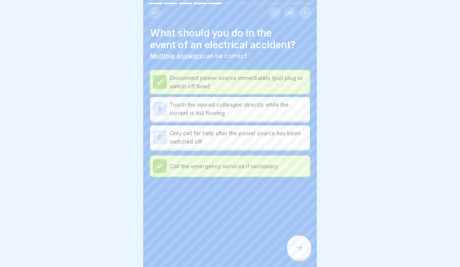
click at [270, 138] on p "Only call for help after the power source has been switched off" at bounding box center [239, 137] width 138 height 17
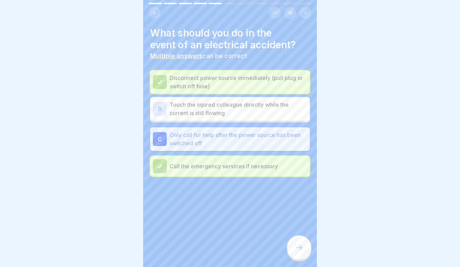
click at [297, 245] on icon at bounding box center [299, 247] width 8 height 8
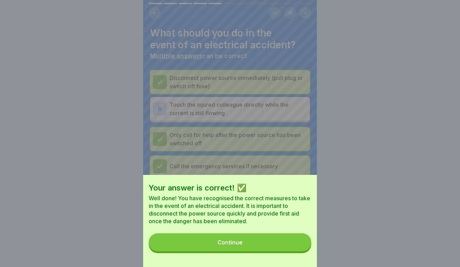
click at [266, 237] on button "Continue" at bounding box center [230, 242] width 163 height 18
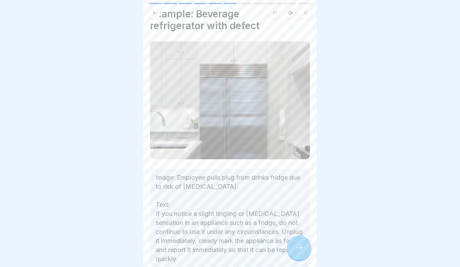
scroll to position [45, 0]
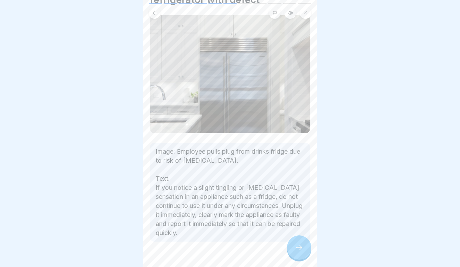
click at [291, 262] on div at bounding box center [230, 263] width 160 height 42
click at [294, 256] on div at bounding box center [299, 247] width 24 height 24
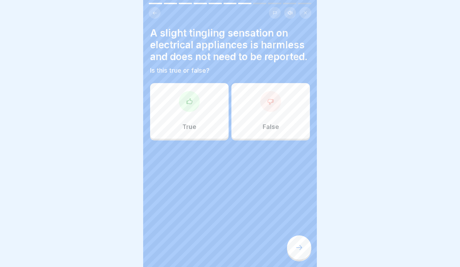
click at [274, 119] on div "False" at bounding box center [270, 111] width 79 height 56
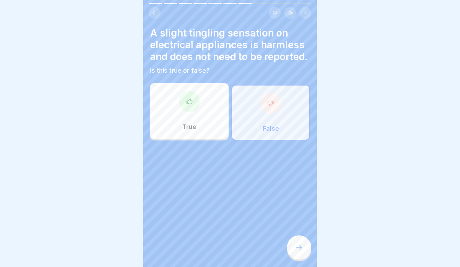
click at [302, 247] on icon at bounding box center [299, 247] width 8 height 8
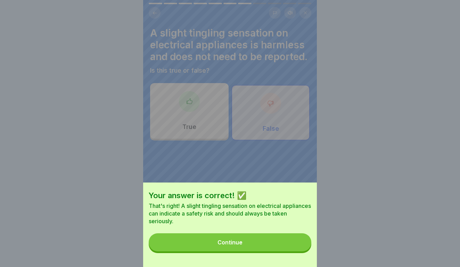
click at [275, 247] on button "Continue" at bounding box center [230, 242] width 163 height 18
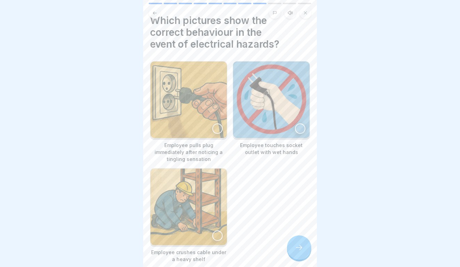
scroll to position [12, 0]
click at [187, 103] on img at bounding box center [188, 100] width 76 height 76
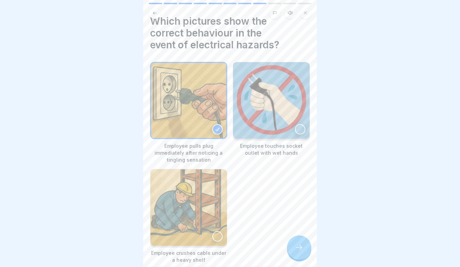
click at [299, 250] on icon at bounding box center [299, 247] width 8 height 8
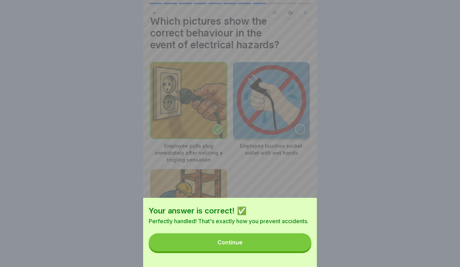
click at [276, 243] on button "Continue" at bounding box center [230, 242] width 163 height 18
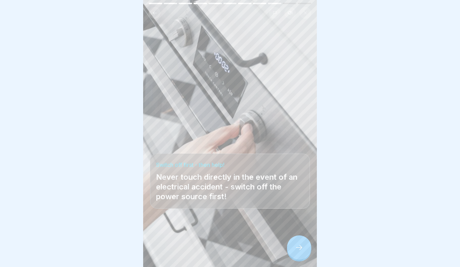
click at [309, 245] on div at bounding box center [299, 247] width 24 height 24
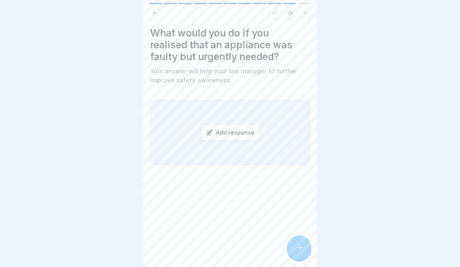
click at [238, 137] on div "Add response" at bounding box center [230, 132] width 59 height 17
click at [248, 133] on div "Add response" at bounding box center [230, 132] width 59 height 17
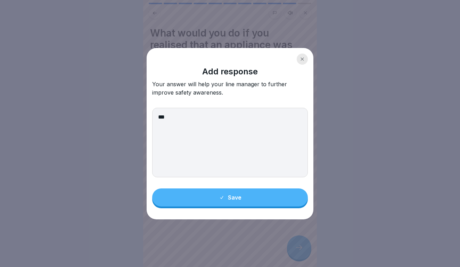
type textarea "***"
click at [254, 200] on button "Save" at bounding box center [230, 197] width 156 height 18
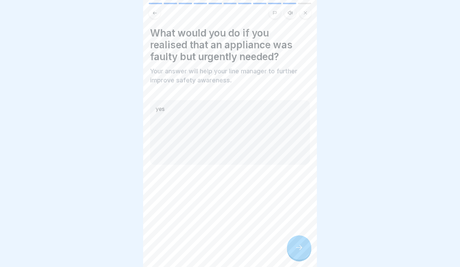
click at [294, 243] on div at bounding box center [299, 247] width 24 height 24
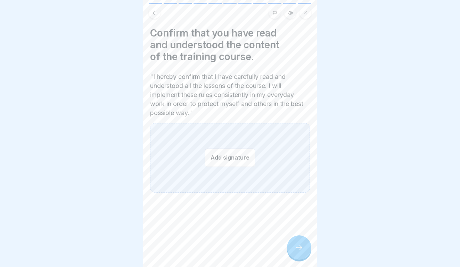
click at [240, 158] on button "Add signature" at bounding box center [230, 157] width 51 height 18
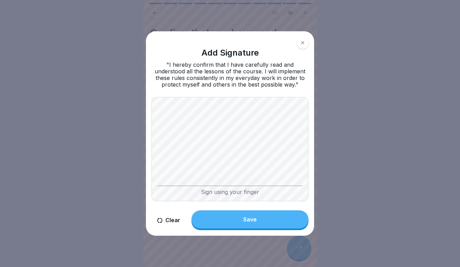
click at [245, 192] on div "Sign using your finger" at bounding box center [229, 191] width 145 height 10
click at [250, 221] on div "Save" at bounding box center [250, 219] width 14 height 6
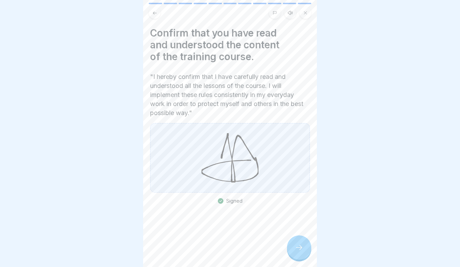
click at [298, 248] on icon at bounding box center [299, 247] width 8 height 8
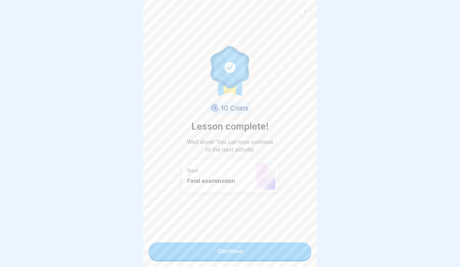
click at [281, 252] on link "Continue" at bounding box center [230, 250] width 163 height 17
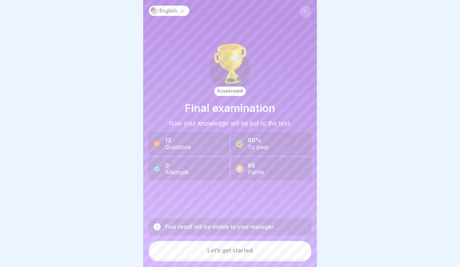
click at [231, 256] on button "Let’s get started" at bounding box center [230, 250] width 163 height 19
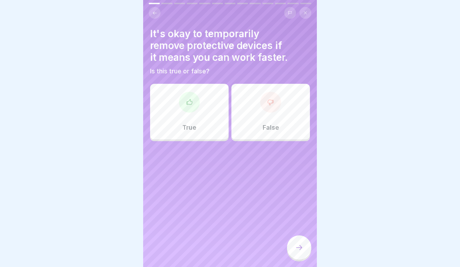
click at [276, 108] on div at bounding box center [270, 102] width 21 height 21
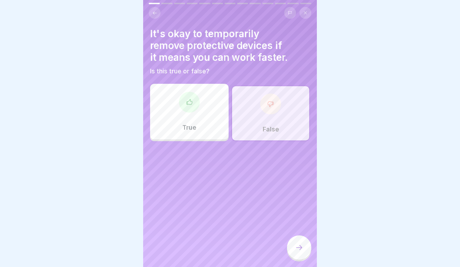
click at [301, 253] on div at bounding box center [299, 247] width 24 height 24
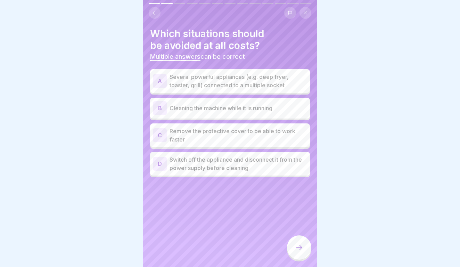
click at [248, 83] on p "Several powerful appliances (e.g. deep fryer, toaster, grill) connected to a mu…" at bounding box center [239, 81] width 138 height 17
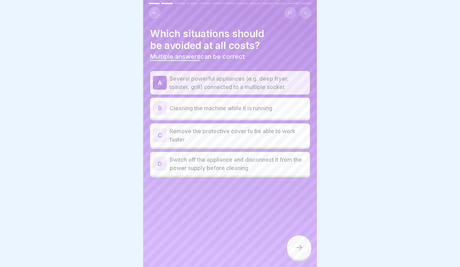
click at [247, 108] on p "Cleaning the machine while it is running" at bounding box center [239, 108] width 138 height 8
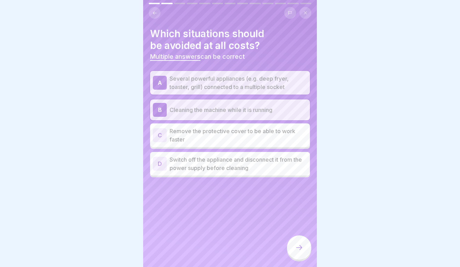
click at [245, 130] on p "Remove the protective cover to be able to work faster" at bounding box center [239, 135] width 138 height 17
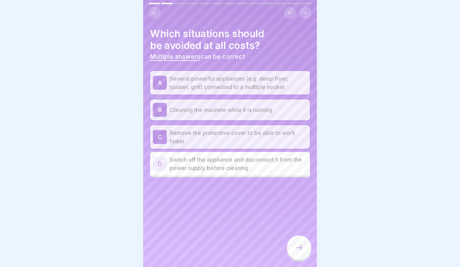
click at [289, 247] on div at bounding box center [299, 247] width 24 height 24
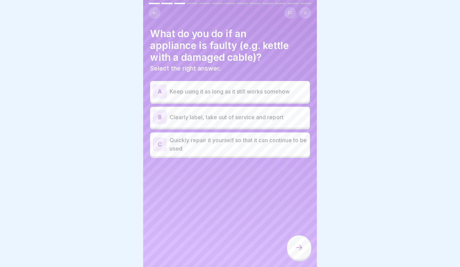
click at [259, 123] on div "B Clearly label, take out of service and report" at bounding box center [230, 117] width 154 height 14
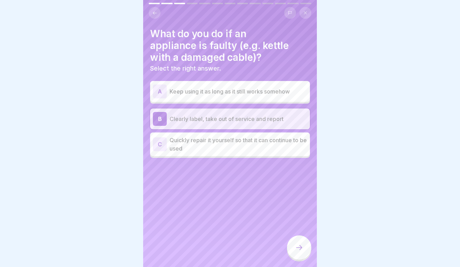
click at [309, 245] on div at bounding box center [299, 247] width 24 height 24
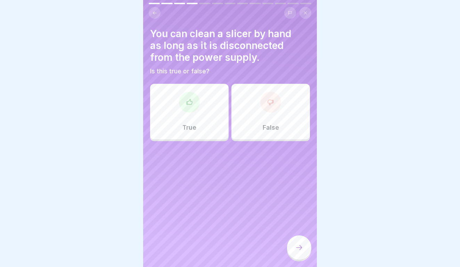
click at [281, 132] on div "False" at bounding box center [270, 112] width 79 height 56
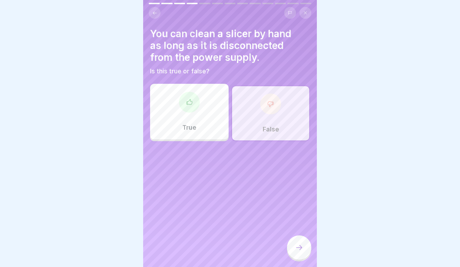
click at [299, 253] on div at bounding box center [299, 247] width 24 height 24
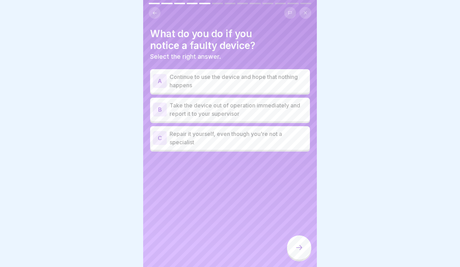
click at [257, 108] on p "Take the device out of operation immediately and report it to your supervisor" at bounding box center [239, 109] width 138 height 17
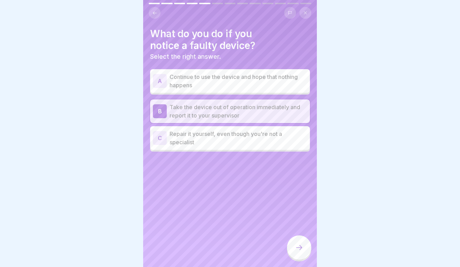
click at [301, 236] on div at bounding box center [299, 248] width 24 height 26
click at [301, 244] on div at bounding box center [299, 247] width 24 height 24
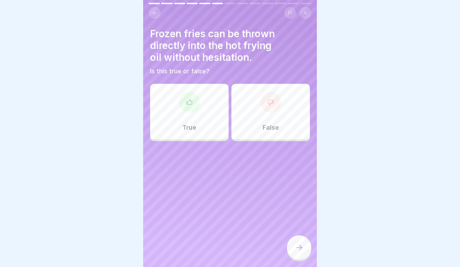
click at [267, 118] on div "False" at bounding box center [270, 112] width 79 height 56
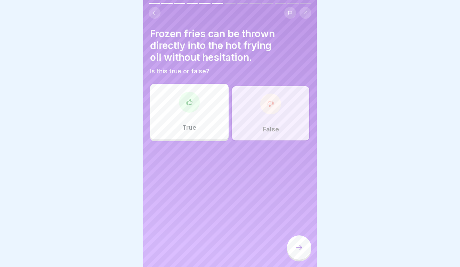
click at [301, 249] on icon at bounding box center [299, 247] width 8 height 8
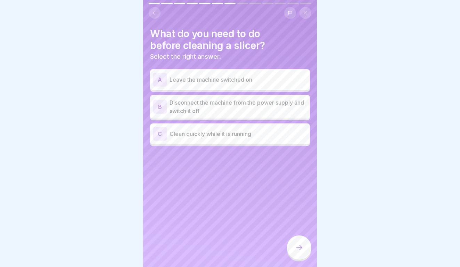
click at [265, 107] on p "Disconnect the machine from the power supply and switch it off" at bounding box center [239, 106] width 138 height 17
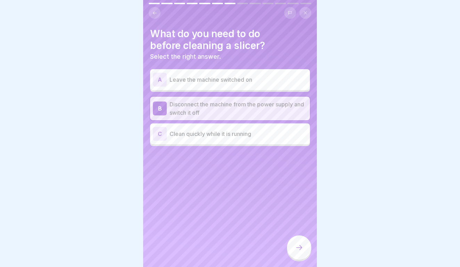
click at [304, 242] on div at bounding box center [299, 247] width 24 height 24
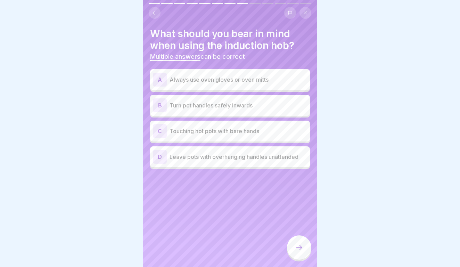
click at [265, 74] on div "A Always use oven gloves or oven mitts" at bounding box center [230, 80] width 154 height 14
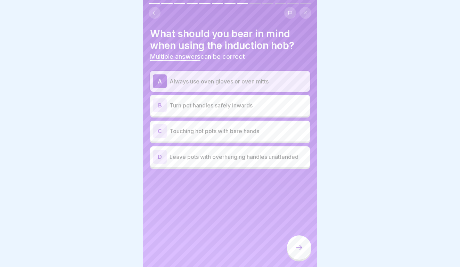
click at [259, 148] on div "D Leave pots with overhanging handles unattended" at bounding box center [230, 156] width 160 height 21
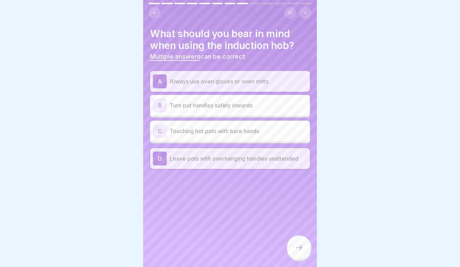
click at [271, 155] on p "Leave pots with overhanging handles unattended" at bounding box center [239, 158] width 138 height 8
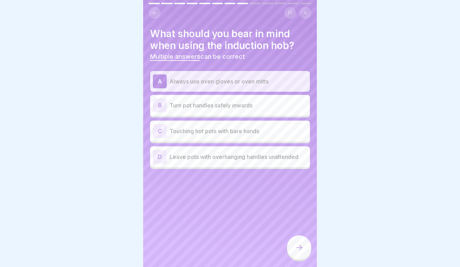
click at [250, 114] on div "B Turn pot handles safely inwards" at bounding box center [230, 105] width 160 height 21
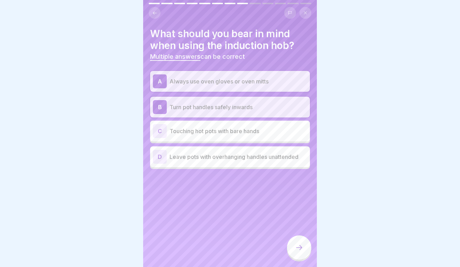
click at [296, 236] on div at bounding box center [299, 248] width 24 height 26
click at [296, 242] on div at bounding box center [299, 247] width 24 height 24
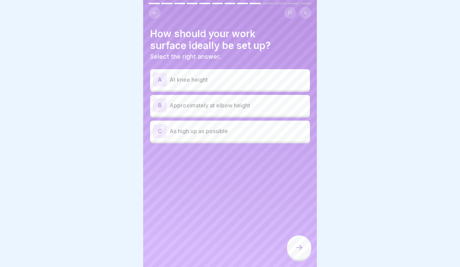
click at [244, 107] on p "Approximately at elbow height" at bounding box center [239, 105] width 138 height 8
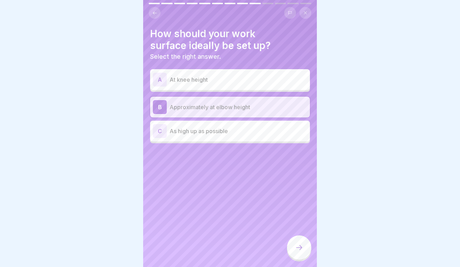
click at [300, 245] on icon at bounding box center [299, 247] width 8 height 8
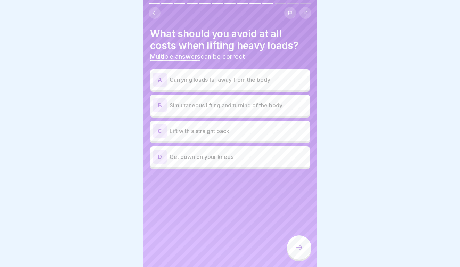
click at [261, 109] on div "B Simultaneous lifting and turning of the body" at bounding box center [230, 105] width 154 height 14
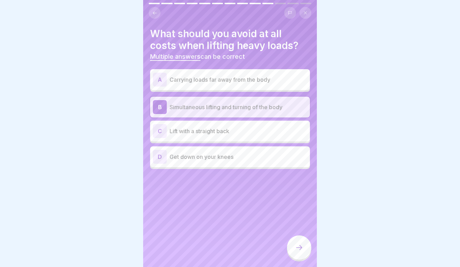
click at [247, 78] on p "Carrying loads far away from the body" at bounding box center [239, 79] width 138 height 8
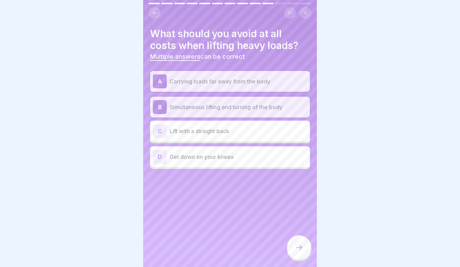
click at [298, 241] on div at bounding box center [299, 247] width 24 height 24
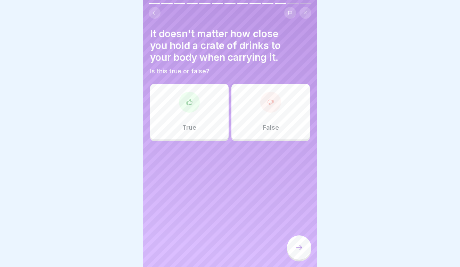
click at [269, 128] on p "False" at bounding box center [271, 128] width 16 height 8
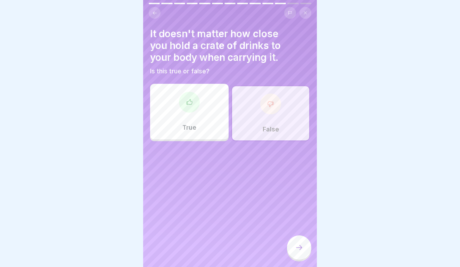
click at [300, 252] on icon at bounding box center [299, 247] width 8 height 8
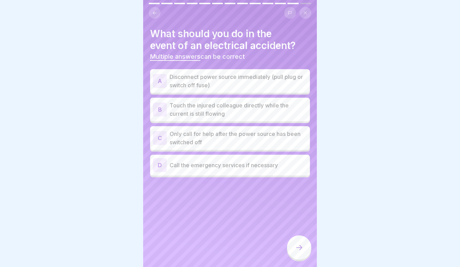
click at [252, 88] on p "Disconnect power source immediately (pull plug or switch off fuse)" at bounding box center [239, 81] width 138 height 17
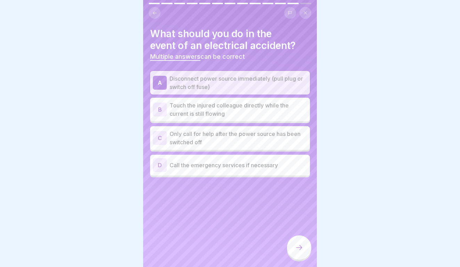
click at [254, 138] on p "Only call for help after the power source has been switched off" at bounding box center [239, 138] width 138 height 17
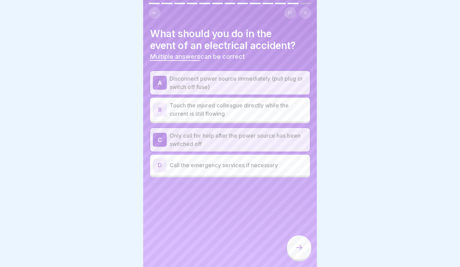
click at [276, 174] on div "D Call the emergency services if necessary" at bounding box center [230, 165] width 160 height 21
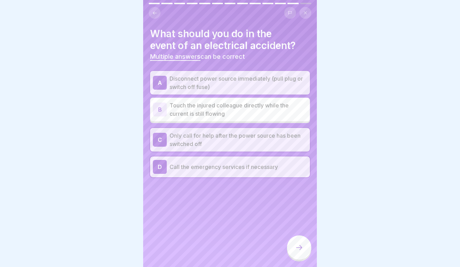
click at [294, 235] on div "What should you do in the event of an electrical accident? Multiple answers can…" at bounding box center [230, 133] width 174 height 267
click at [299, 253] on div at bounding box center [299, 247] width 24 height 24
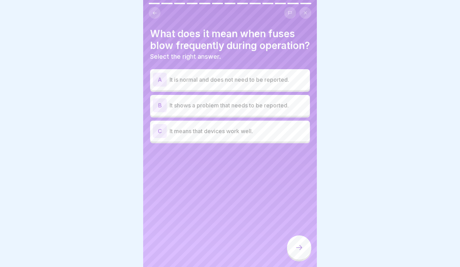
click at [277, 102] on p "It shows a problem that needs to be reported." at bounding box center [239, 105] width 138 height 8
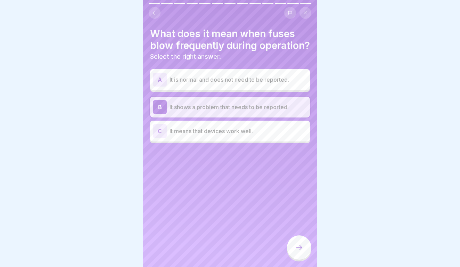
click at [304, 256] on div at bounding box center [299, 247] width 24 height 24
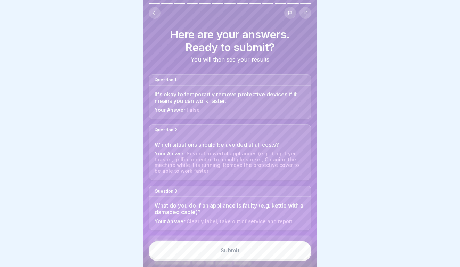
click at [290, 250] on button "Submit" at bounding box center [230, 250] width 163 height 19
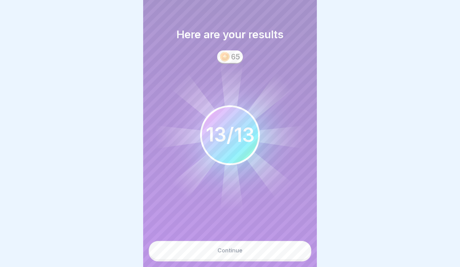
click at [290, 250] on button "Continue" at bounding box center [230, 250] width 163 height 19
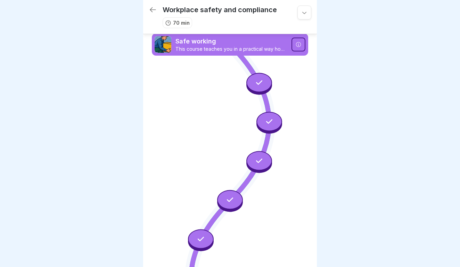
click at [265, 83] on div at bounding box center [259, 82] width 26 height 19
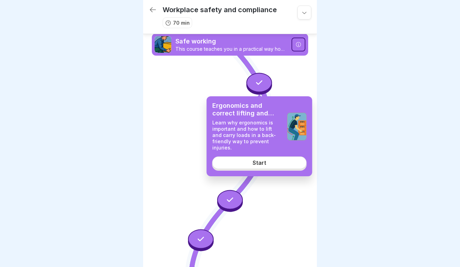
click at [260, 160] on div "Start" at bounding box center [260, 163] width 14 height 6
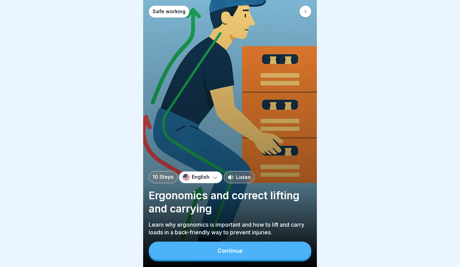
click at [227, 251] on div "Continue" at bounding box center [230, 250] width 25 height 6
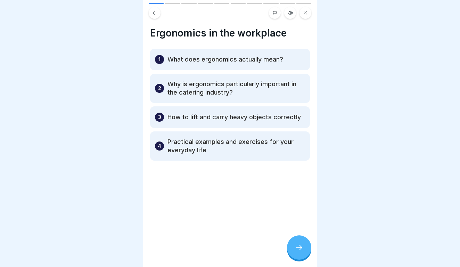
click at [294, 250] on div at bounding box center [299, 247] width 24 height 24
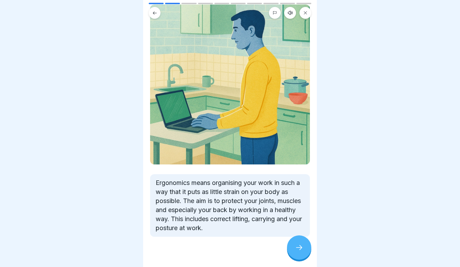
scroll to position [57, 0]
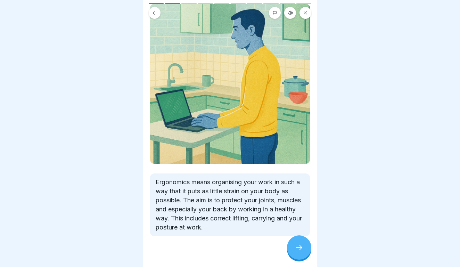
click at [299, 255] on div at bounding box center [299, 247] width 24 height 24
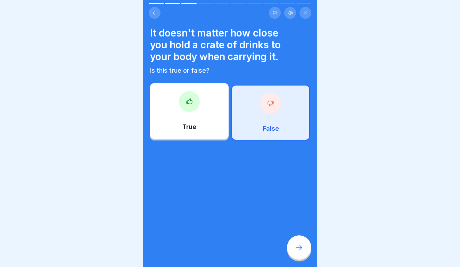
click at [156, 16] on button at bounding box center [155, 13] width 12 height 12
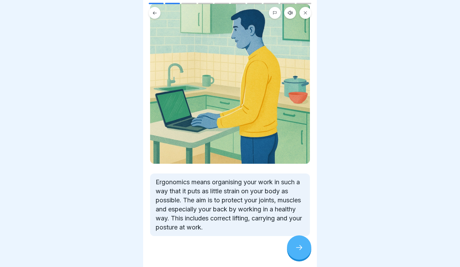
click at [296, 253] on div at bounding box center [299, 247] width 24 height 24
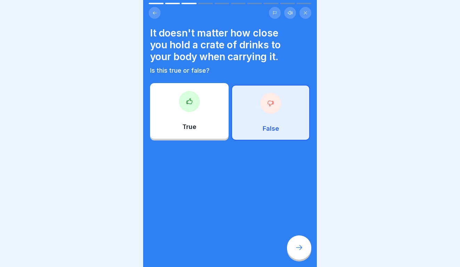
click at [296, 253] on div at bounding box center [299, 247] width 24 height 24
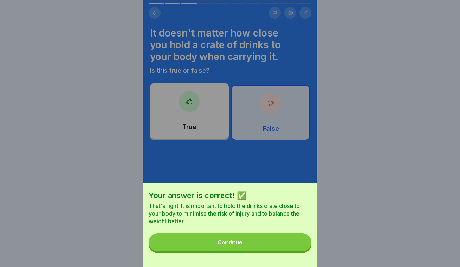
click at [279, 239] on button "Continue" at bounding box center [230, 242] width 163 height 18
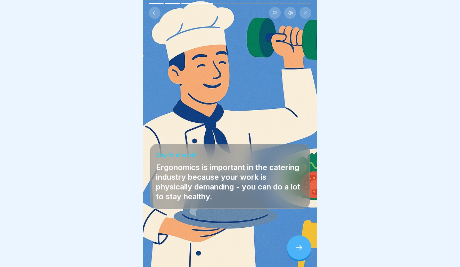
click at [297, 253] on div at bounding box center [299, 247] width 24 height 24
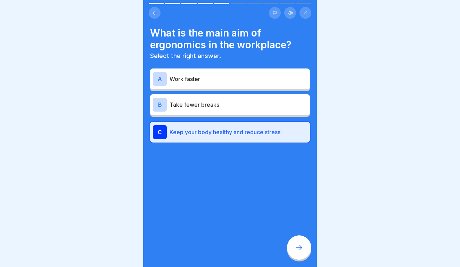
click at [297, 253] on div at bounding box center [299, 247] width 24 height 24
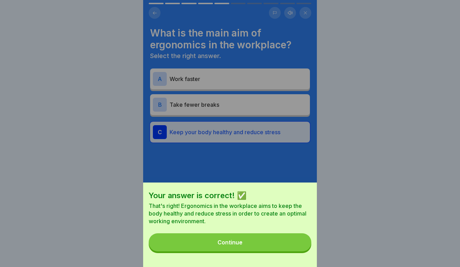
click at [234, 236] on button "Continue" at bounding box center [230, 242] width 163 height 18
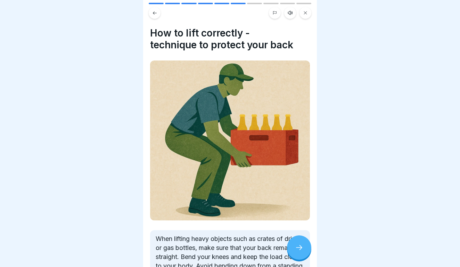
click at [157, 14] on button at bounding box center [155, 13] width 12 height 12
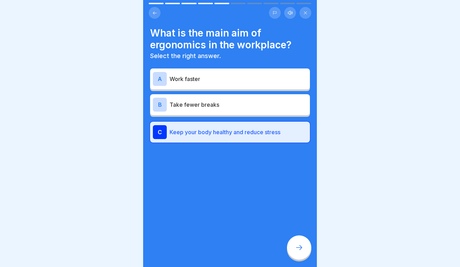
click at [156, 14] on icon at bounding box center [154, 12] width 5 height 5
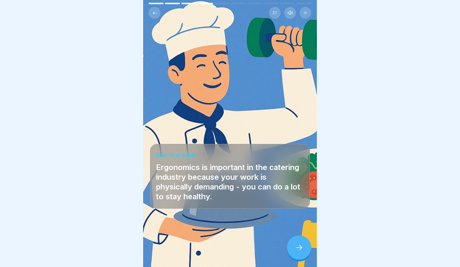
click at [156, 14] on icon at bounding box center [154, 12] width 5 height 5
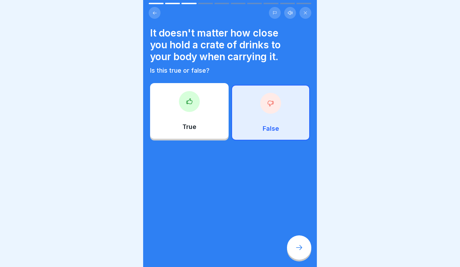
click at [156, 14] on icon at bounding box center [154, 12] width 5 height 5
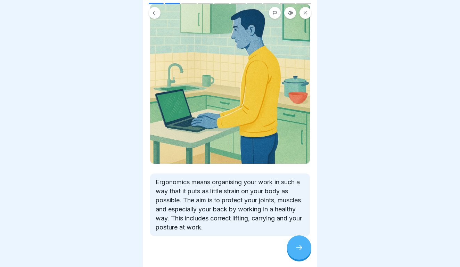
click at [156, 14] on icon at bounding box center [154, 12] width 5 height 5
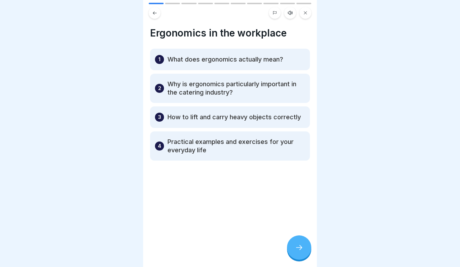
click at [298, 244] on div at bounding box center [299, 247] width 24 height 24
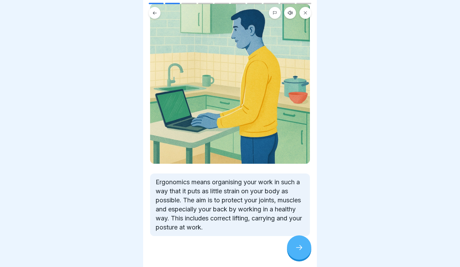
click at [298, 244] on div at bounding box center [299, 247] width 24 height 24
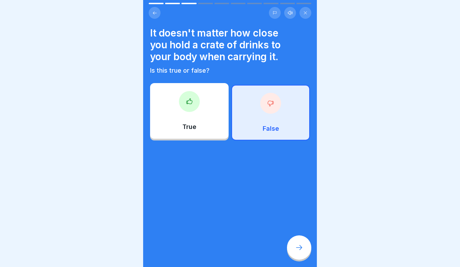
click at [155, 10] on icon at bounding box center [154, 12] width 5 height 5
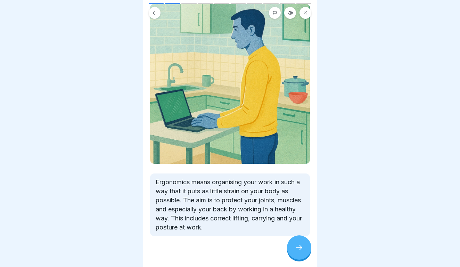
click at [155, 10] on icon at bounding box center [154, 12] width 5 height 5
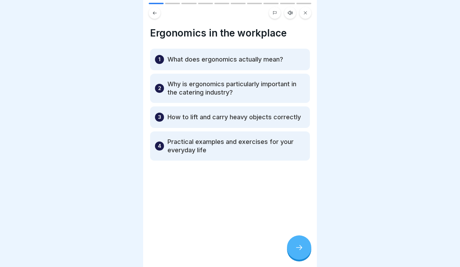
click at [298, 247] on icon at bounding box center [299, 247] width 8 height 8
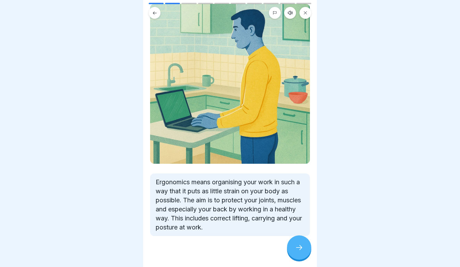
click at [298, 247] on icon at bounding box center [299, 247] width 8 height 8
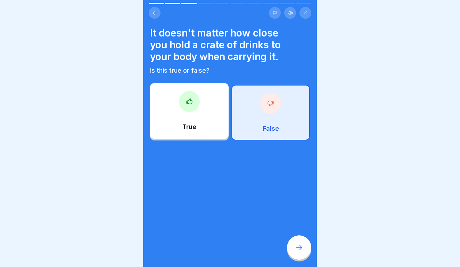
click at [298, 247] on icon at bounding box center [299, 247] width 8 height 8
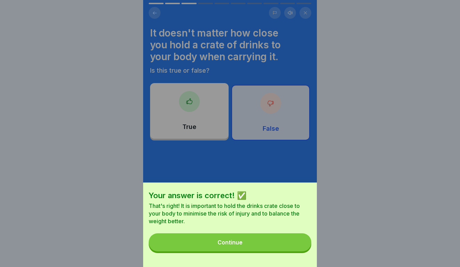
click at [298, 247] on button "Continue" at bounding box center [230, 242] width 163 height 18
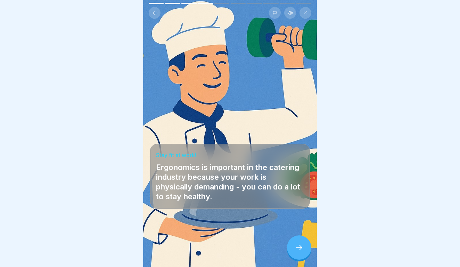
click at [154, 13] on icon at bounding box center [155, 12] width 4 height 3
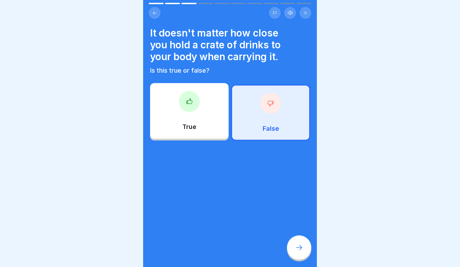
click at [154, 13] on icon at bounding box center [155, 12] width 4 height 3
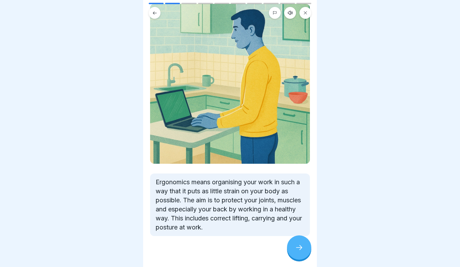
click at [154, 13] on icon at bounding box center [155, 12] width 4 height 3
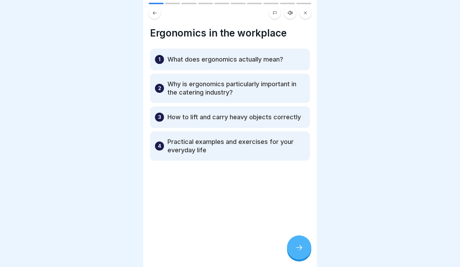
drag, startPoint x: 154, startPoint y: 13, endPoint x: 207, endPoint y: 143, distance: 140.6
click at [207, 143] on div "Safe working 10 Steps English Listen Ergonomics and correct lifting and carryin…" at bounding box center [230, 133] width 174 height 267
click at [296, 247] on icon at bounding box center [299, 247] width 8 height 8
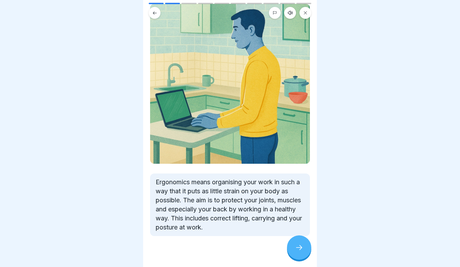
click at [296, 247] on icon at bounding box center [299, 247] width 8 height 8
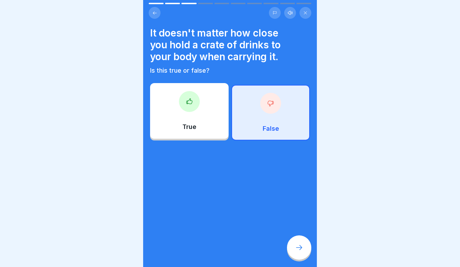
click at [296, 247] on icon at bounding box center [299, 247] width 8 height 8
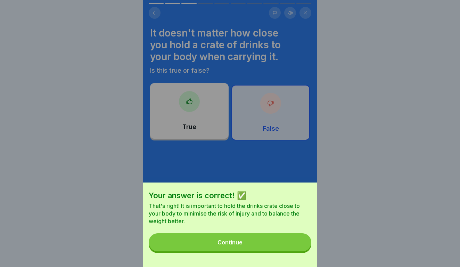
click at [296, 247] on button "Continue" at bounding box center [230, 242] width 163 height 18
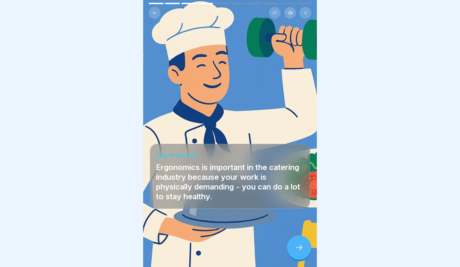
click at [296, 247] on icon at bounding box center [299, 247] width 8 height 8
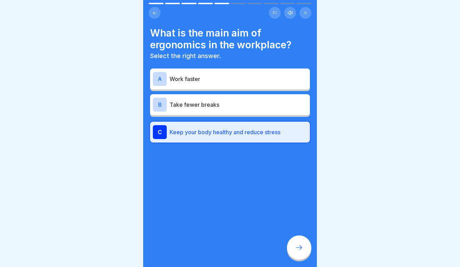
click at [296, 247] on icon at bounding box center [299, 247] width 8 height 8
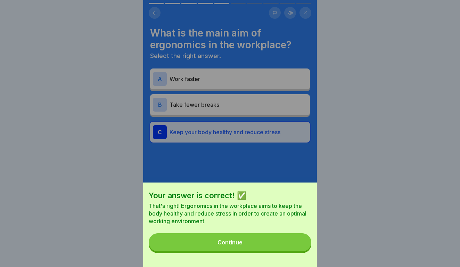
click at [296, 247] on button "Continue" at bounding box center [230, 242] width 163 height 18
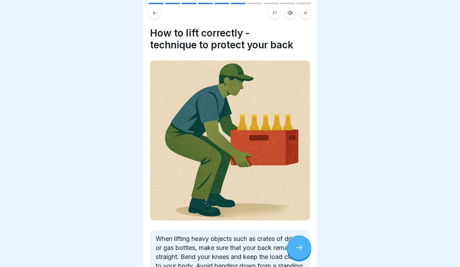
click at [158, 17] on button at bounding box center [155, 13] width 12 height 12
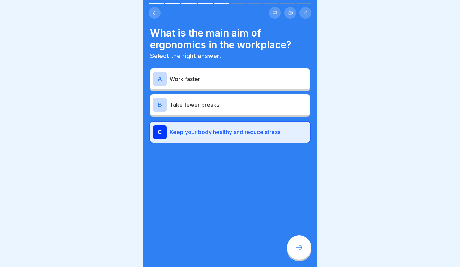
click at [158, 17] on button at bounding box center [155, 13] width 12 height 12
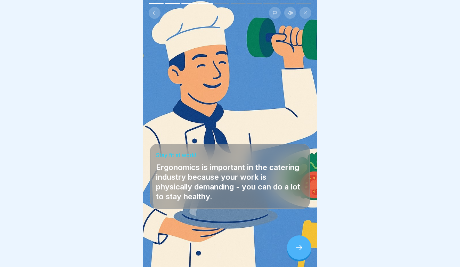
click at [158, 17] on button at bounding box center [155, 13] width 12 height 12
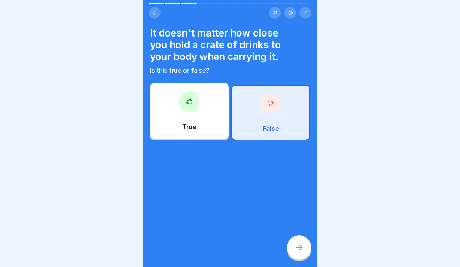
click at [158, 17] on button at bounding box center [155, 13] width 12 height 12
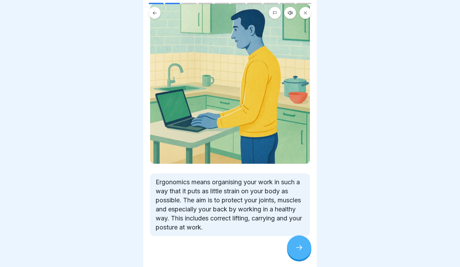
click at [158, 17] on button at bounding box center [155, 13] width 12 height 12
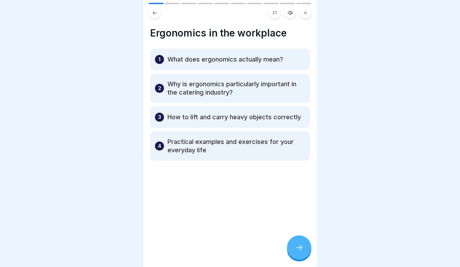
click at [158, 17] on button at bounding box center [155, 13] width 12 height 12
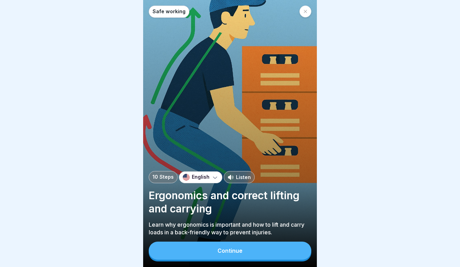
click at [210, 245] on button "Continue" at bounding box center [230, 251] width 163 height 18
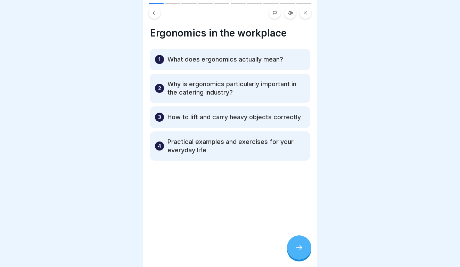
click at [299, 249] on icon at bounding box center [299, 247] width 8 height 8
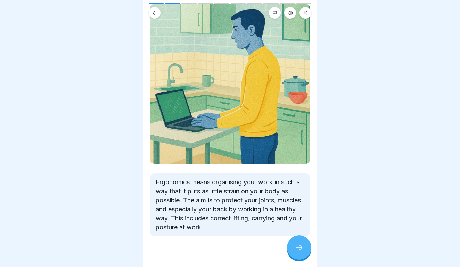
click at [299, 249] on icon at bounding box center [299, 247] width 8 height 8
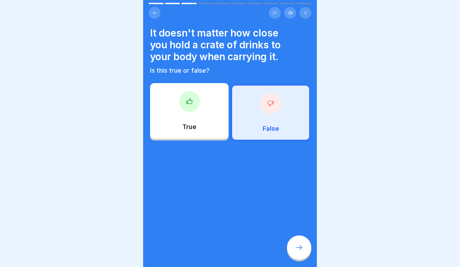
click at [299, 249] on icon at bounding box center [299, 247] width 8 height 8
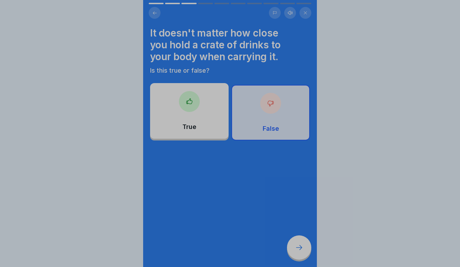
click at [299, 249] on div "Your answer is correct! ✅ That's right! It is important to hold the drinks crat…" at bounding box center [230, 229] width 174 height 267
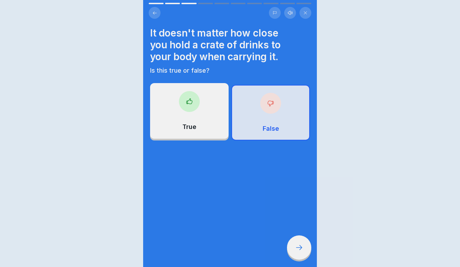
click at [299, 249] on div "Your answer is correct! ✅ That's right! It is important to hold the drinks crat…" at bounding box center [230, 133] width 460 height 267
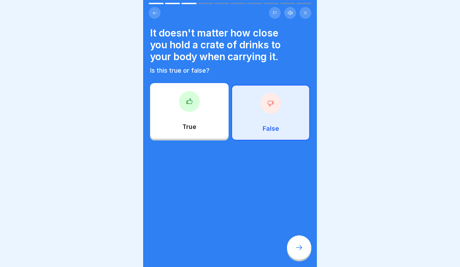
click at [299, 249] on icon at bounding box center [299, 247] width 8 height 8
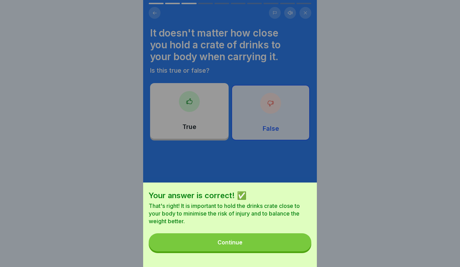
click at [299, 249] on button "Continue" at bounding box center [230, 242] width 163 height 18
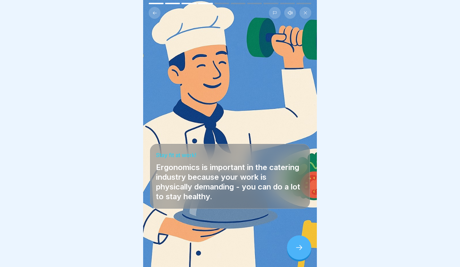
click at [299, 249] on icon at bounding box center [299, 247] width 8 height 8
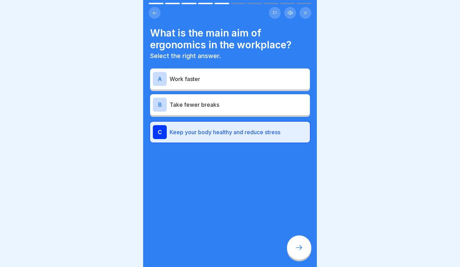
click at [299, 249] on icon at bounding box center [299, 247] width 8 height 8
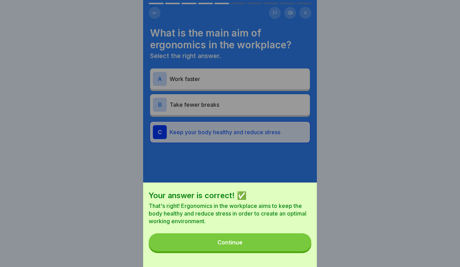
click at [299, 249] on button "Continue" at bounding box center [230, 242] width 163 height 18
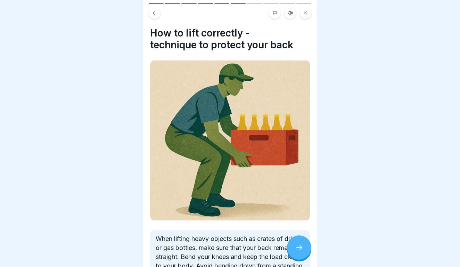
click at [299, 249] on icon at bounding box center [299, 247] width 8 height 8
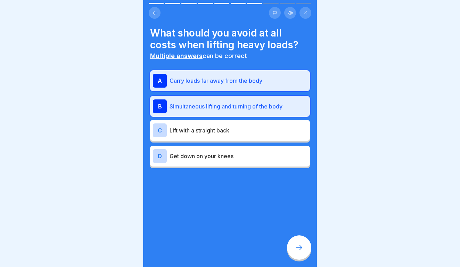
click at [299, 249] on icon at bounding box center [299, 247] width 8 height 8
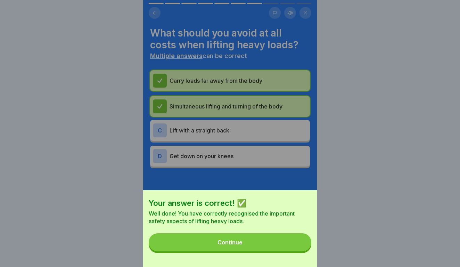
click at [299, 249] on button "Continue" at bounding box center [230, 242] width 163 height 18
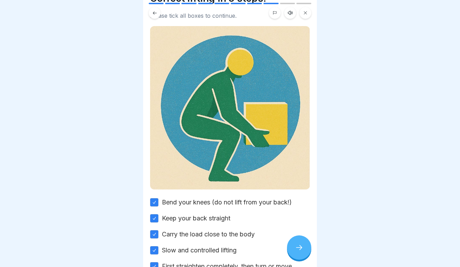
scroll to position [35, 0]
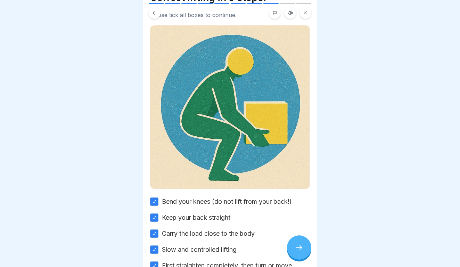
click at [301, 244] on icon at bounding box center [299, 247] width 8 height 8
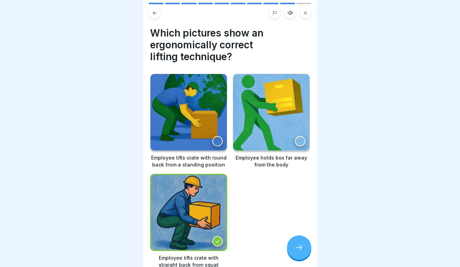
click at [301, 244] on icon at bounding box center [299, 247] width 8 height 8
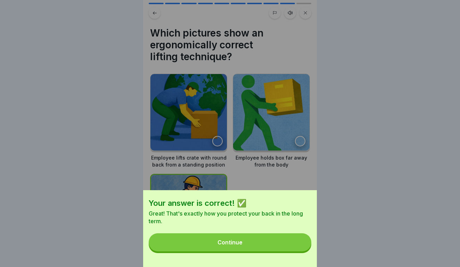
click at [301, 244] on button "Continue" at bounding box center [230, 242] width 163 height 18
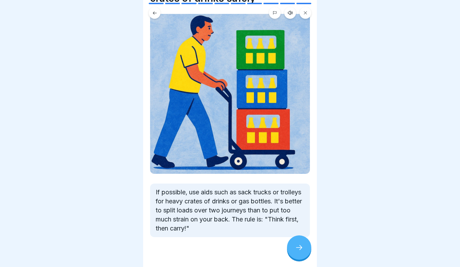
scroll to position [47, 0]
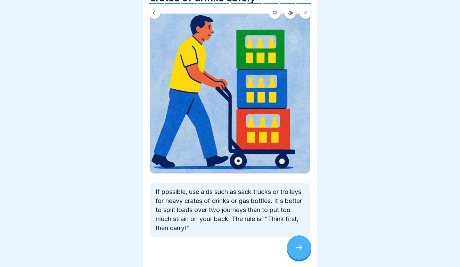
click at [302, 247] on icon at bounding box center [299, 247] width 8 height 8
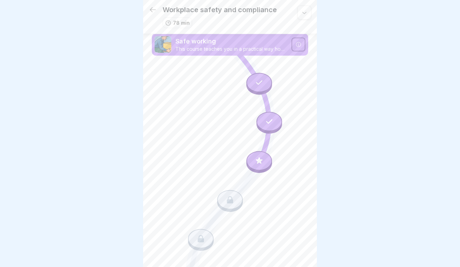
scroll to position [16, 0]
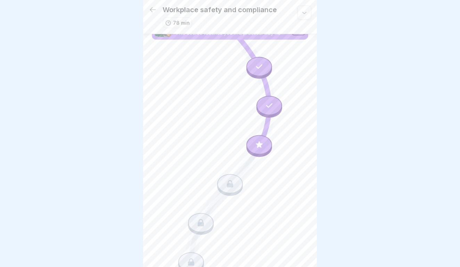
click at [267, 103] on div at bounding box center [269, 105] width 26 height 19
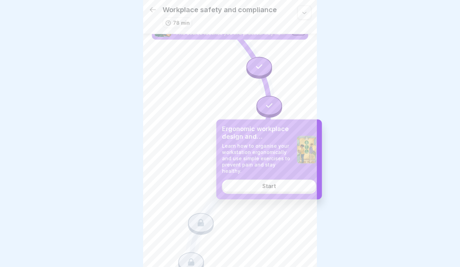
click at [264, 187] on div "Start" at bounding box center [269, 186] width 14 height 6
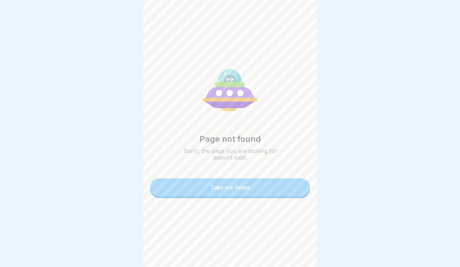
click at [245, 188] on div "Take me home" at bounding box center [230, 187] width 40 height 6
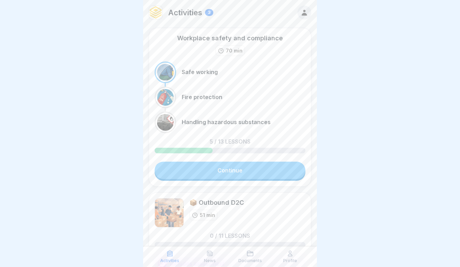
click at [202, 79] on div "Safe working" at bounding box center [230, 73] width 151 height 22
click at [220, 177] on link "Continue" at bounding box center [230, 170] width 151 height 17
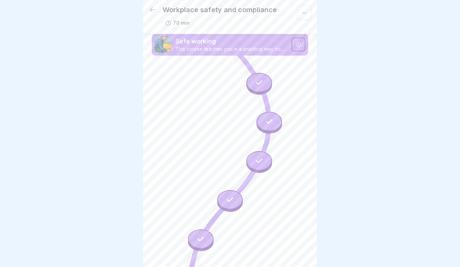
click at [253, 161] on div at bounding box center [259, 160] width 26 height 19
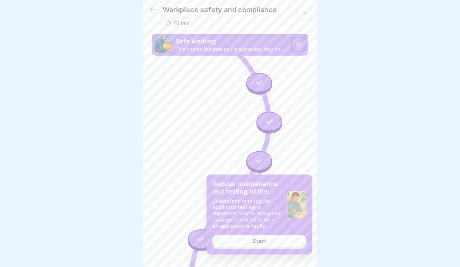
click at [253, 247] on div "Regular maintenance and testing of the devices Understand why regular appliance…" at bounding box center [260, 214] width 106 height 80
click at [253, 238] on div "Start" at bounding box center [260, 241] width 14 height 6
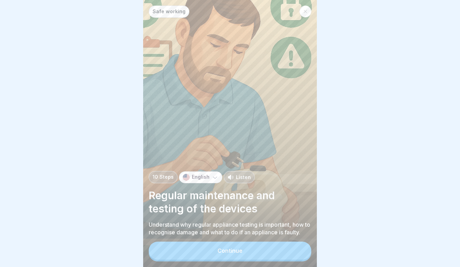
click at [249, 249] on button "Continue" at bounding box center [230, 251] width 163 height 18
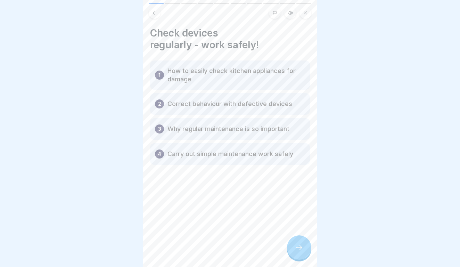
click at [288, 249] on div at bounding box center [299, 247] width 24 height 24
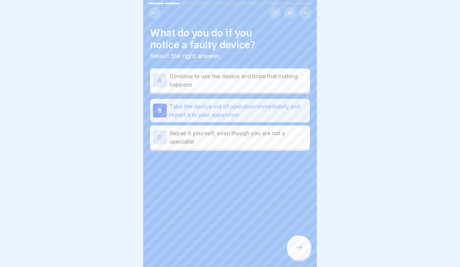
click at [288, 249] on div at bounding box center [299, 247] width 24 height 24
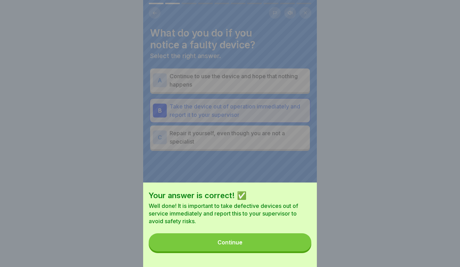
click at [288, 248] on button "Continue" at bounding box center [230, 242] width 163 height 18
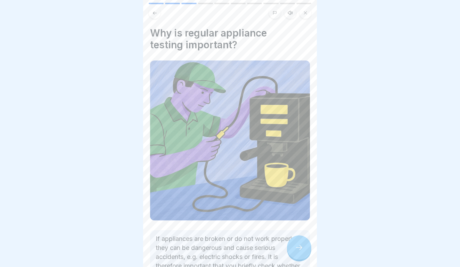
click at [155, 15] on icon at bounding box center [154, 12] width 5 height 5
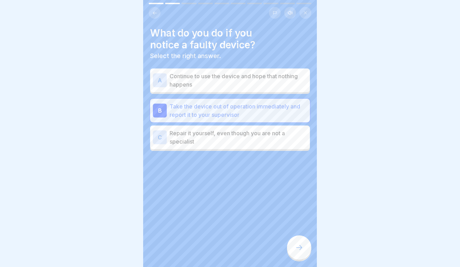
click at [155, 15] on icon at bounding box center [154, 12] width 5 height 5
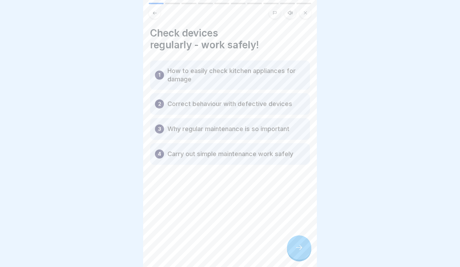
click at [300, 242] on div at bounding box center [299, 247] width 24 height 24
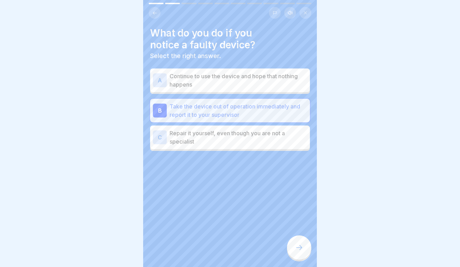
click at [300, 242] on div at bounding box center [299, 247] width 24 height 24
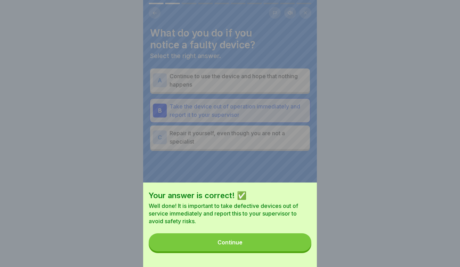
click at [300, 242] on button "Continue" at bounding box center [230, 242] width 163 height 18
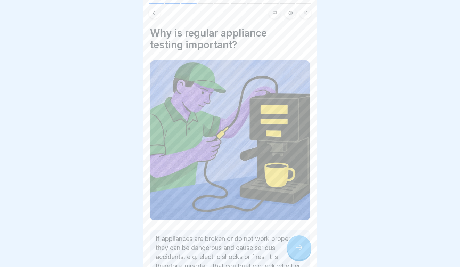
click at [159, 17] on div at bounding box center [230, 13] width 163 height 12
click at [157, 15] on icon at bounding box center [154, 12] width 5 height 5
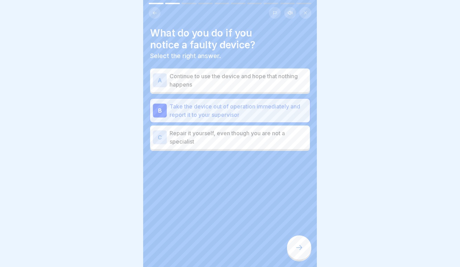
click at [157, 15] on icon at bounding box center [154, 12] width 5 height 5
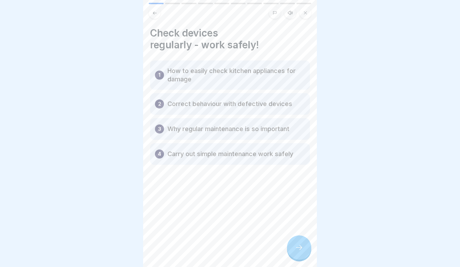
click at [298, 244] on div at bounding box center [299, 247] width 24 height 24
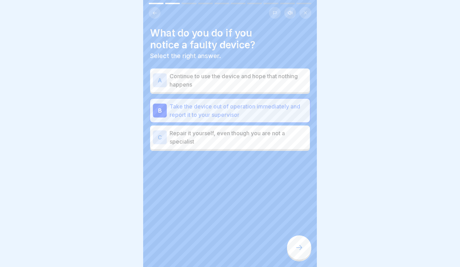
click at [298, 244] on div at bounding box center [299, 247] width 24 height 24
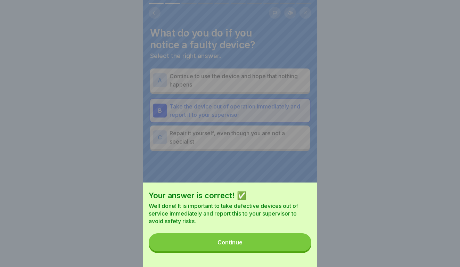
click at [298, 244] on button "Continue" at bounding box center [230, 242] width 163 height 18
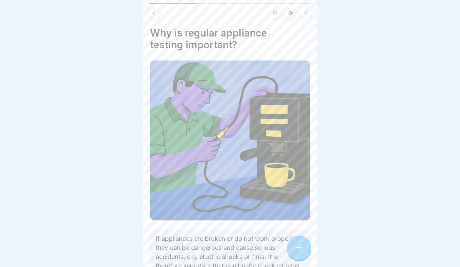
click at [298, 244] on div at bounding box center [299, 247] width 24 height 24
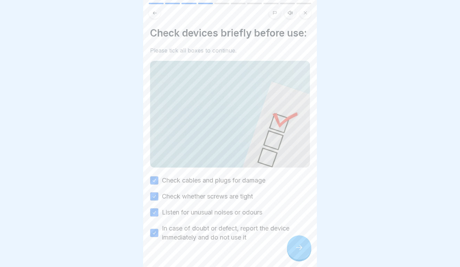
click at [298, 244] on div at bounding box center [299, 247] width 24 height 24
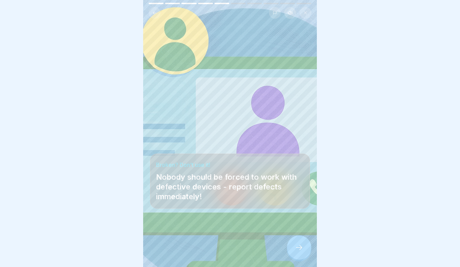
click at [298, 244] on div at bounding box center [299, 247] width 24 height 24
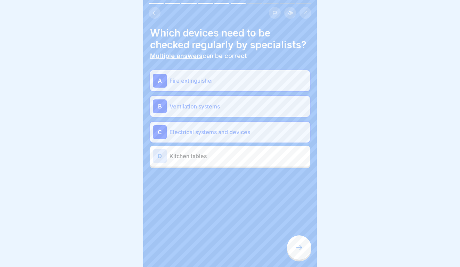
click at [298, 244] on div at bounding box center [299, 247] width 24 height 24
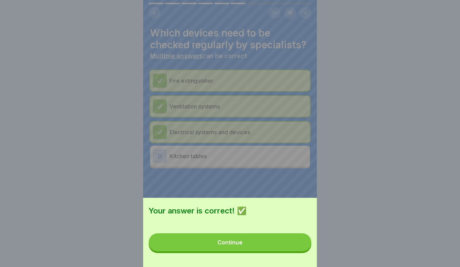
click at [298, 244] on button "Continue" at bounding box center [230, 242] width 163 height 18
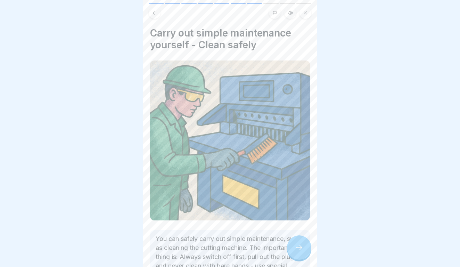
click at [298, 244] on div at bounding box center [299, 247] width 24 height 24
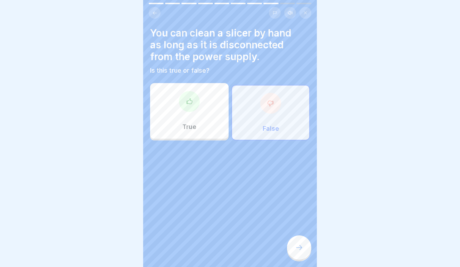
click at [298, 244] on div at bounding box center [299, 247] width 24 height 24
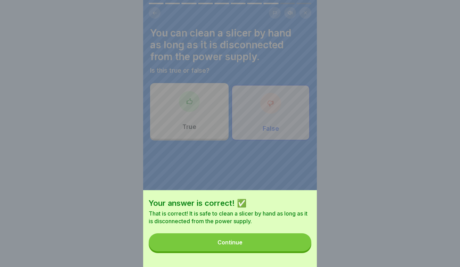
click at [298, 244] on button "Continue" at bounding box center [230, 242] width 163 height 18
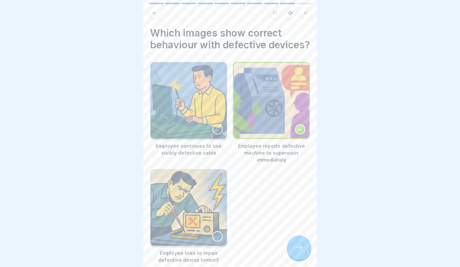
click at [298, 244] on div at bounding box center [299, 247] width 24 height 24
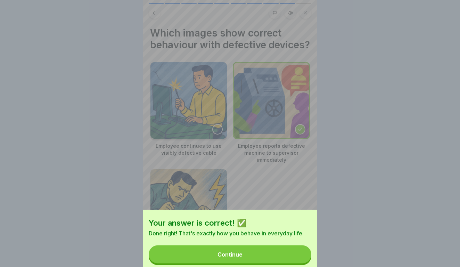
click at [298, 245] on button "Continue" at bounding box center [230, 254] width 163 height 18
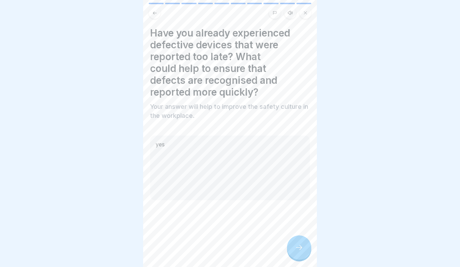
click at [298, 244] on div at bounding box center [299, 247] width 24 height 24
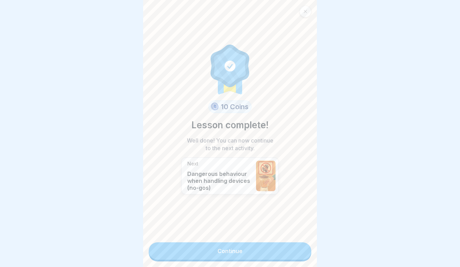
click at [302, 10] on div at bounding box center [306, 12] width 12 height 12
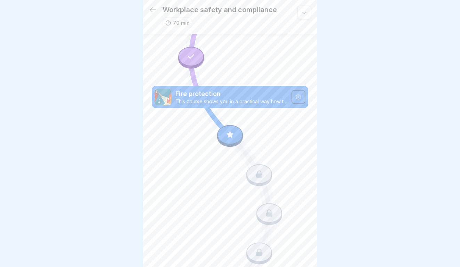
scroll to position [224, 0]
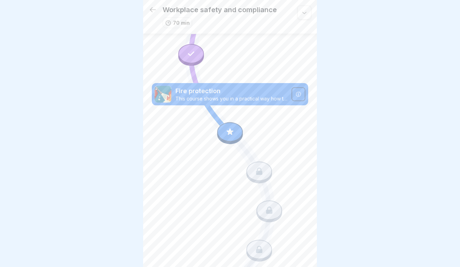
click at [240, 3] on div "Workplace safety and compliance 70 min" at bounding box center [230, 17] width 174 height 34
